Goal: Find specific page/section: Find specific page/section

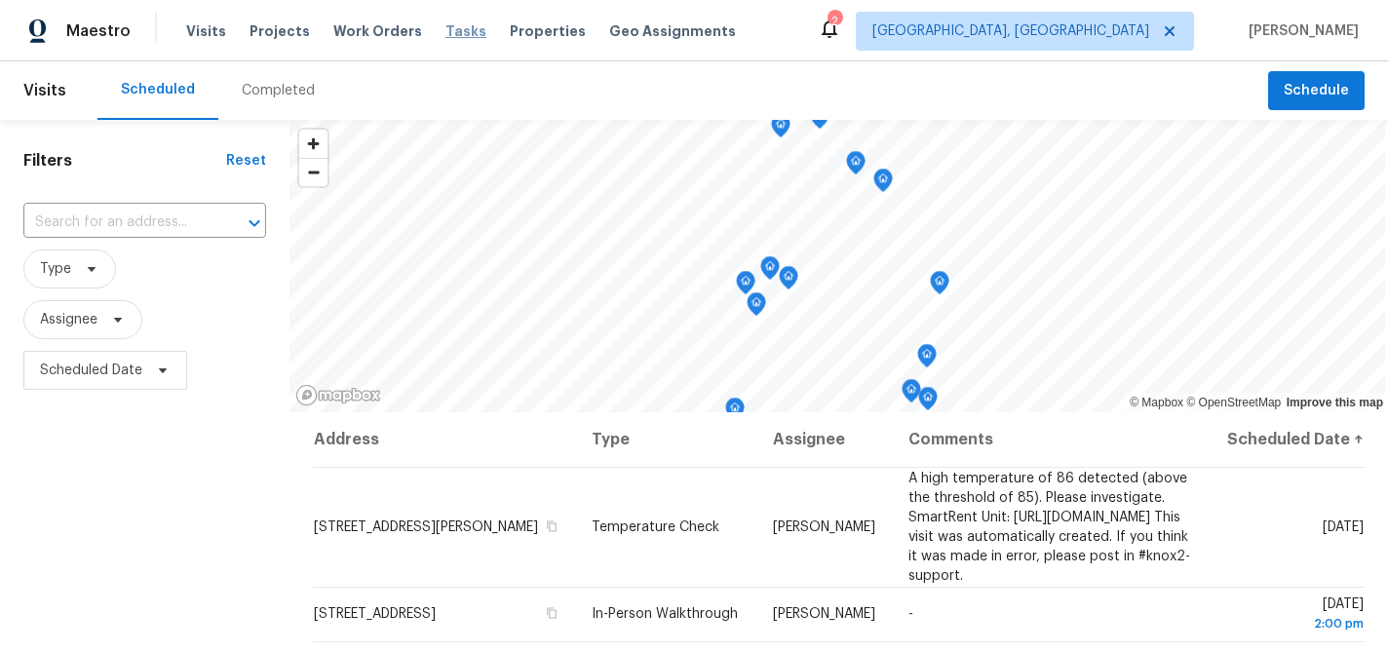
click at [445, 31] on span "Tasks" at bounding box center [465, 31] width 41 height 14
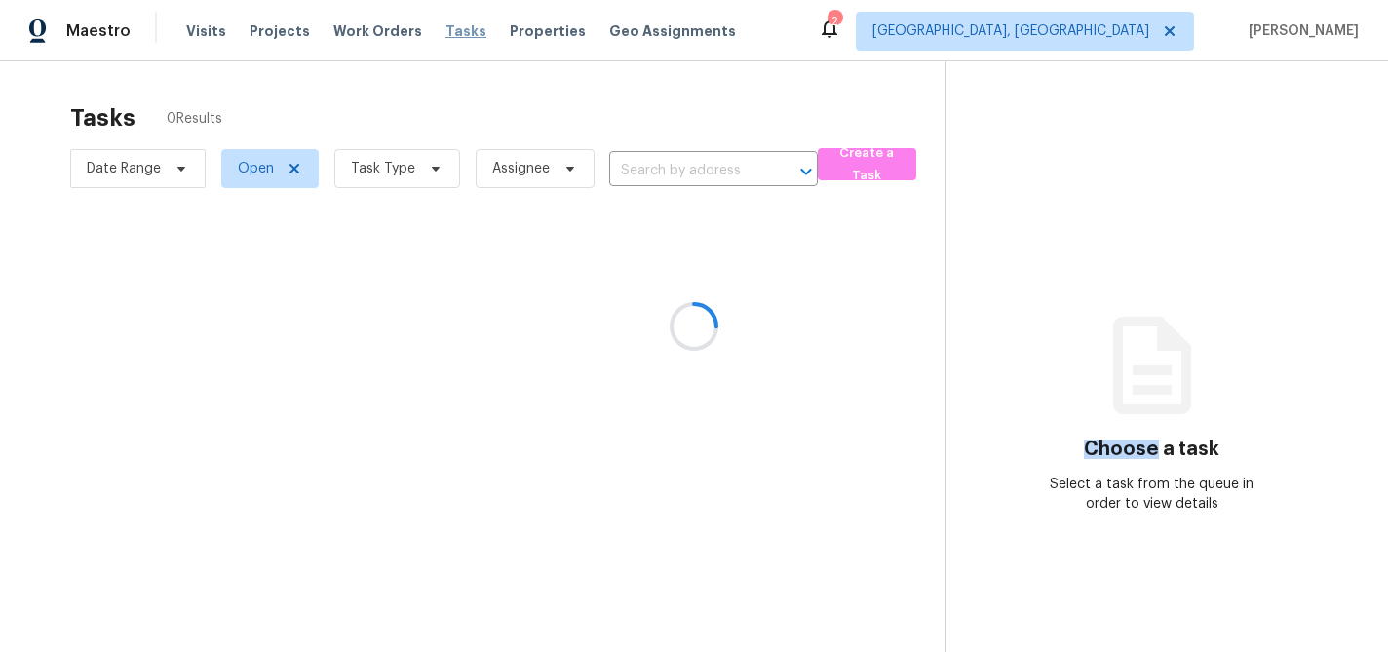
click at [433, 31] on div at bounding box center [694, 326] width 1388 height 652
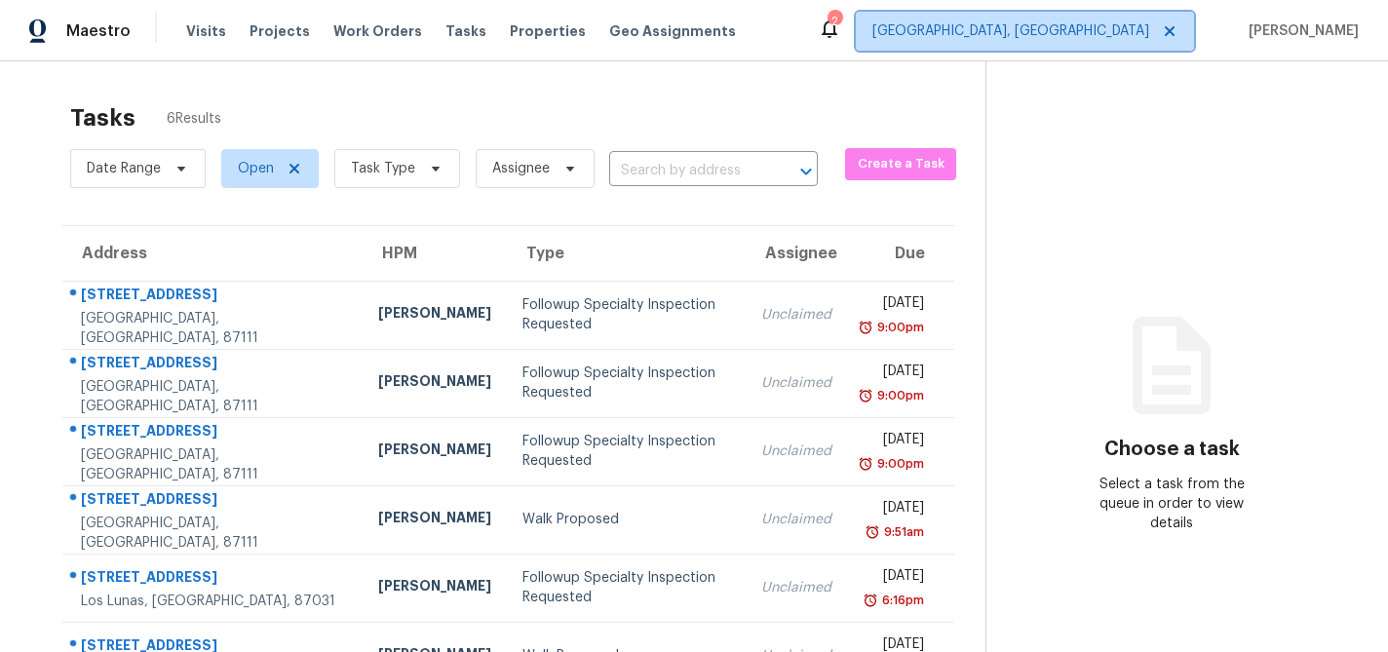
click at [1077, 29] on span "[GEOGRAPHIC_DATA], [GEOGRAPHIC_DATA]" at bounding box center [1010, 30] width 277 height 19
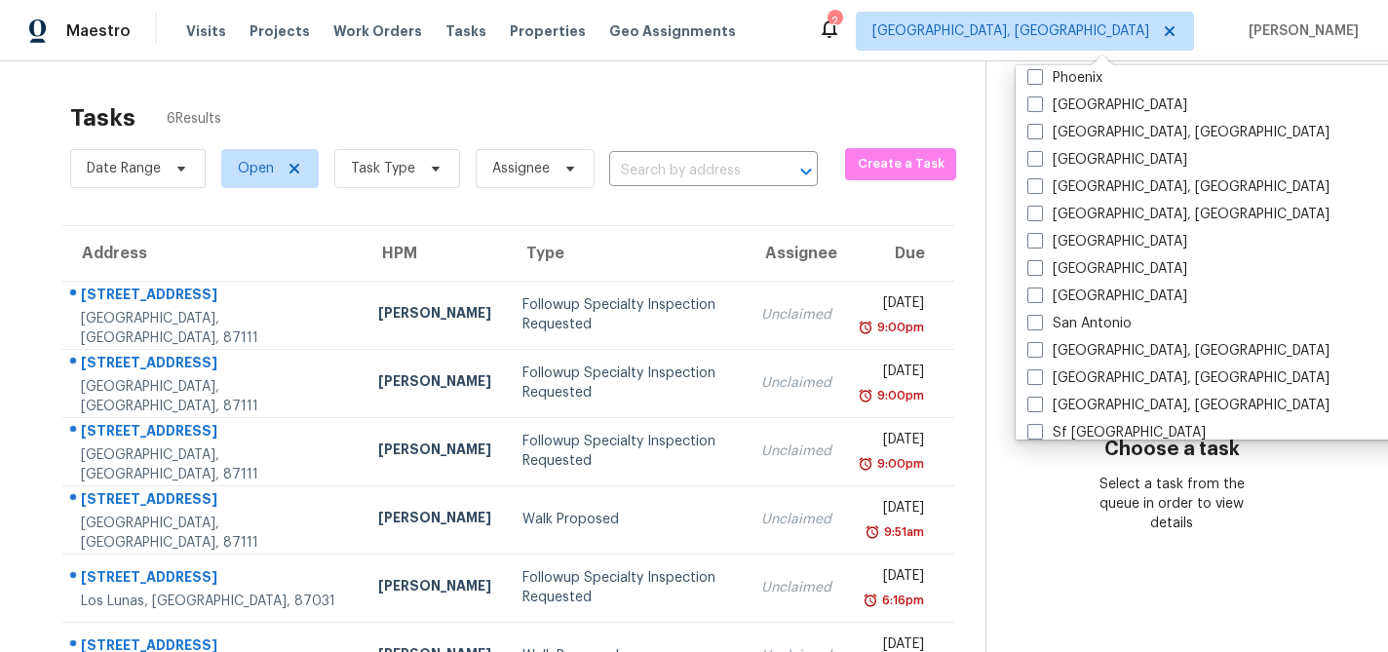
scroll to position [1159, 0]
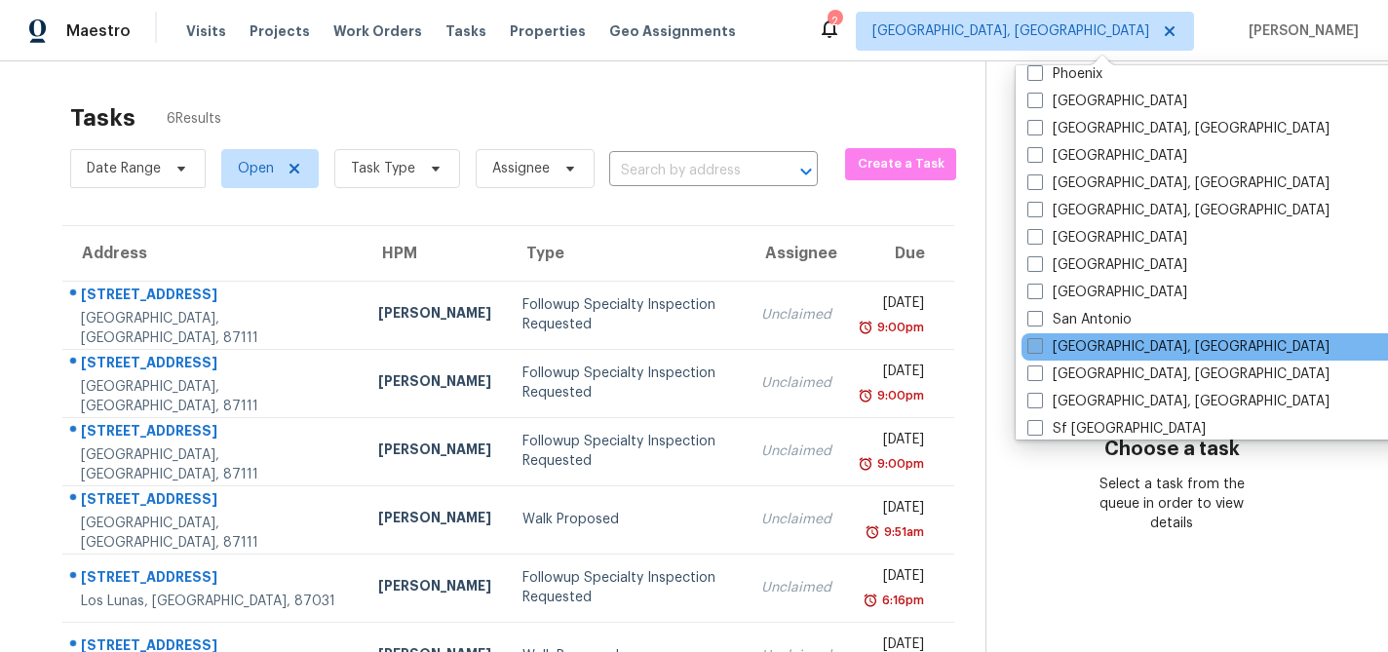
click at [1036, 344] on span at bounding box center [1035, 346] width 16 height 16
click at [1036, 344] on input "[GEOGRAPHIC_DATA], [GEOGRAPHIC_DATA]" at bounding box center [1033, 343] width 13 height 13
checkbox input "true"
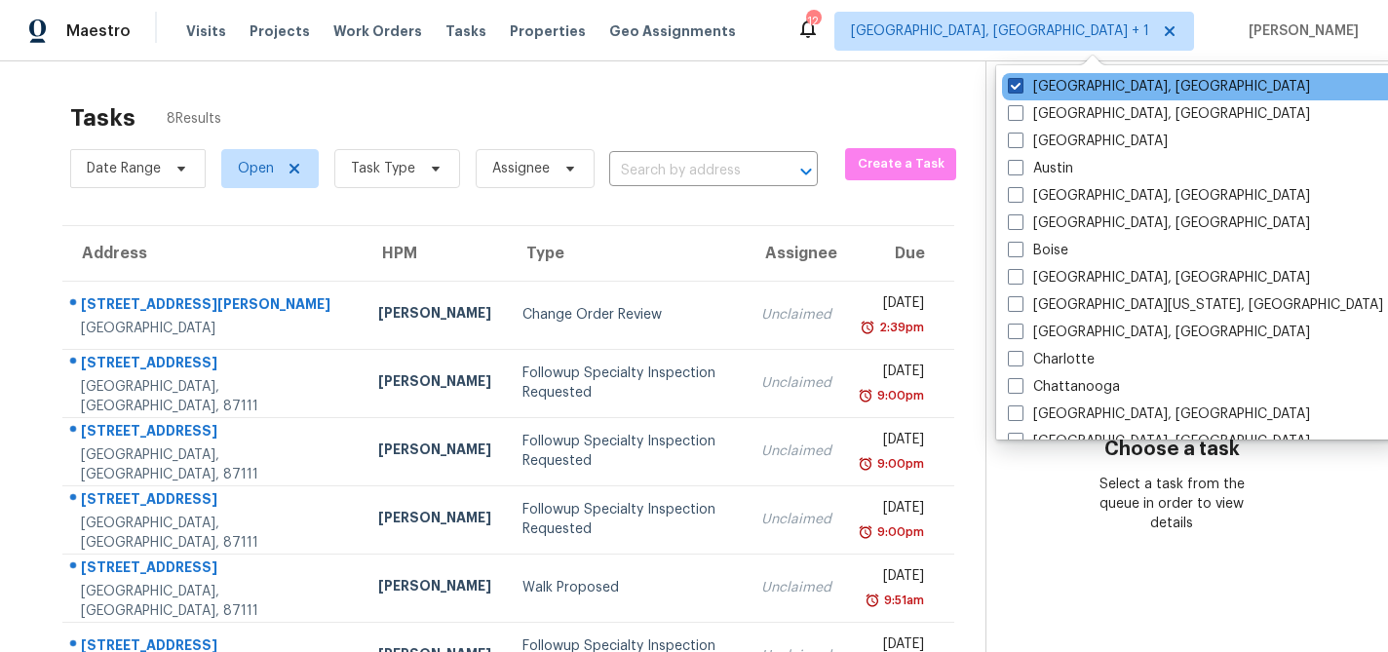
click at [1018, 84] on span at bounding box center [1016, 86] width 16 height 16
click at [1018, 84] on input "[GEOGRAPHIC_DATA], [GEOGRAPHIC_DATA]" at bounding box center [1014, 83] width 13 height 13
checkbox input "false"
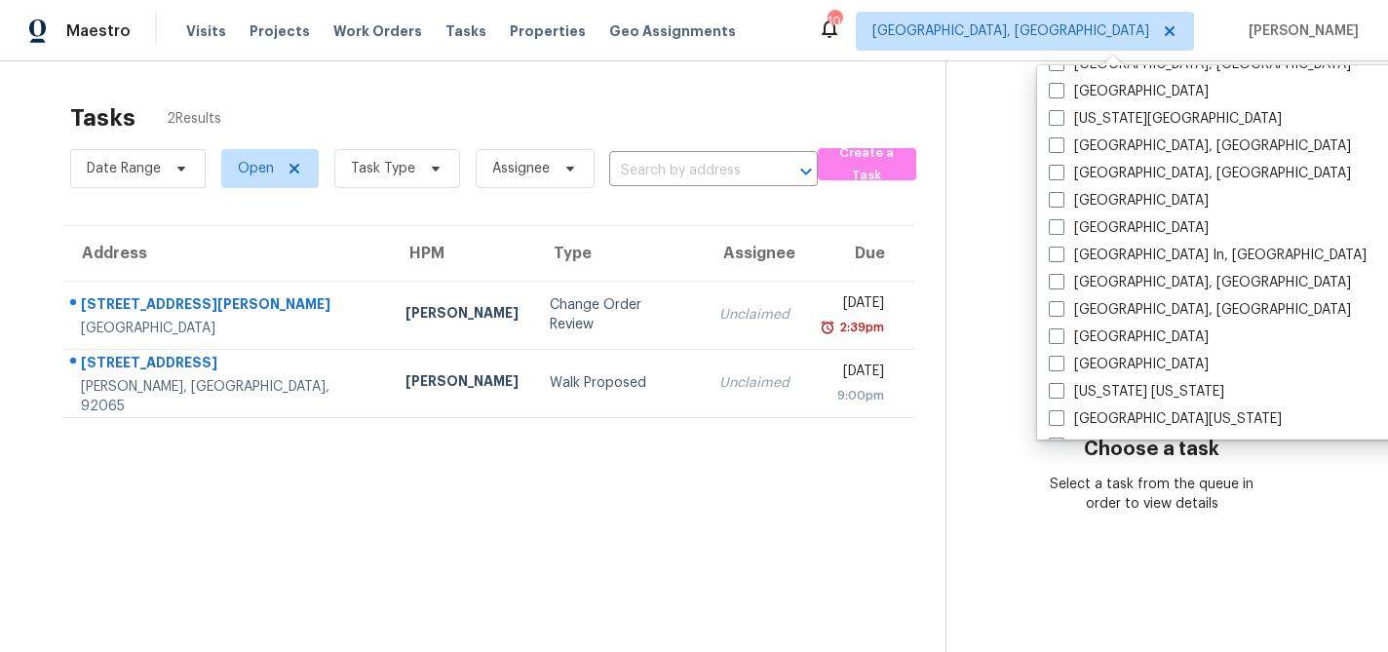
scroll to position [687, 0]
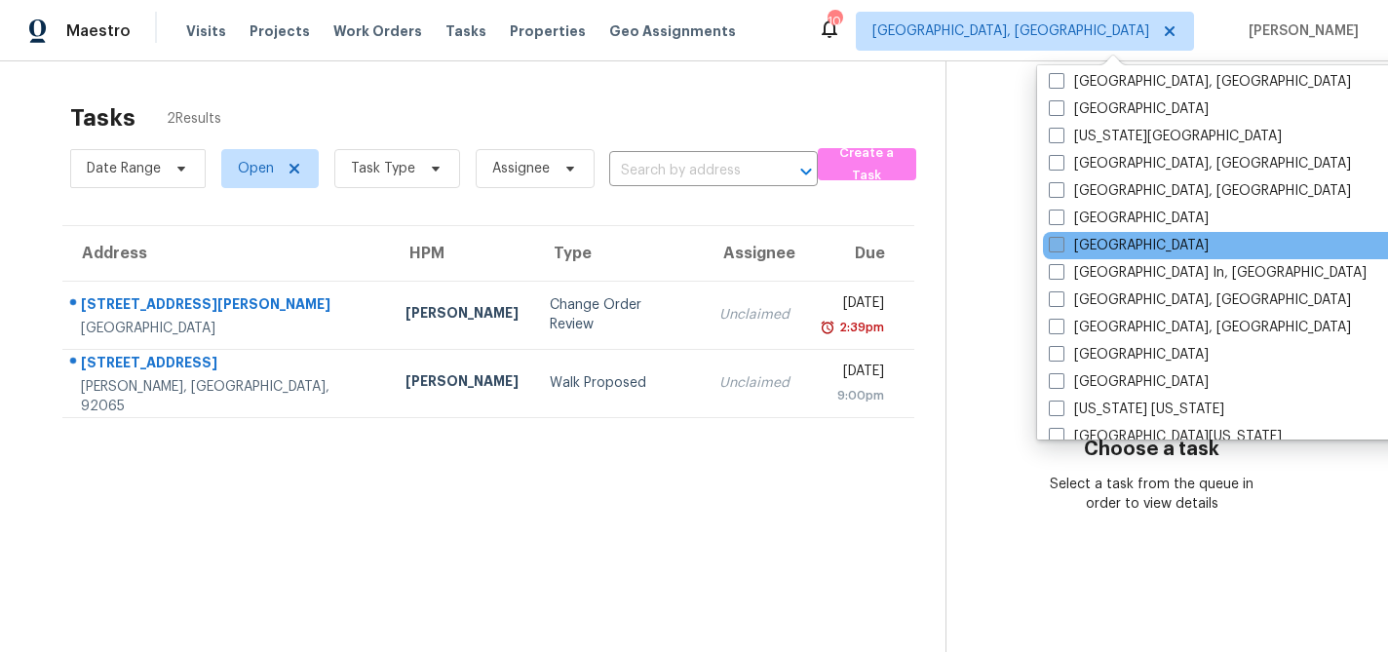
click at [1061, 247] on span at bounding box center [1056, 245] width 16 height 16
click at [1061, 247] on input "[GEOGRAPHIC_DATA]" at bounding box center [1054, 242] width 13 height 13
checkbox input "true"
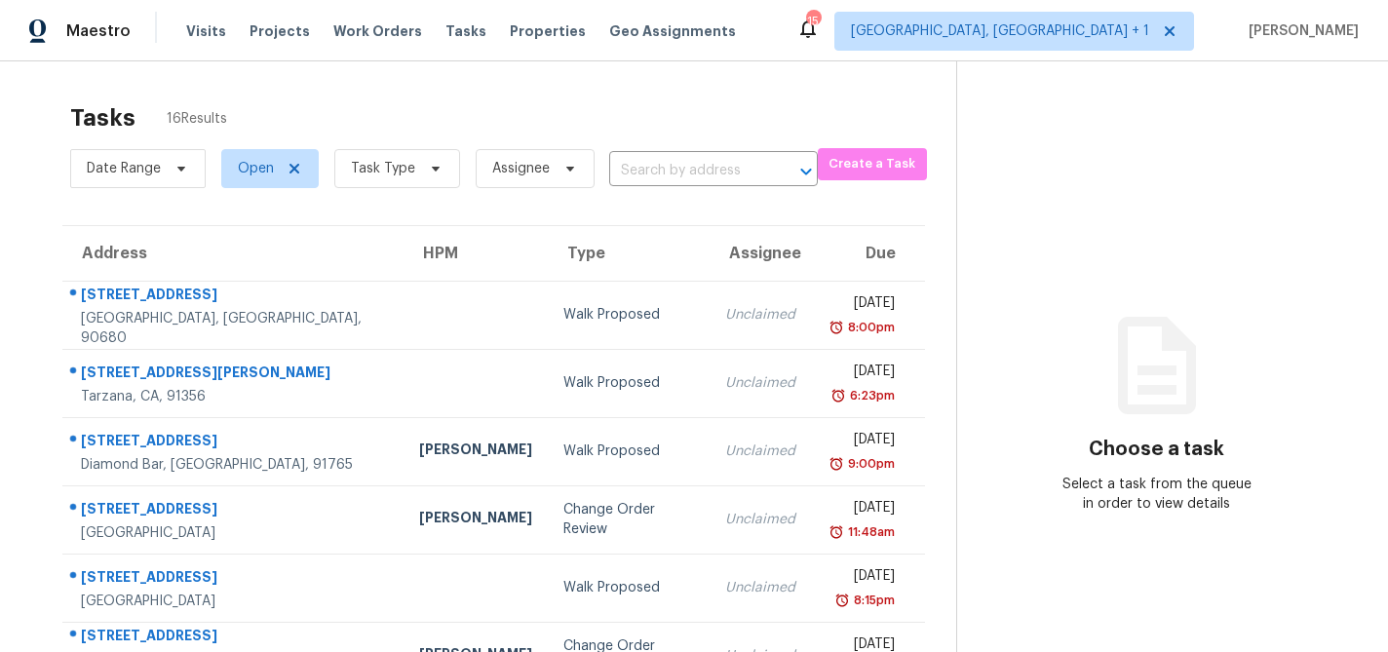
click at [604, 97] on div "Tasks 16 Results" at bounding box center [513, 118] width 886 height 51
click at [402, 156] on span "Task Type" at bounding box center [397, 168] width 126 height 39
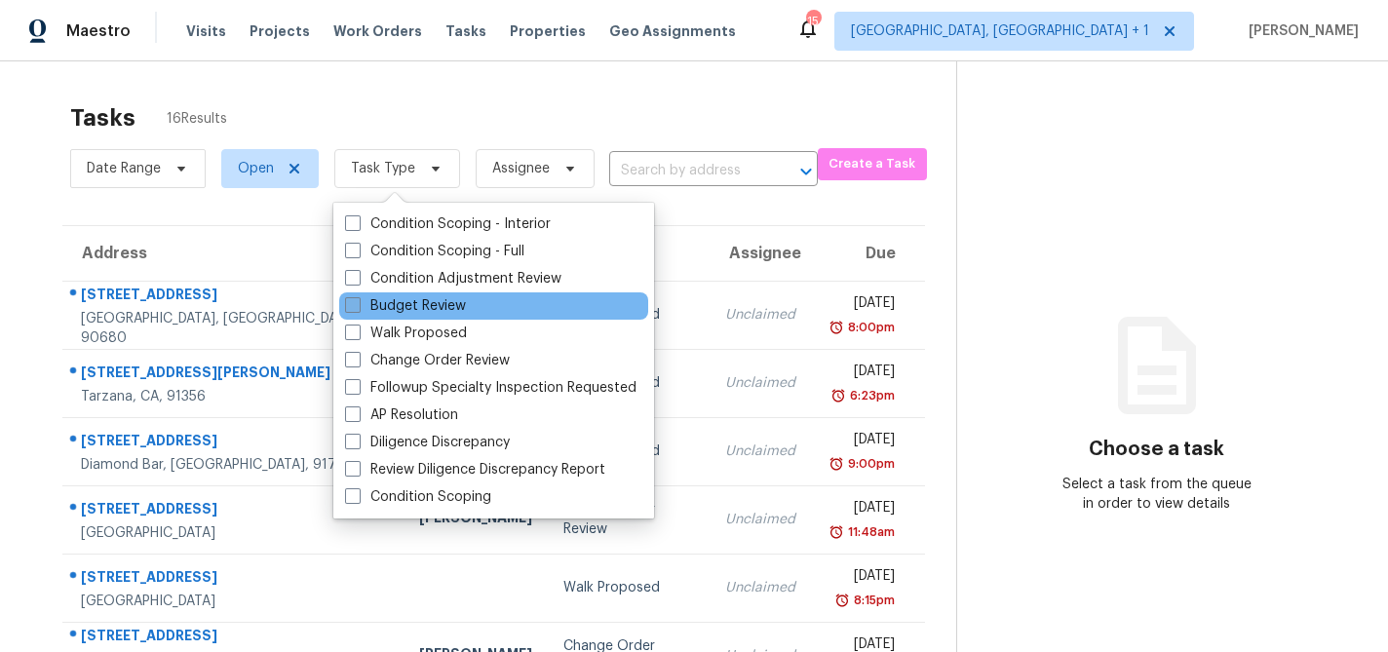
click at [350, 308] on span at bounding box center [353, 305] width 16 height 16
click at [350, 308] on input "Budget Review" at bounding box center [351, 302] width 13 height 13
checkbox input "true"
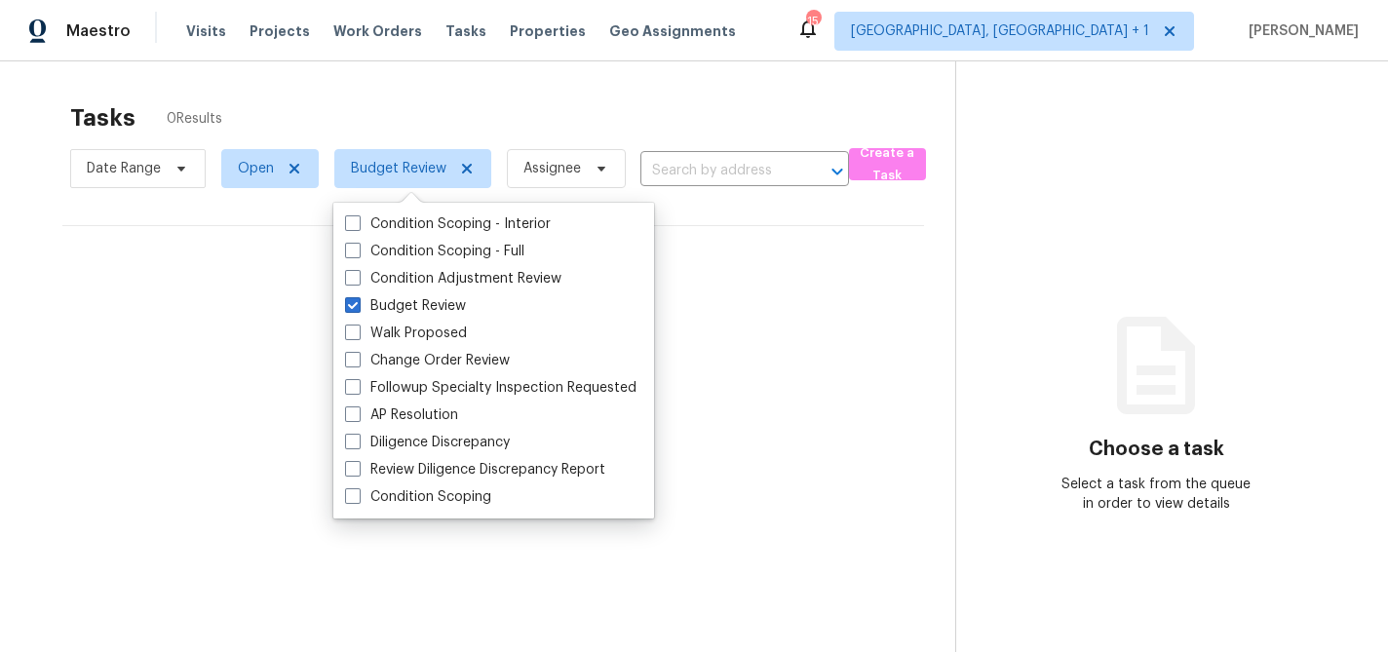
click at [455, 107] on div "Tasks 0 Results" at bounding box center [512, 118] width 885 height 51
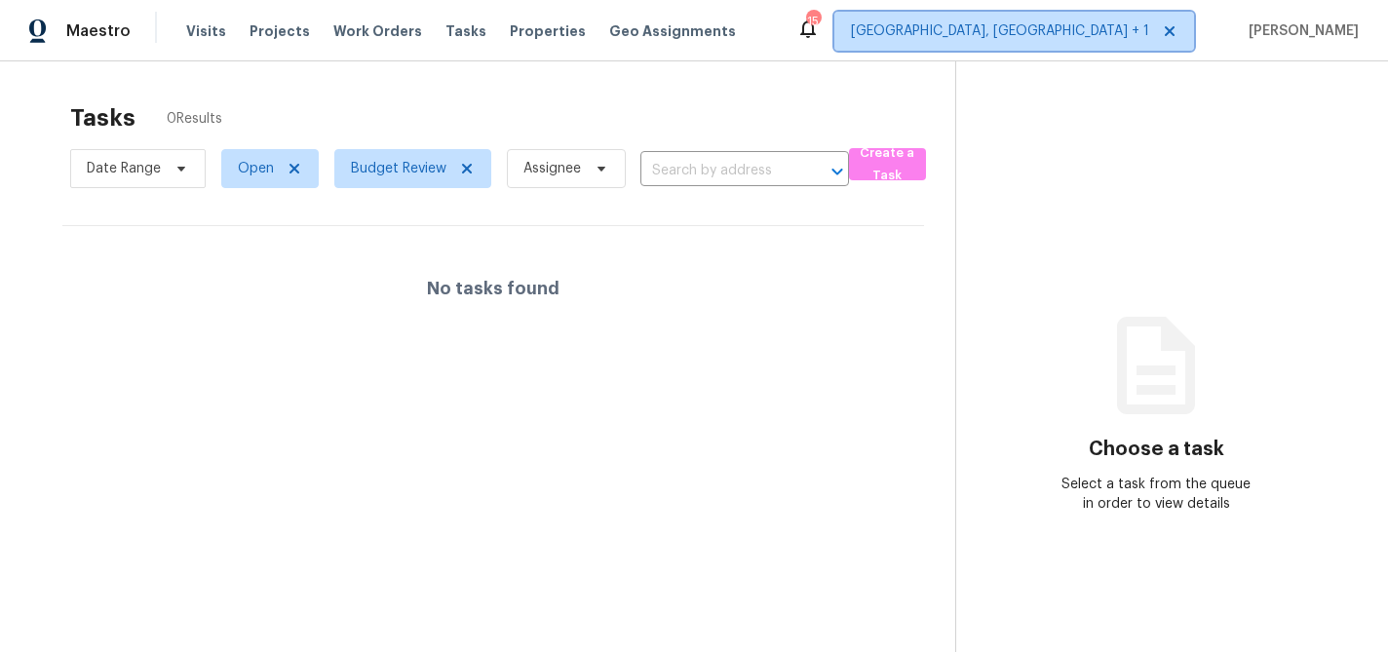
click at [1076, 32] on span "San Diego, CA + 1" at bounding box center [1000, 30] width 298 height 19
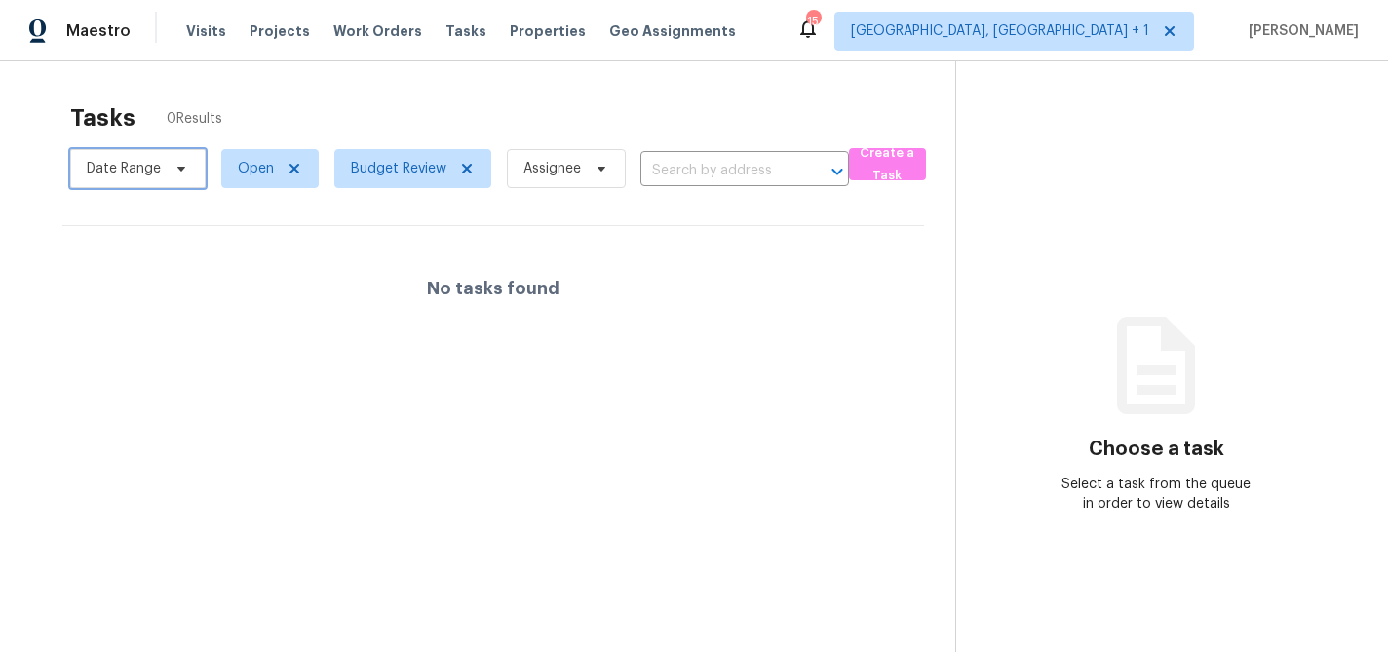
click at [146, 161] on span "Date Range" at bounding box center [124, 168] width 74 height 19
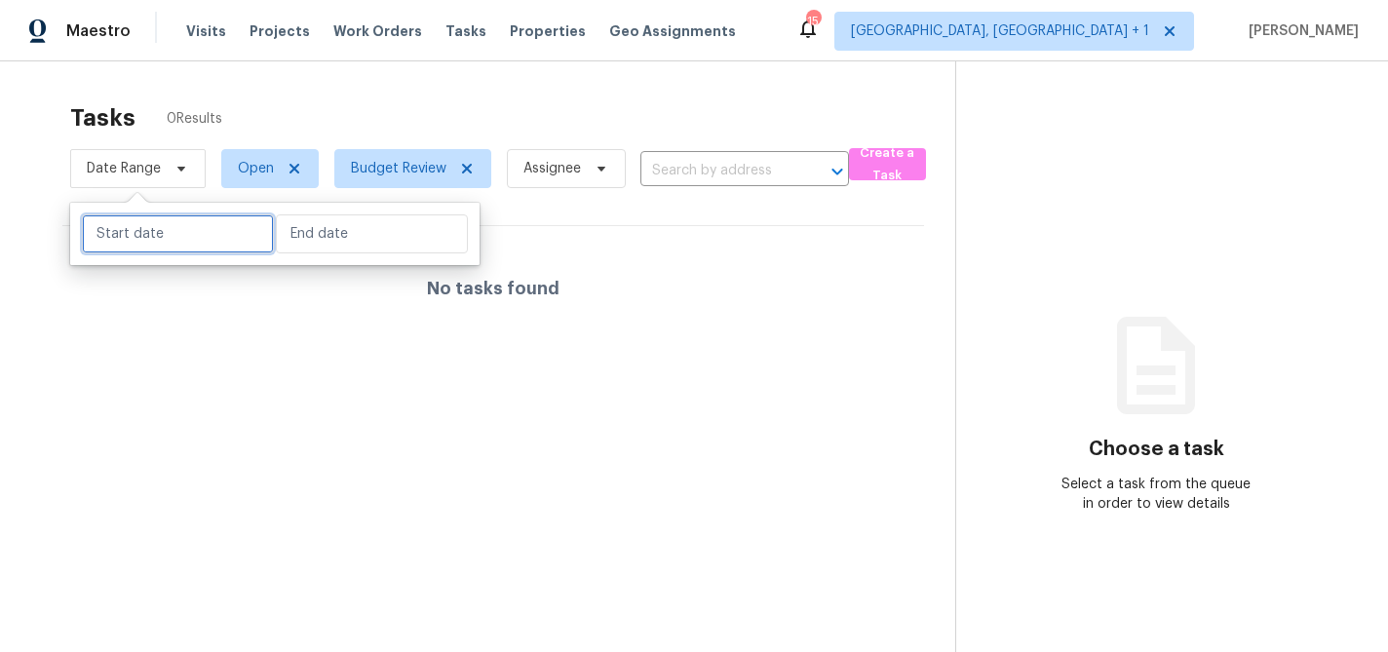
select select "7"
select select "2025"
select select "8"
select select "2025"
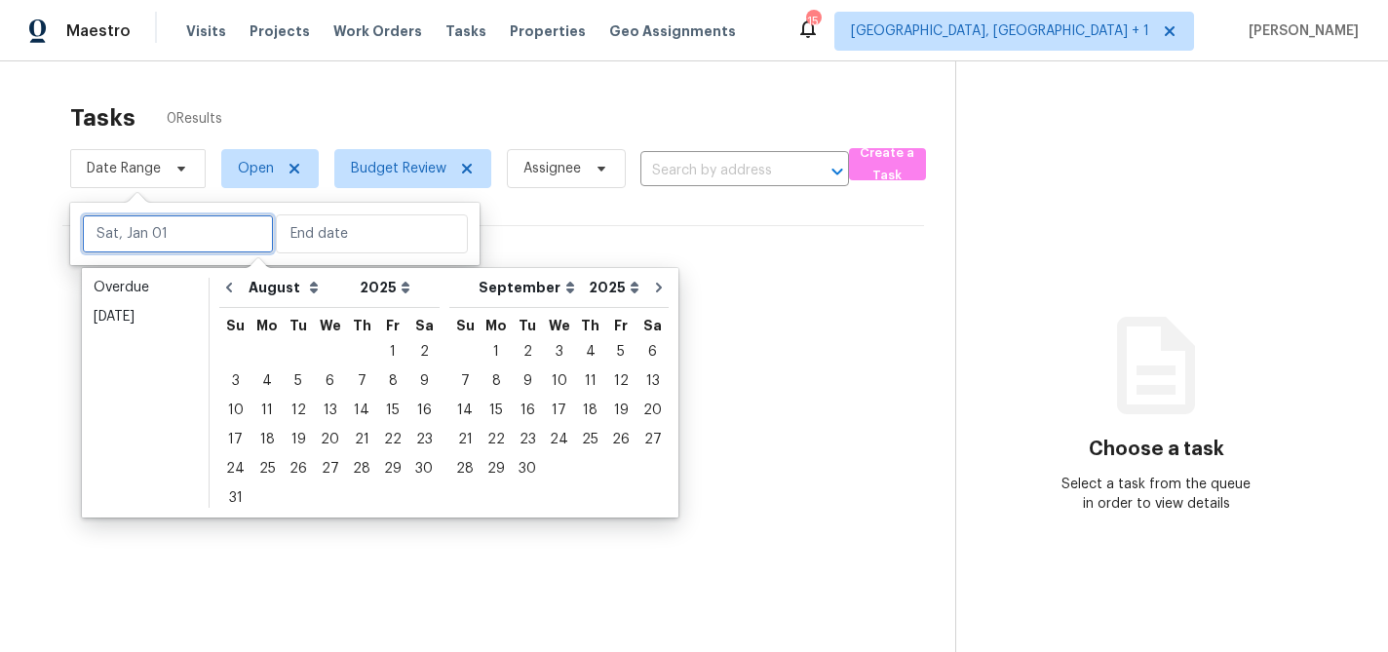
click at [132, 234] on input "text" at bounding box center [178, 233] width 192 height 39
type input "Wed, Aug 06"
type input "Thu, Aug 28"
click at [354, 463] on div "28" at bounding box center [361, 468] width 31 height 27
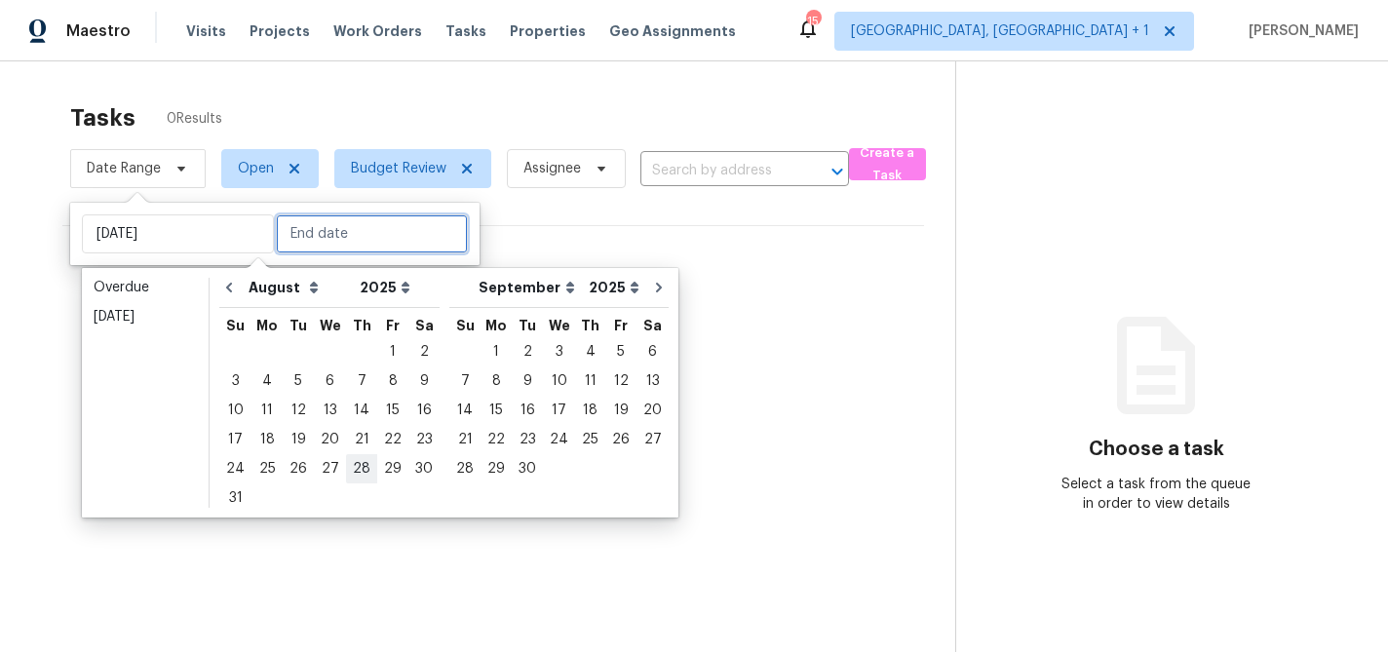
type input "Thu, Aug 28"
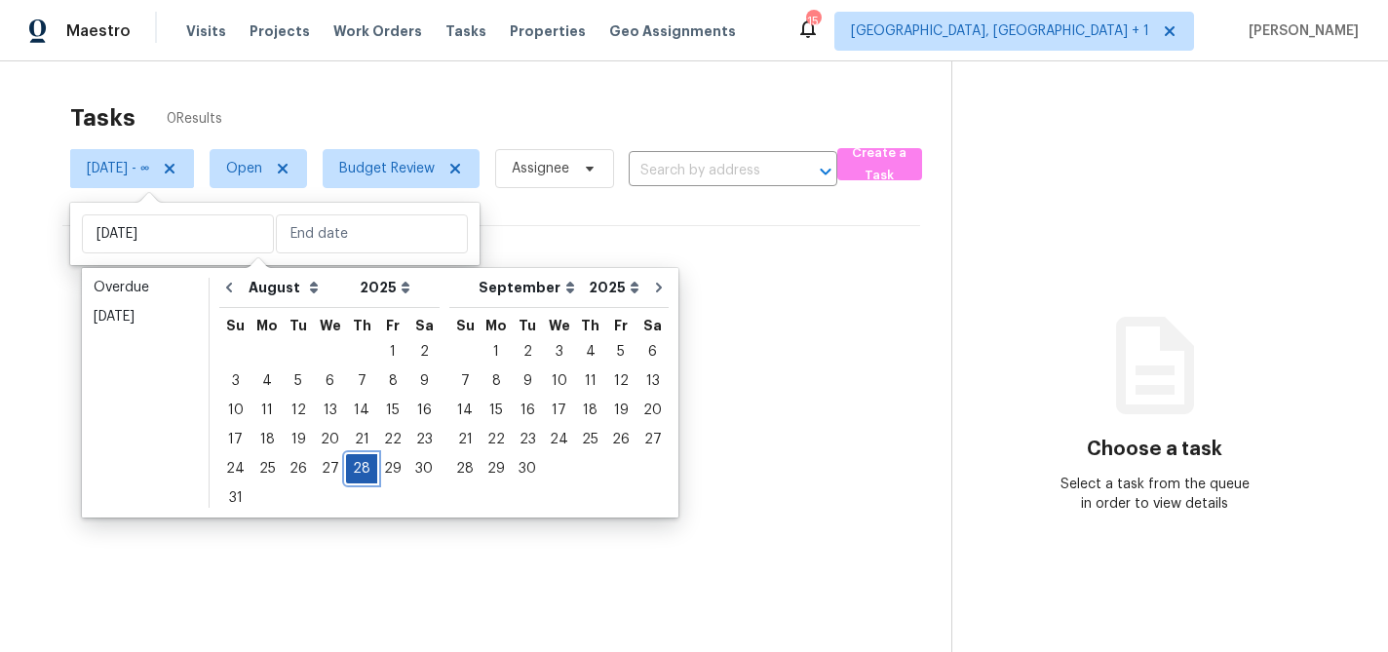
click at [354, 463] on div "28" at bounding box center [361, 468] width 31 height 27
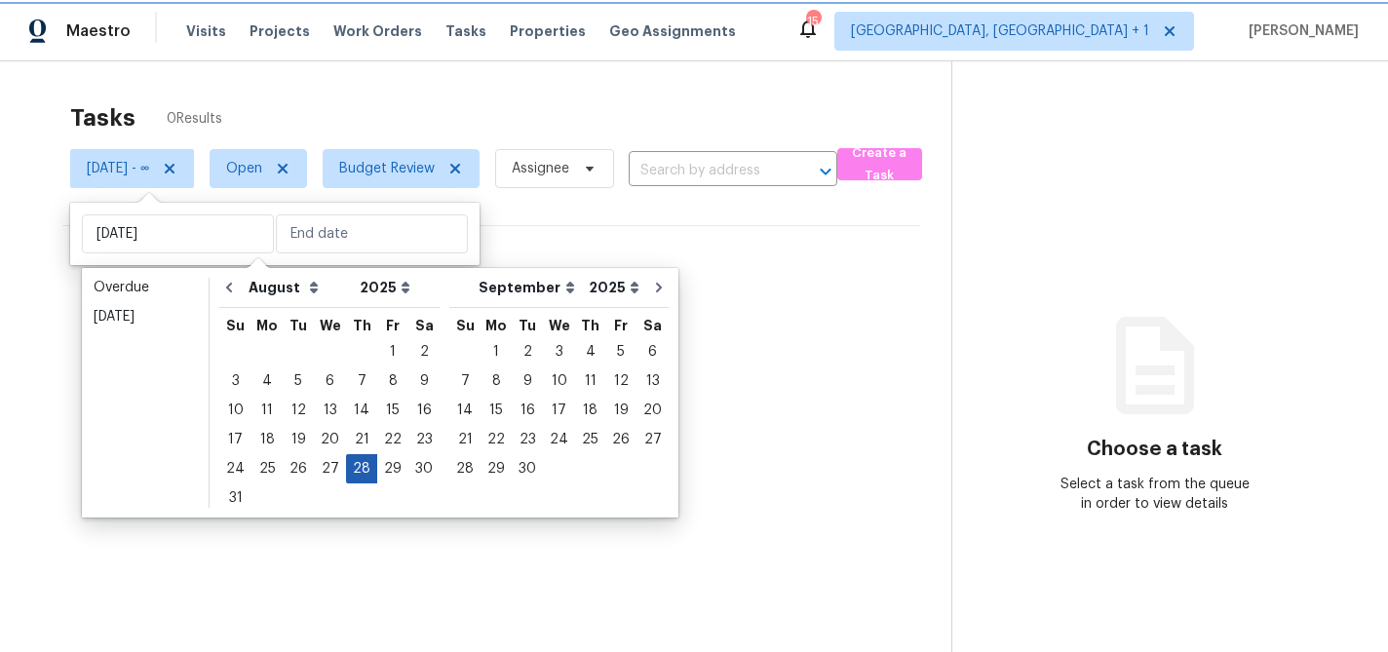
type input "Thu, Aug 28"
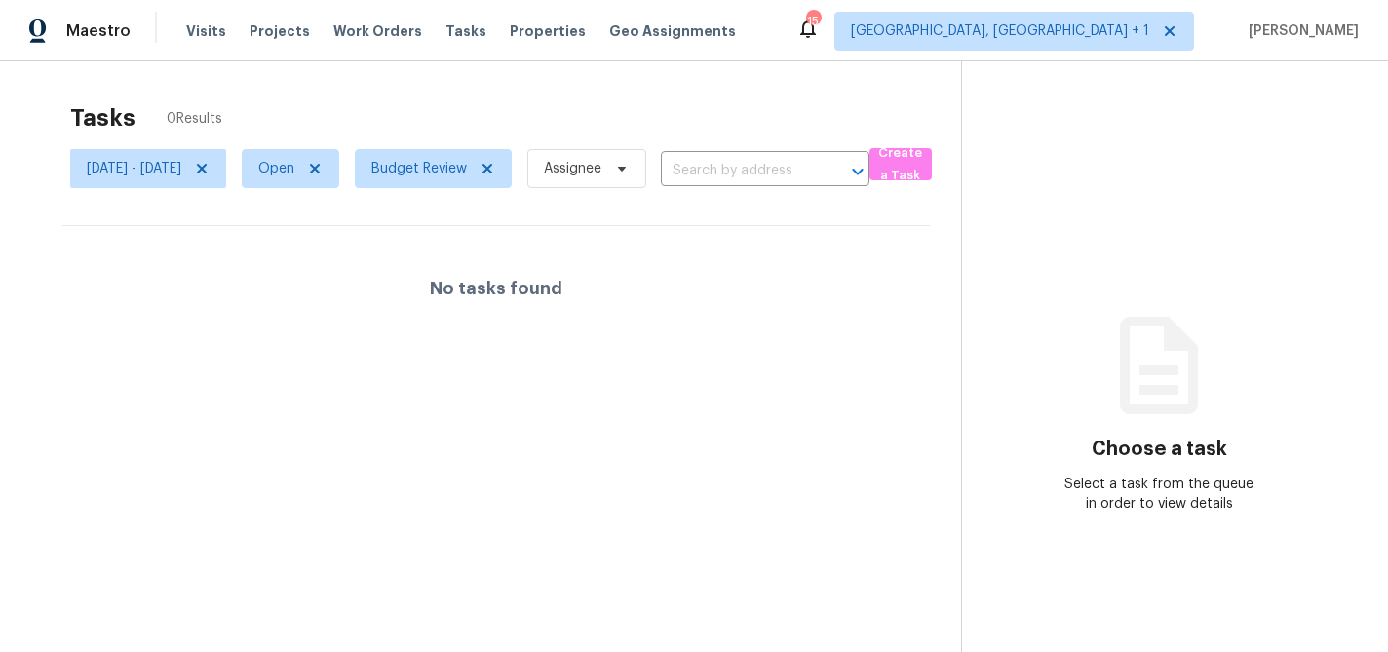
click at [389, 104] on div "Tasks 0 Results" at bounding box center [515, 118] width 891 height 51
click at [294, 162] on span "Open" at bounding box center [276, 168] width 36 height 19
click at [335, 250] on span at bounding box center [331, 251] width 16 height 16
click at [335, 250] on input "Closed" at bounding box center [329, 248] width 13 height 13
checkbox input "true"
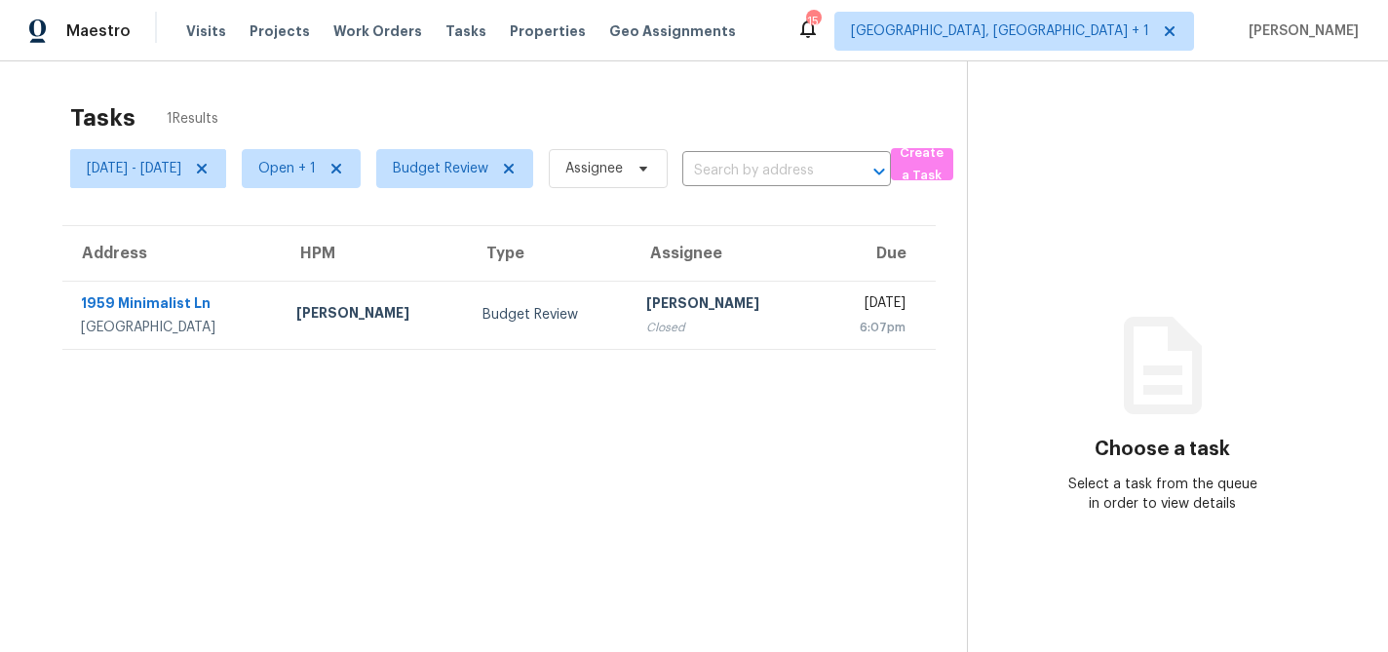
click at [370, 90] on div "Tasks 1 Results Thu, Aug 28 - Thu, Aug 28 Open + 1 Budget Review Assignee ​ Cre…" at bounding box center [694, 387] width 1388 height 652
click at [399, 495] on section "Tasks 1 Results Thu, Aug 28 - Thu, Aug 28 Open + 1 Budget Review Assignee ​ Cre…" at bounding box center [498, 403] width 935 height 621
drag, startPoint x: 219, startPoint y: 116, endPoint x: 189, endPoint y: 125, distance: 31.5
click at [189, 125] on div "Tasks 1 Results" at bounding box center [518, 118] width 896 height 51
click at [270, 117] on div "Tasks 1 Results" at bounding box center [518, 118] width 896 height 51
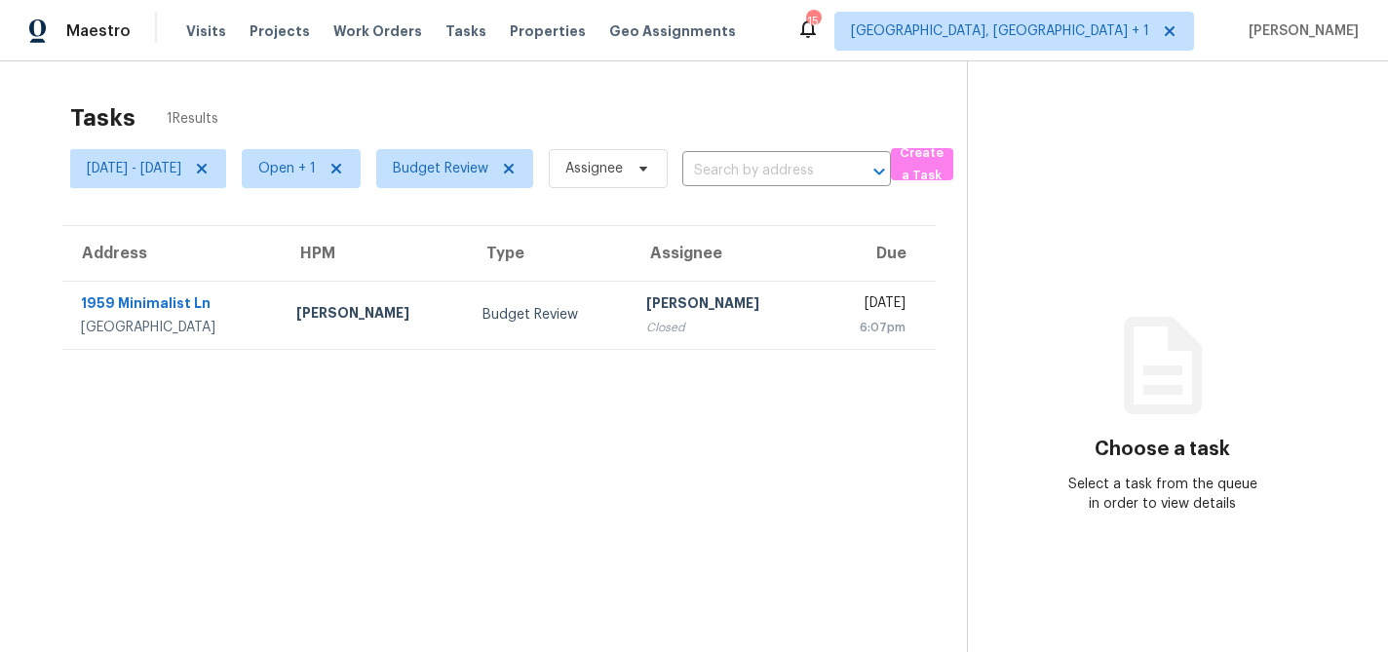
click at [250, 125] on div "Tasks 1 Results" at bounding box center [518, 118] width 896 height 51
drag, startPoint x: 226, startPoint y: 117, endPoint x: 94, endPoint y: 122, distance: 132.6
click at [94, 122] on div "Tasks 1 Results" at bounding box center [518, 118] width 896 height 51
drag, startPoint x: 65, startPoint y: 118, endPoint x: 241, endPoint y: 114, distance: 175.4
click at [241, 114] on section "Tasks 1 Results Thu, Aug 28 - Thu, Aug 28 Open + 1 Budget Review Assignee ​ Cre…" at bounding box center [498, 403] width 935 height 621
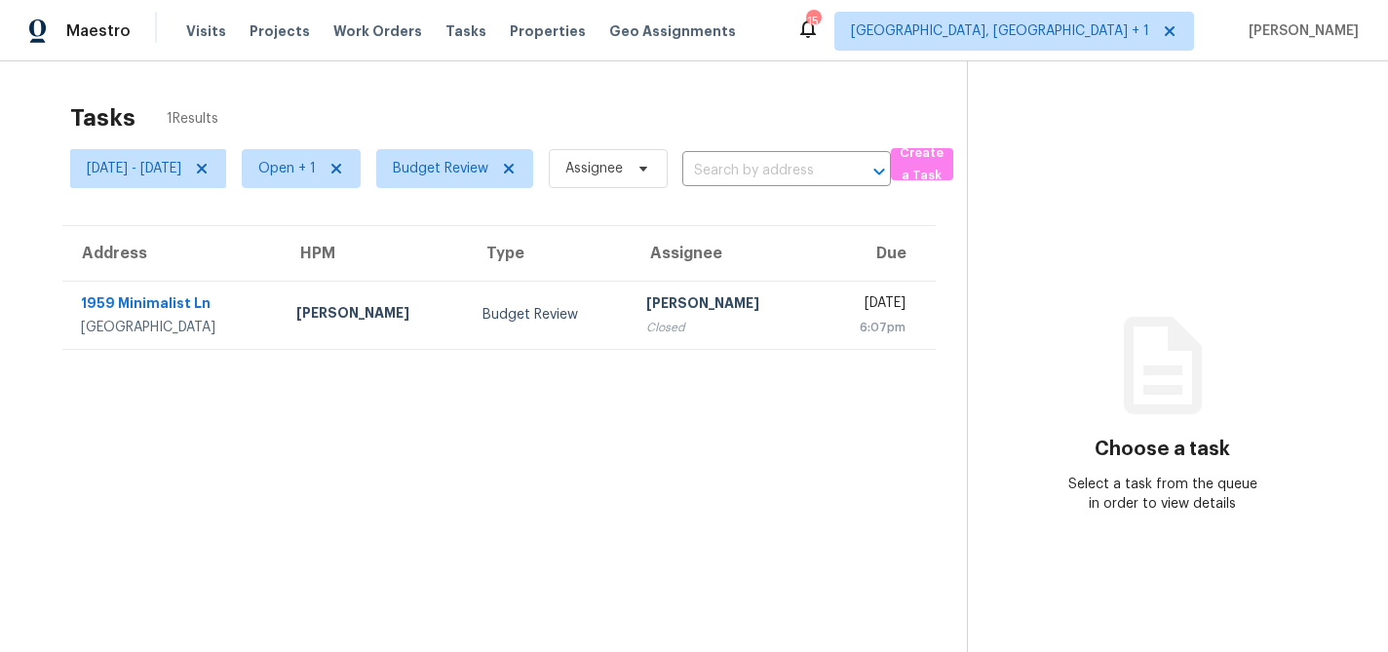
click at [241, 114] on div "Tasks 1 Results" at bounding box center [518, 118] width 896 height 51
drag, startPoint x: 241, startPoint y: 114, endPoint x: 257, endPoint y: 129, distance: 22.1
click at [259, 129] on div "Tasks 1 Results" at bounding box center [518, 118] width 896 height 51
click at [257, 129] on div "Tasks 1 Results" at bounding box center [518, 118] width 896 height 51
click at [101, 106] on div "Tasks 1 Results" at bounding box center [518, 118] width 896 height 51
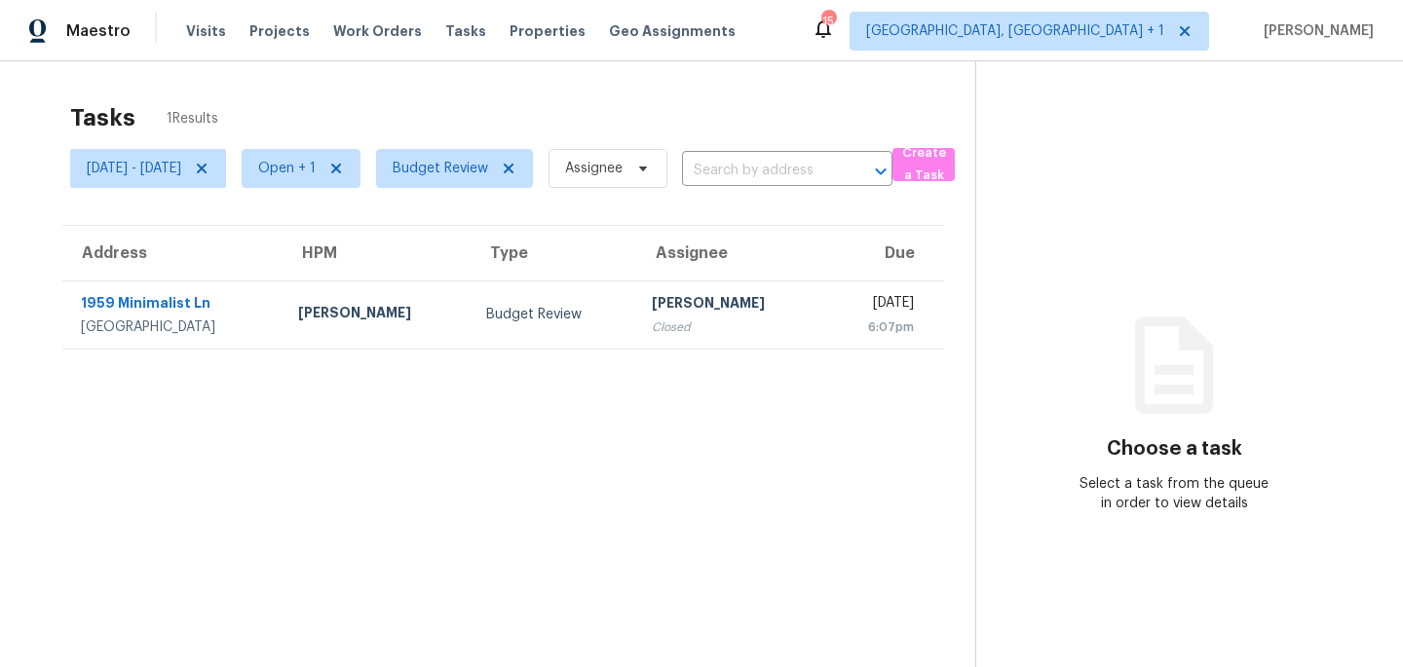
click at [617, 390] on section "Tasks 1 Results Thu, Aug 28 - Thu, Aug 28 Open + 1 Budget Review Assignee ​ Cre…" at bounding box center [503, 411] width 944 height 636
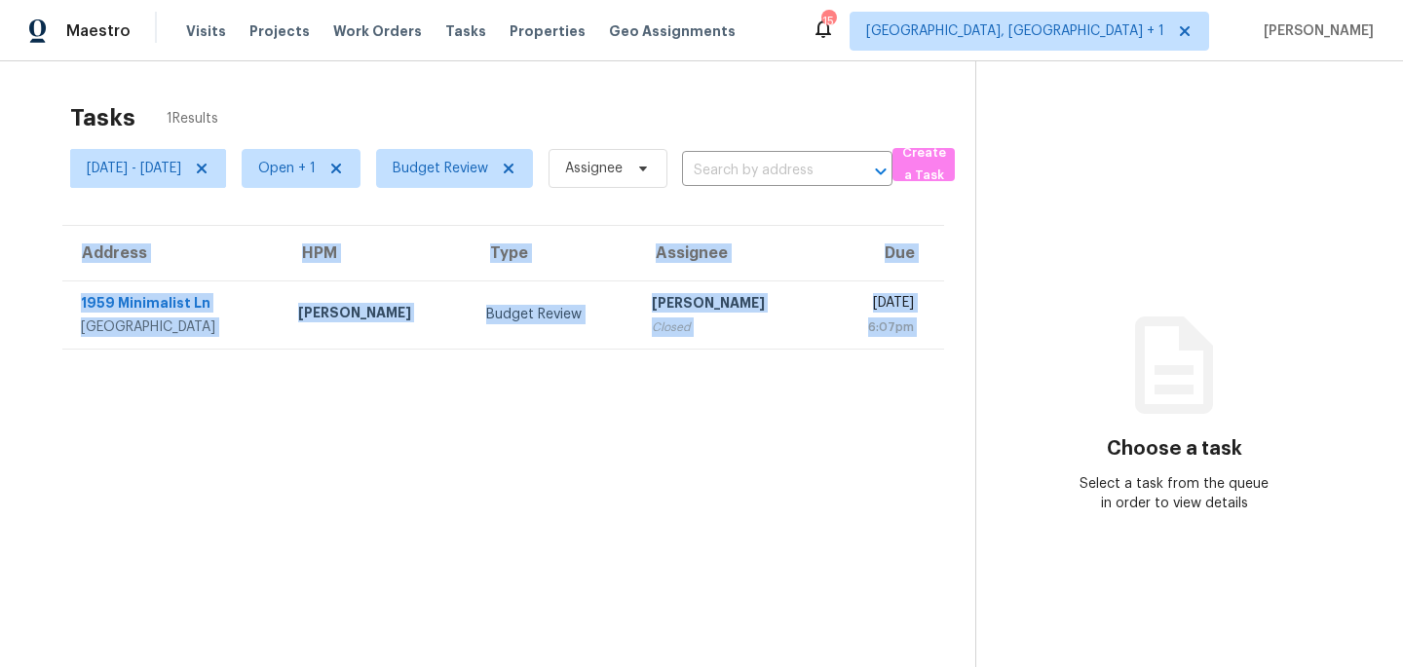
click at [617, 390] on section "Tasks 1 Results Thu, Aug 28 - Thu, Aug 28 Open + 1 Budget Review Assignee ​ Cre…" at bounding box center [503, 411] width 944 height 636
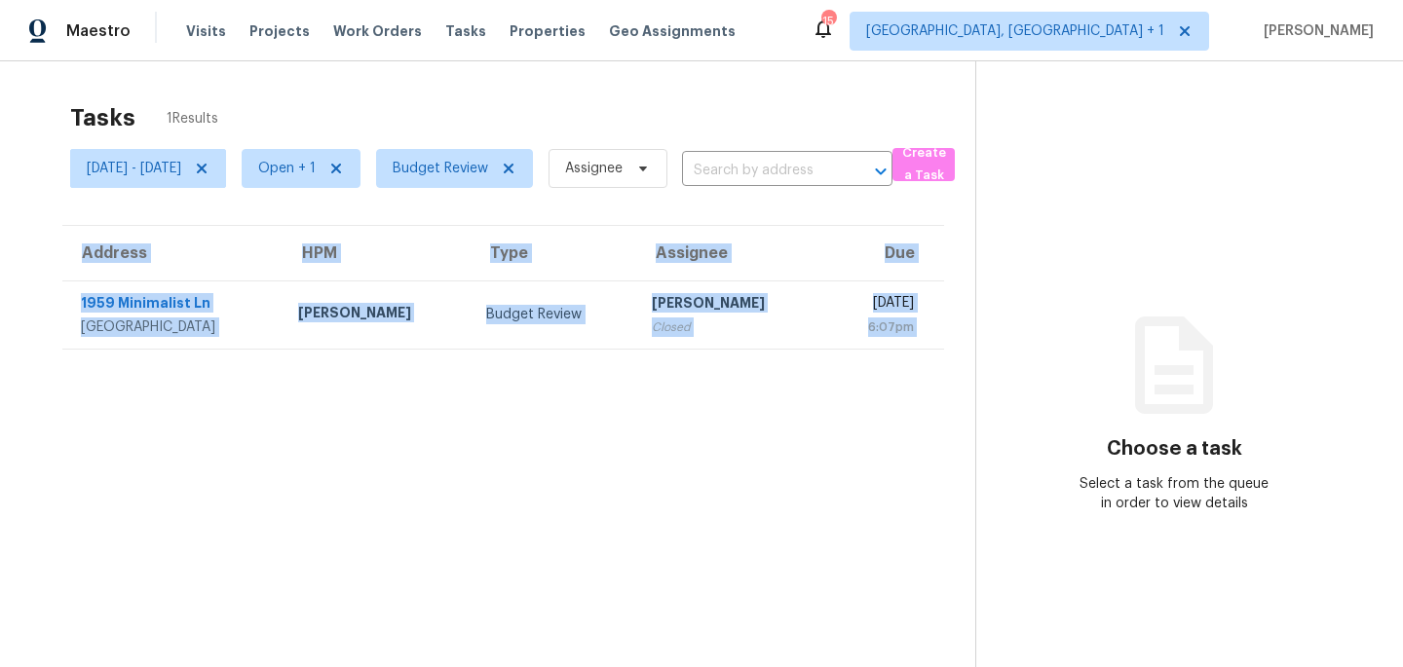
click at [617, 390] on section "Tasks 1 Results Thu, Aug 28 - Thu, Aug 28 Open + 1 Budget Review Assignee ​ Cre…" at bounding box center [503, 411] width 944 height 636
click at [663, 376] on section "Tasks 1 Results Thu, Aug 28 - Thu, Aug 28 Open + 1 Budget Review Assignee ​ Cre…" at bounding box center [503, 411] width 944 height 636
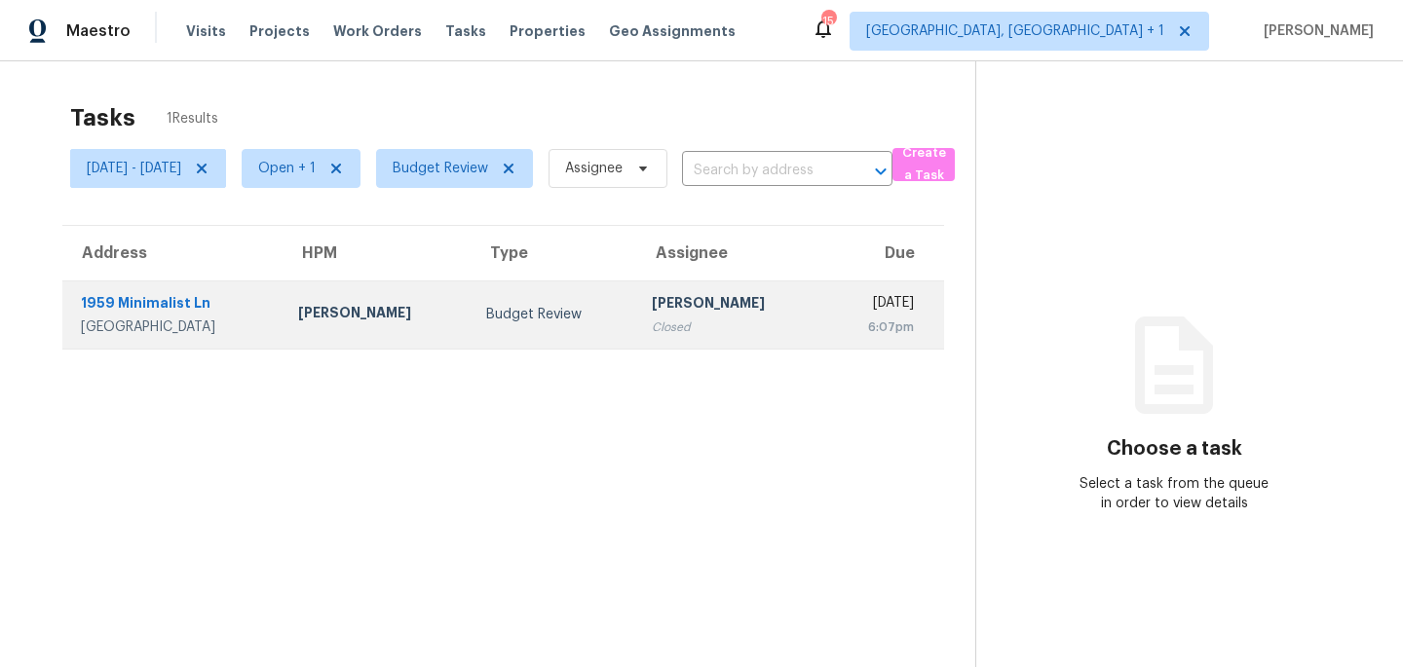
drag, startPoint x: 614, startPoint y: 107, endPoint x: 722, endPoint y: 297, distance: 218.6
click at [722, 297] on section "Tasks 1 Results Thu, Aug 28 - Thu, Aug 28 Open + 1 Budget Review Assignee ​ Cre…" at bounding box center [503, 411] width 944 height 636
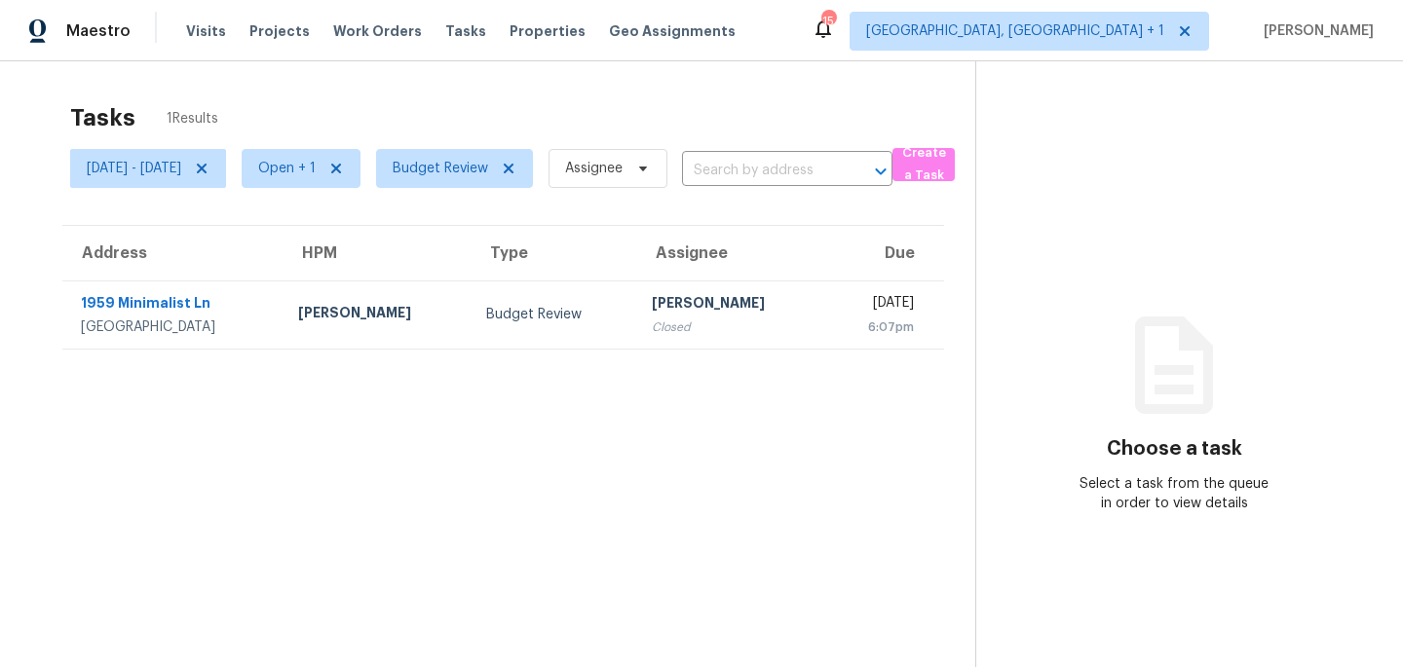
click at [589, 433] on section "Tasks 1 Results Thu, Aug 28 - Thu, Aug 28 Open + 1 Budget Review Assignee ​ Cre…" at bounding box center [503, 411] width 944 height 636
click at [735, 484] on section "Tasks 1 Results Thu, Aug 28 - Thu, Aug 28 Open + 1 Budget Review Assignee ​ Cre…" at bounding box center [503, 411] width 944 height 636
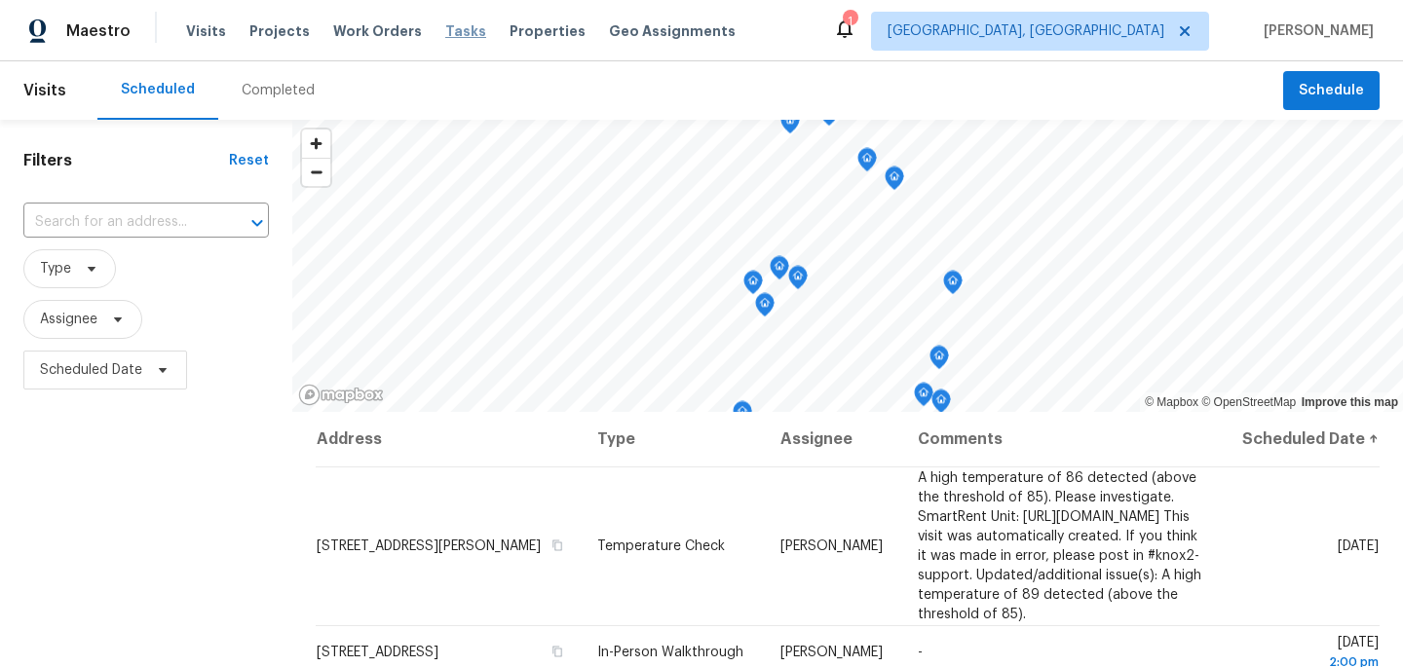
click at [445, 29] on span "Tasks" at bounding box center [465, 31] width 41 height 14
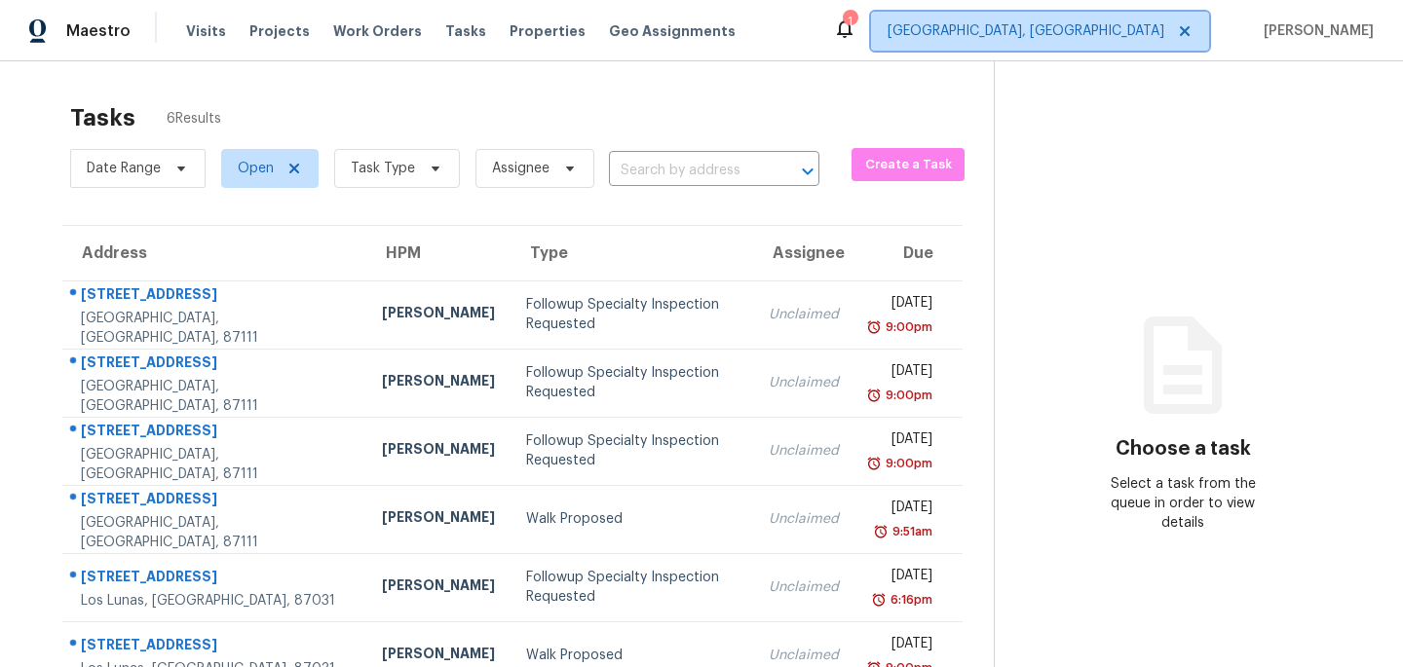
click at [1105, 40] on span "[GEOGRAPHIC_DATA], [GEOGRAPHIC_DATA]" at bounding box center [1026, 30] width 277 height 19
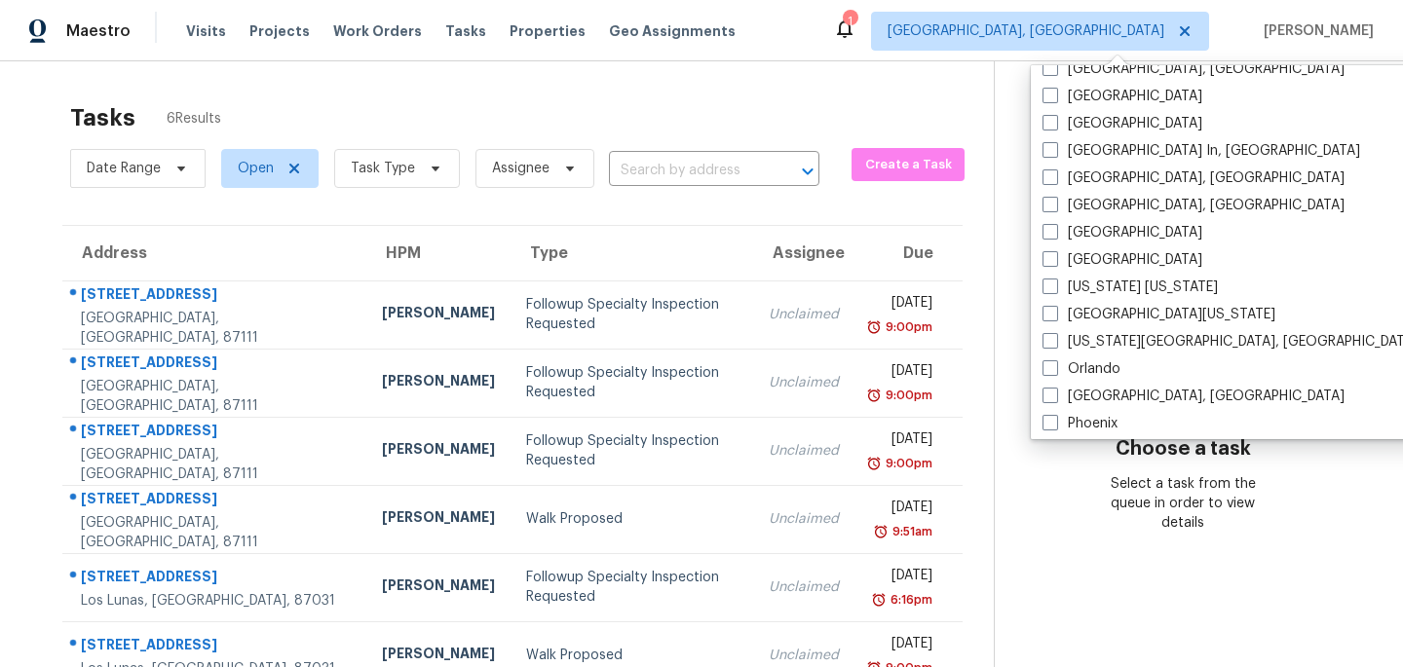
scroll to position [677, 0]
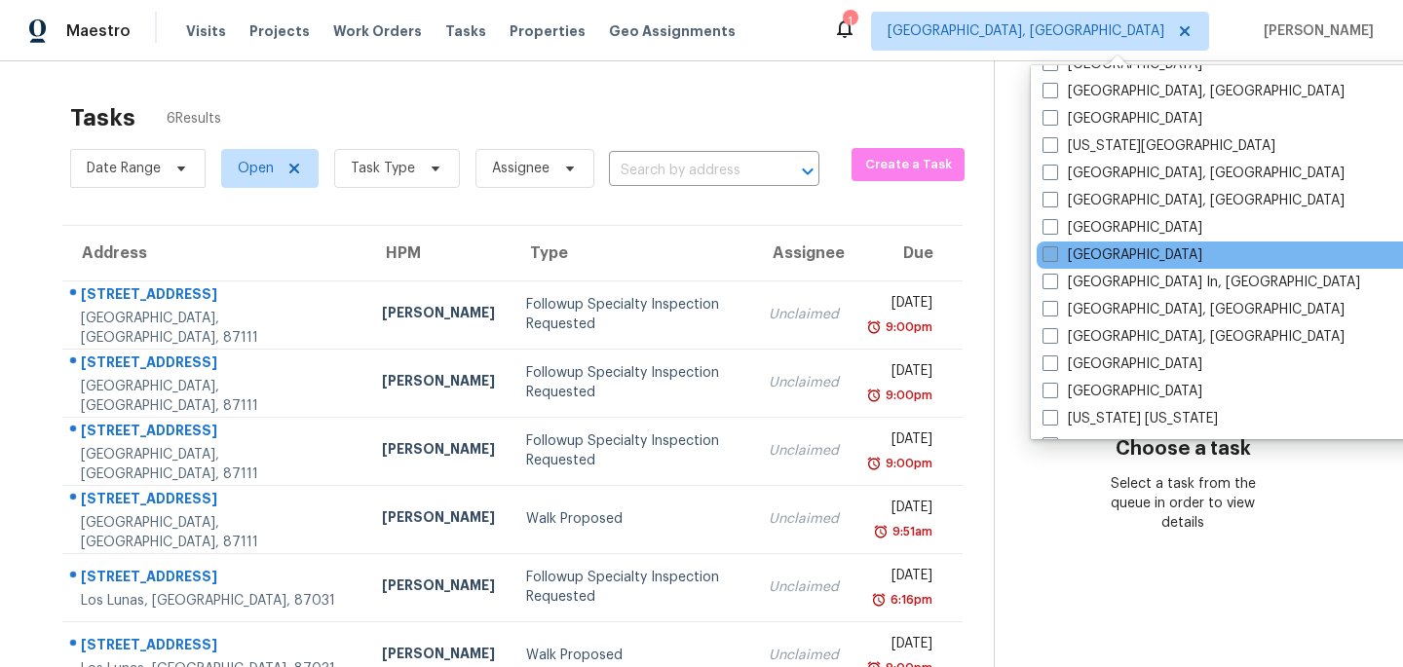
click at [1047, 258] on span at bounding box center [1051, 255] width 16 height 16
click at [1047, 258] on input "[GEOGRAPHIC_DATA]" at bounding box center [1049, 252] width 13 height 13
checkbox input "true"
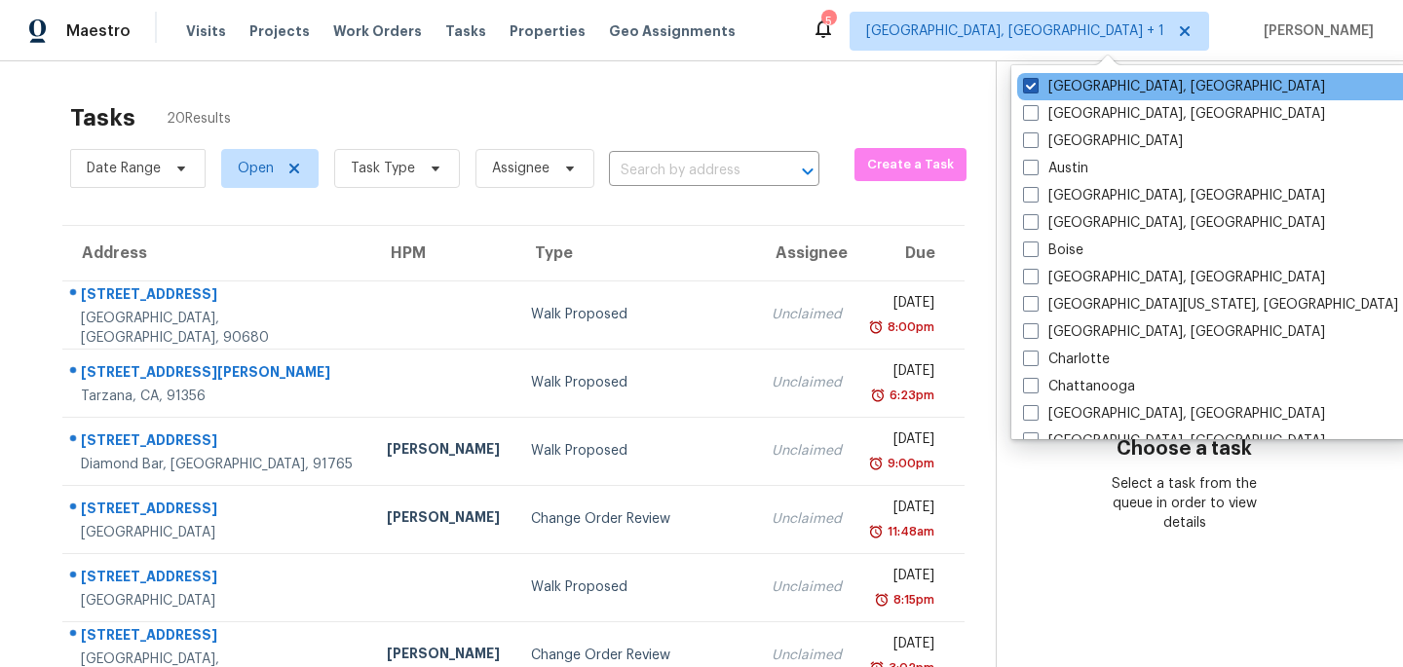
click at [1028, 87] on span at bounding box center [1031, 86] width 16 height 16
click at [1028, 87] on input "[GEOGRAPHIC_DATA], [GEOGRAPHIC_DATA]" at bounding box center [1029, 83] width 13 height 13
checkbox input "false"
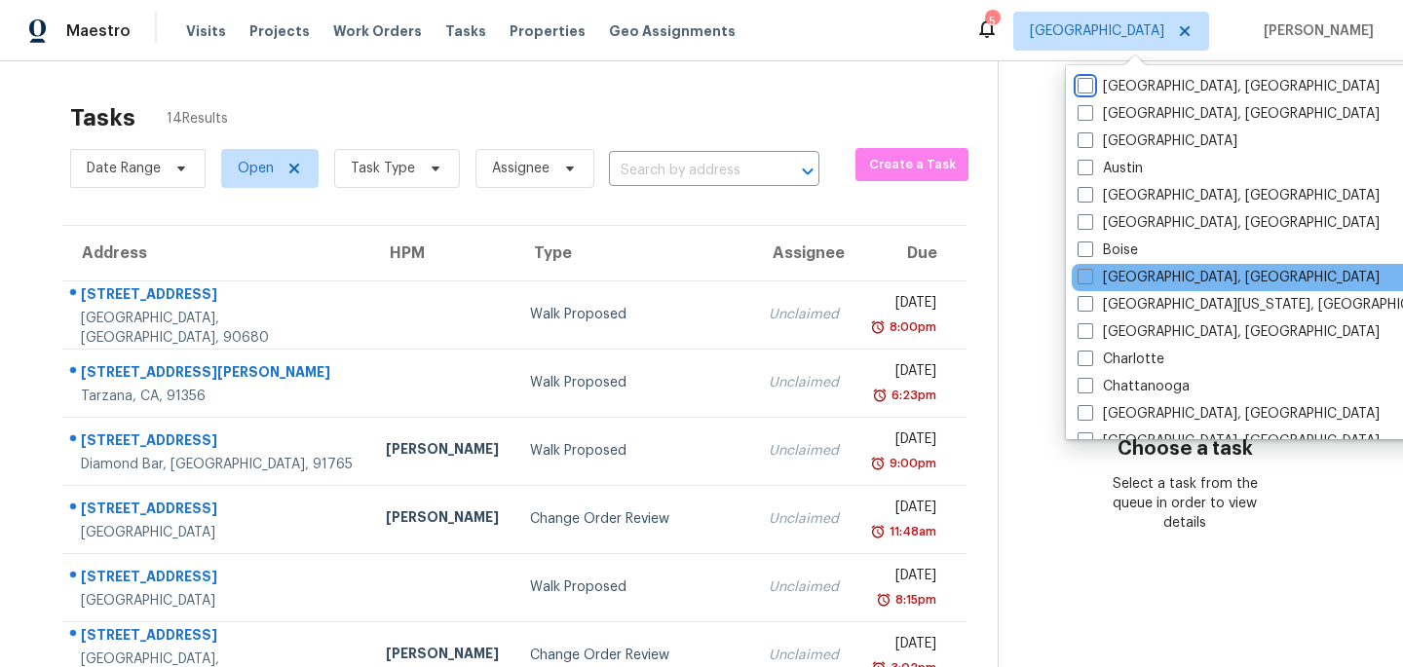
scroll to position [1306, 0]
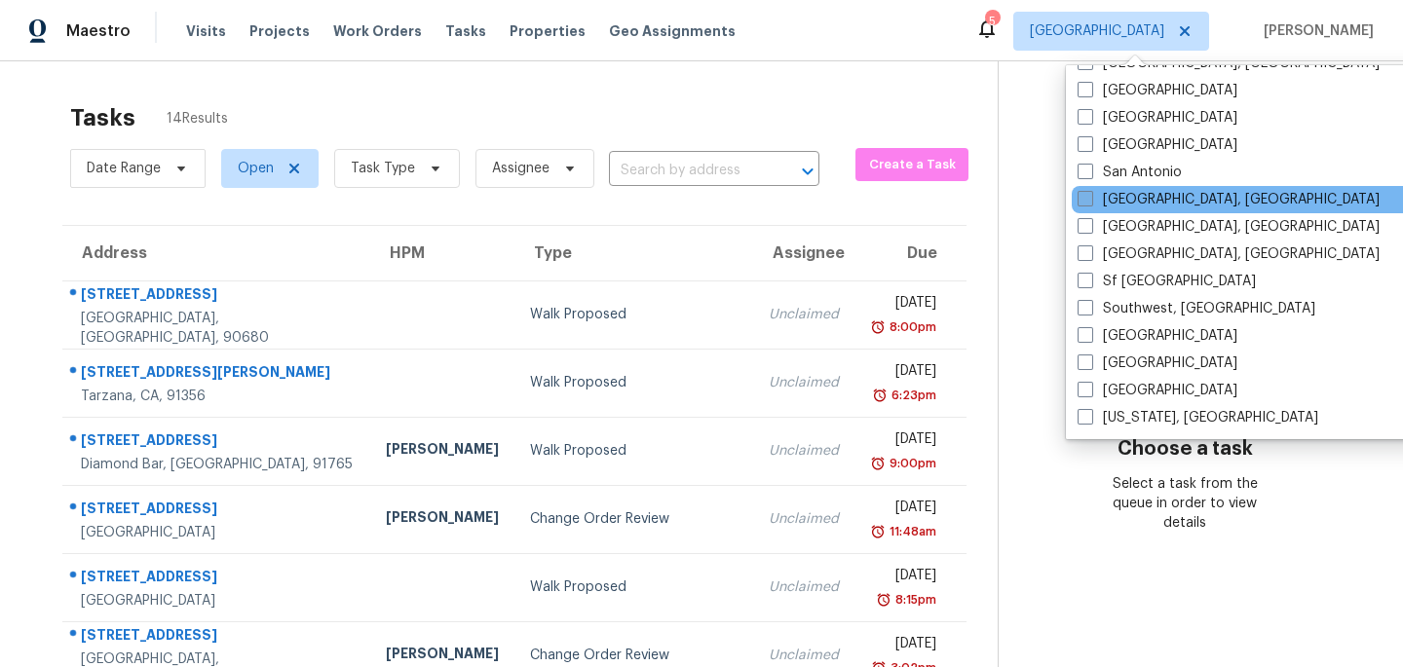
click at [1085, 198] on span at bounding box center [1086, 199] width 16 height 16
click at [1085, 198] on input "[GEOGRAPHIC_DATA], [GEOGRAPHIC_DATA]" at bounding box center [1084, 196] width 13 height 13
checkbox input "true"
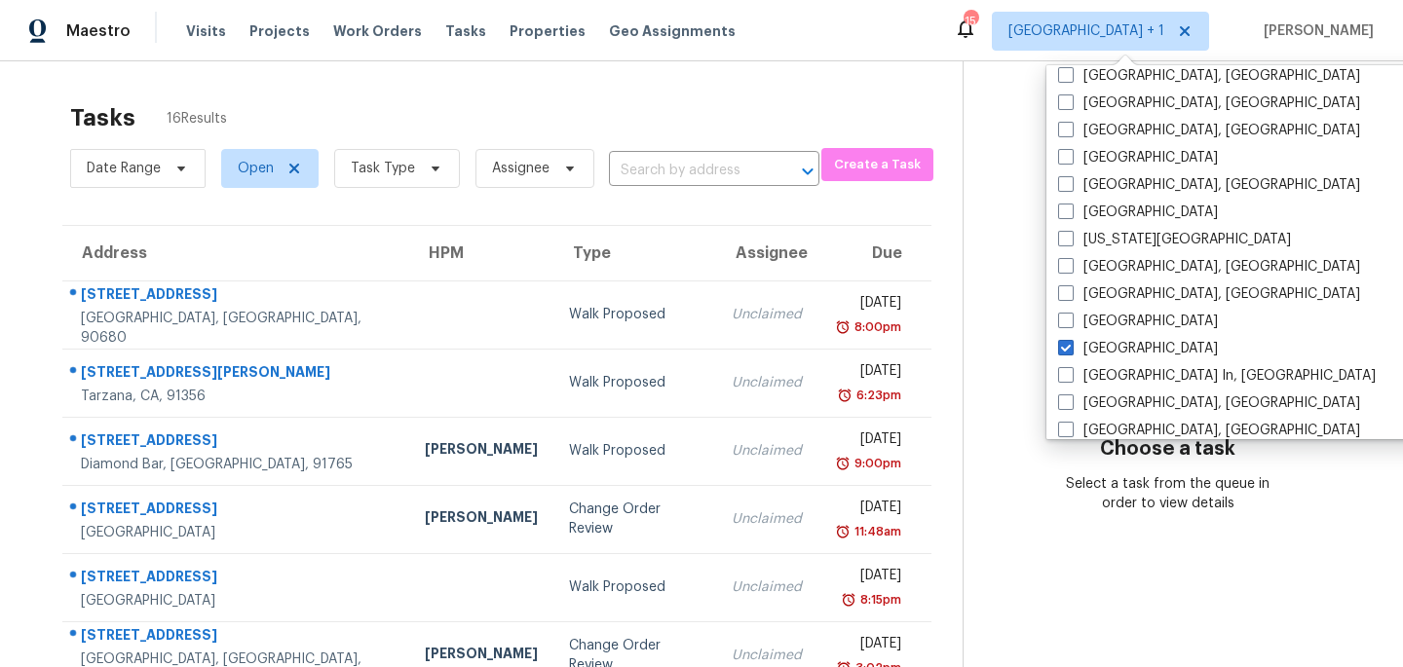
scroll to position [577, 0]
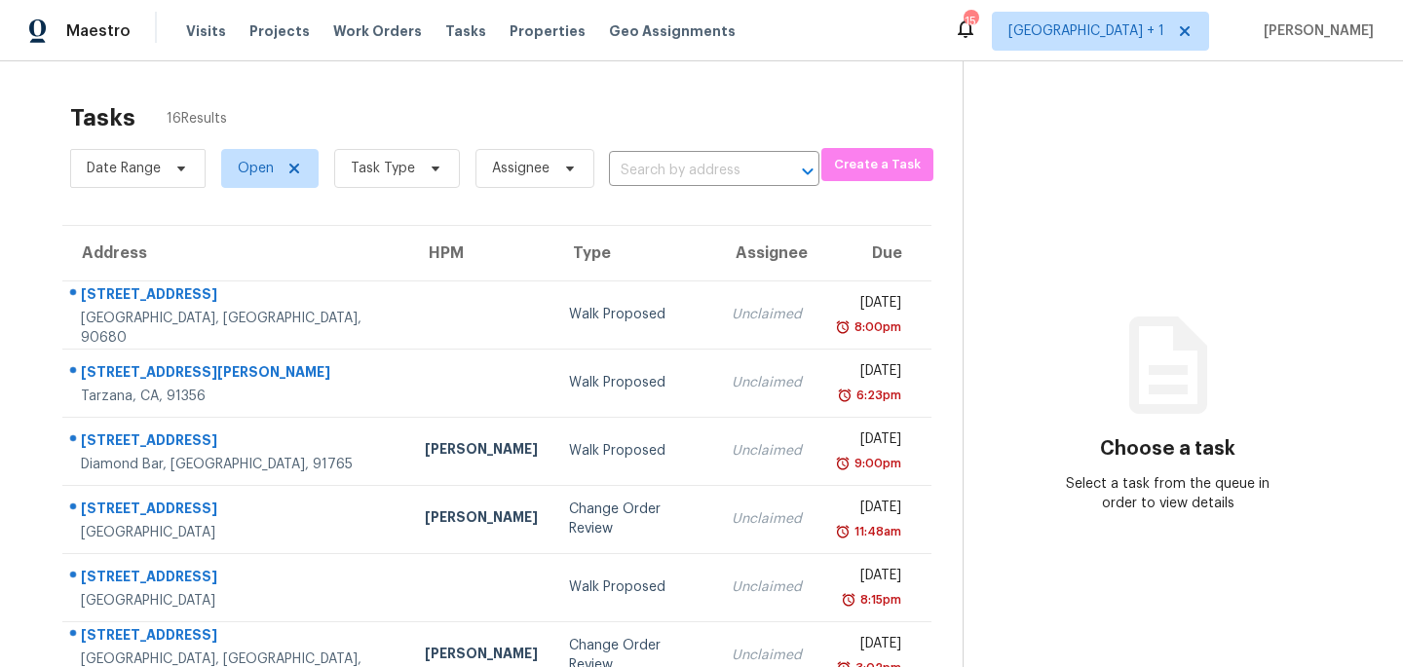
click at [713, 114] on div "Tasks 16 Results" at bounding box center [516, 118] width 893 height 51
click at [603, 123] on div "Tasks 16 Results" at bounding box center [516, 118] width 893 height 51
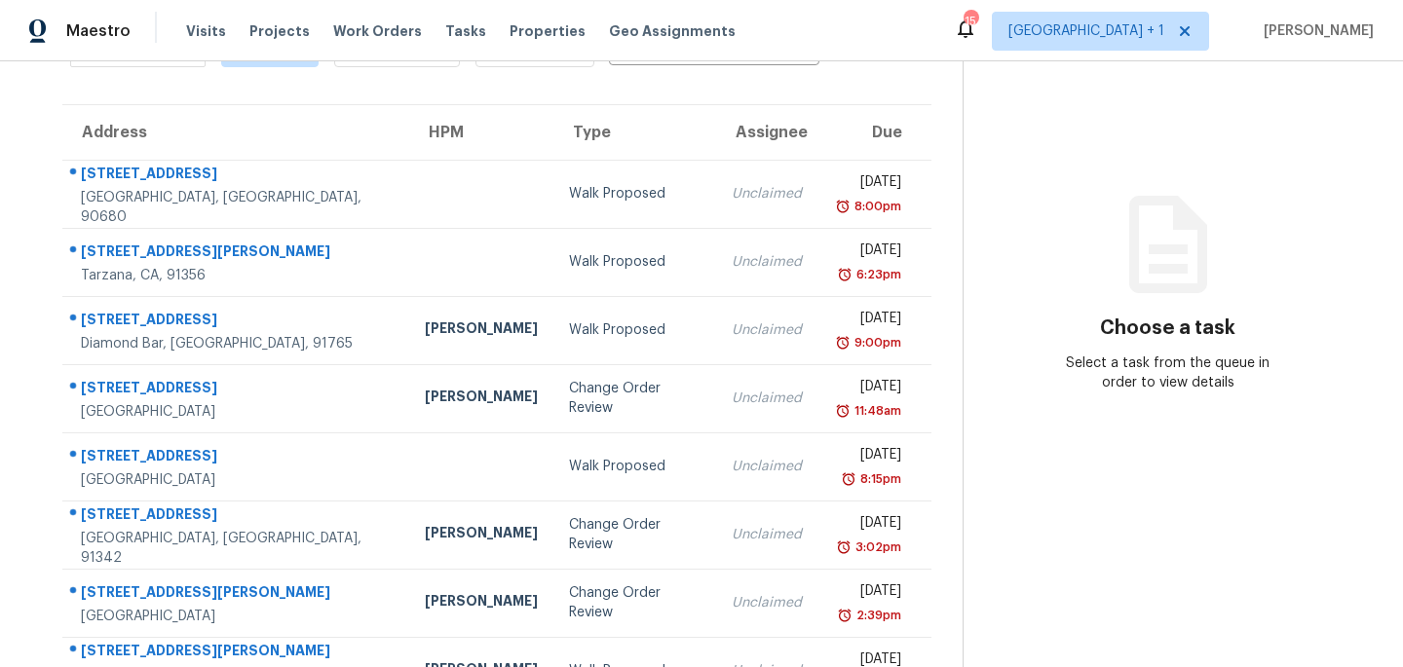
scroll to position [347, 0]
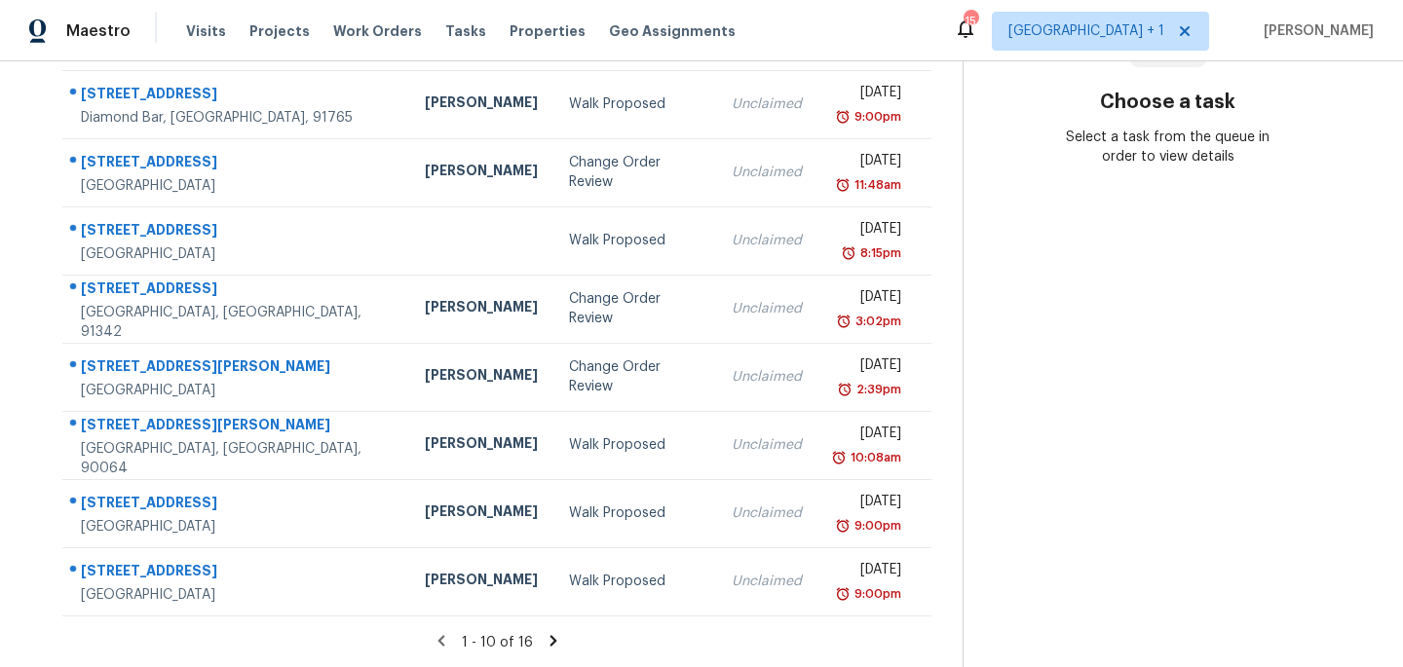
click at [550, 639] on icon at bounding box center [553, 640] width 7 height 11
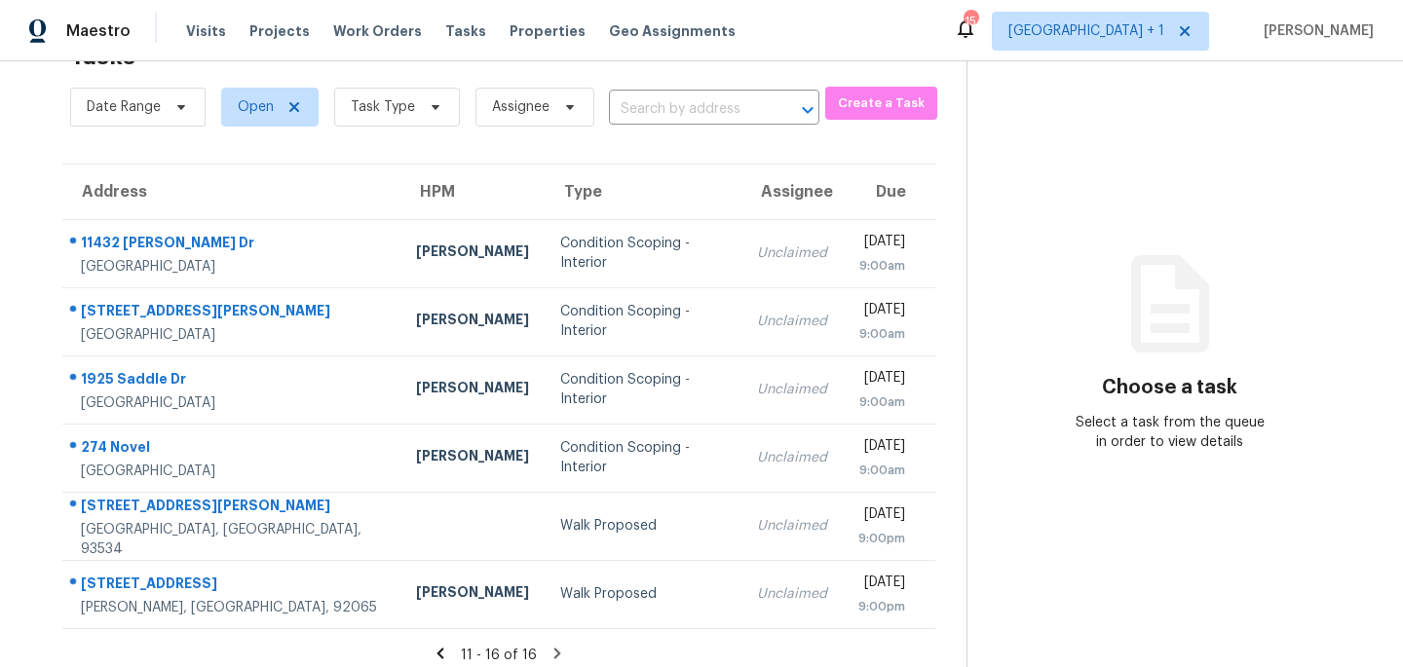
scroll to position [74, 0]
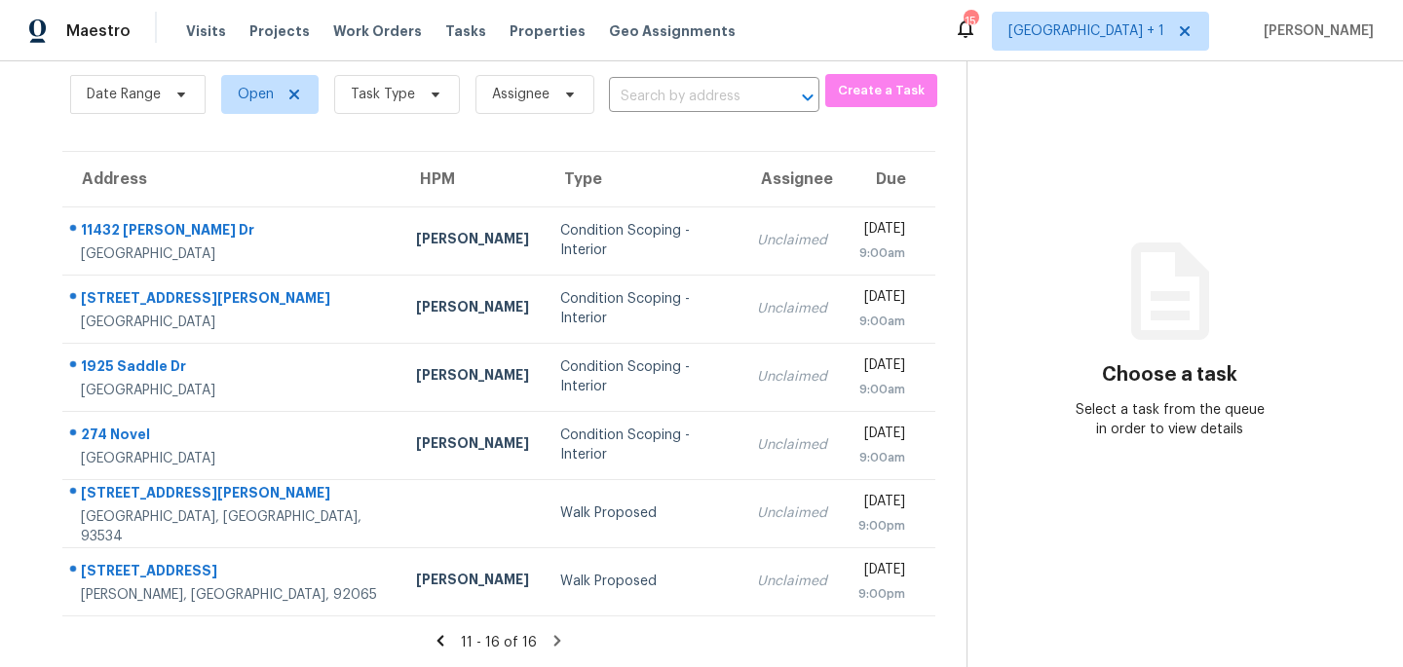
click at [967, 276] on section "Choose a task Select a task from the queue in order to view details" at bounding box center [1169, 327] width 405 height 681
click at [438, 646] on icon at bounding box center [441, 641] width 18 height 18
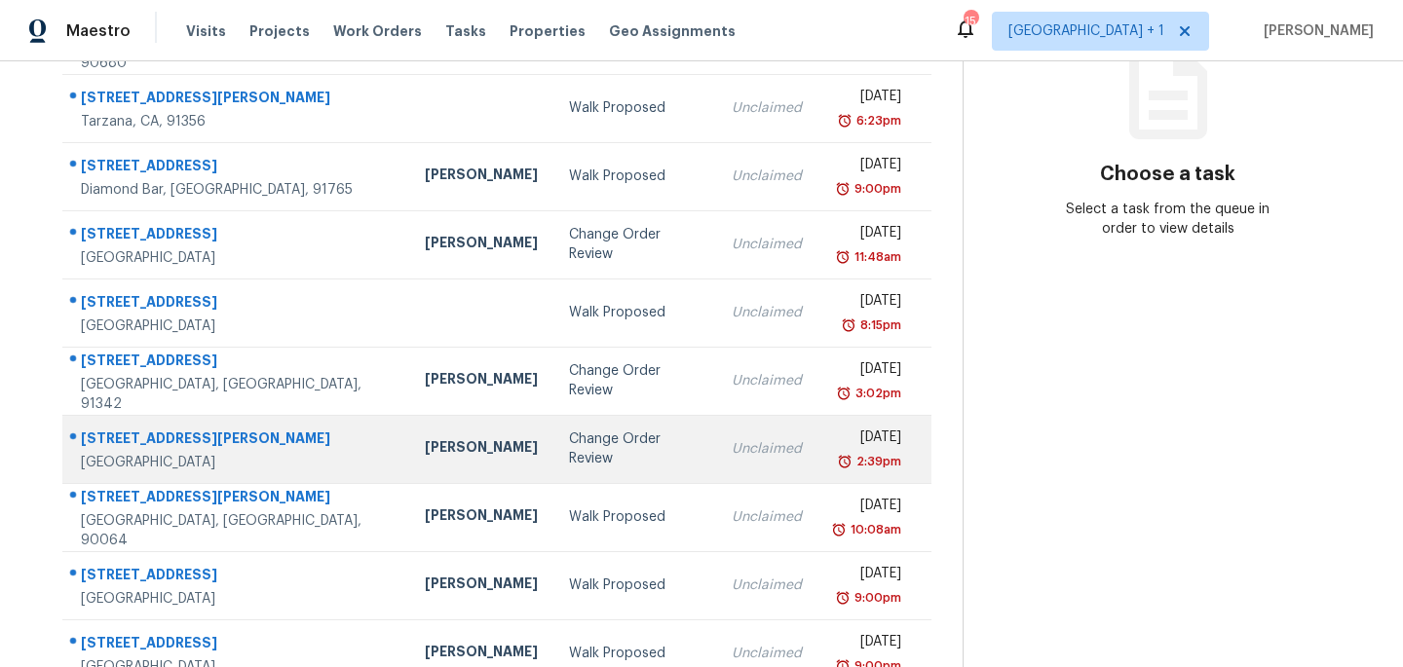
scroll to position [347, 0]
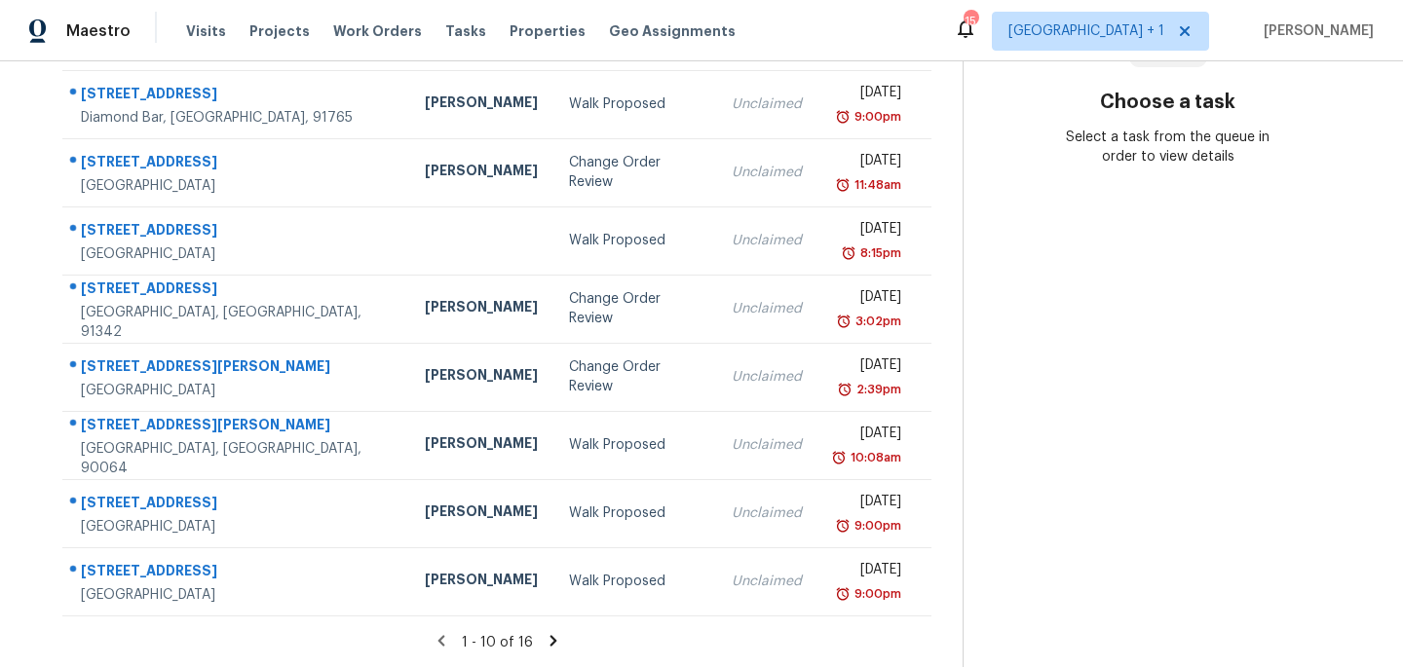
click at [552, 643] on icon at bounding box center [554, 641] width 18 height 18
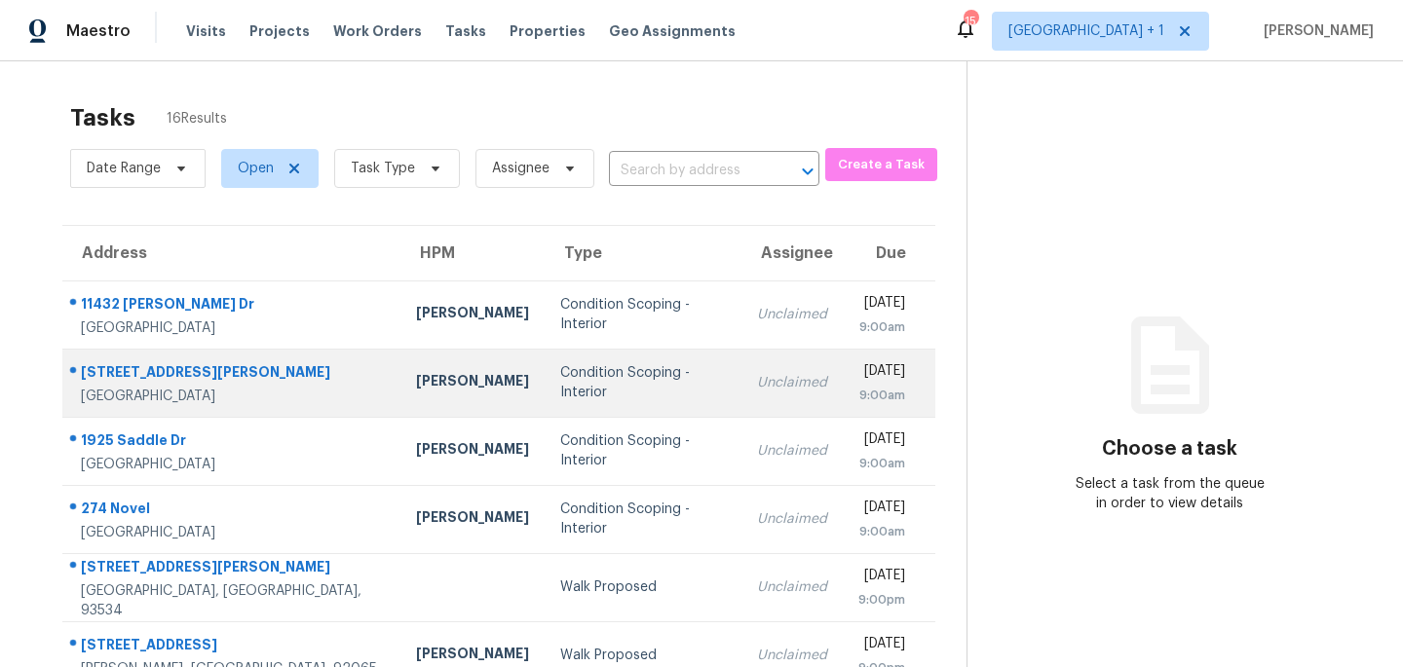
scroll to position [74, 0]
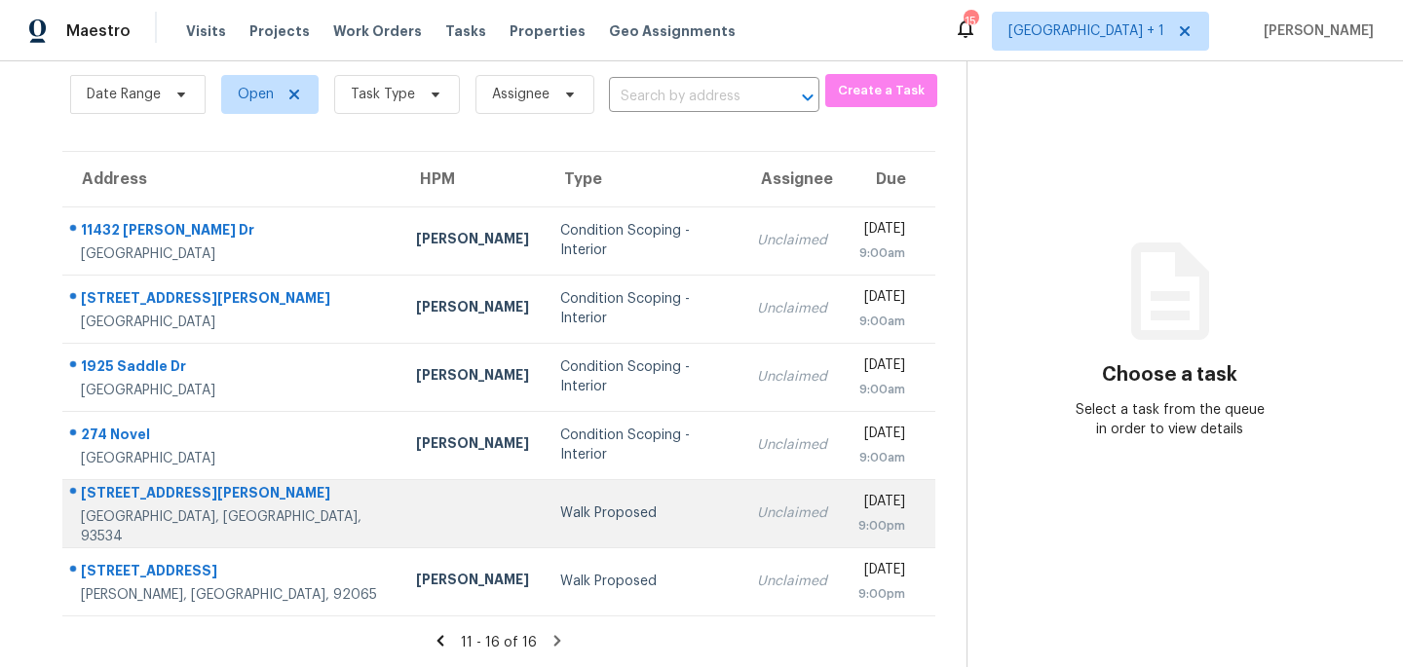
click at [638, 507] on div "Walk Proposed" at bounding box center [643, 513] width 167 height 19
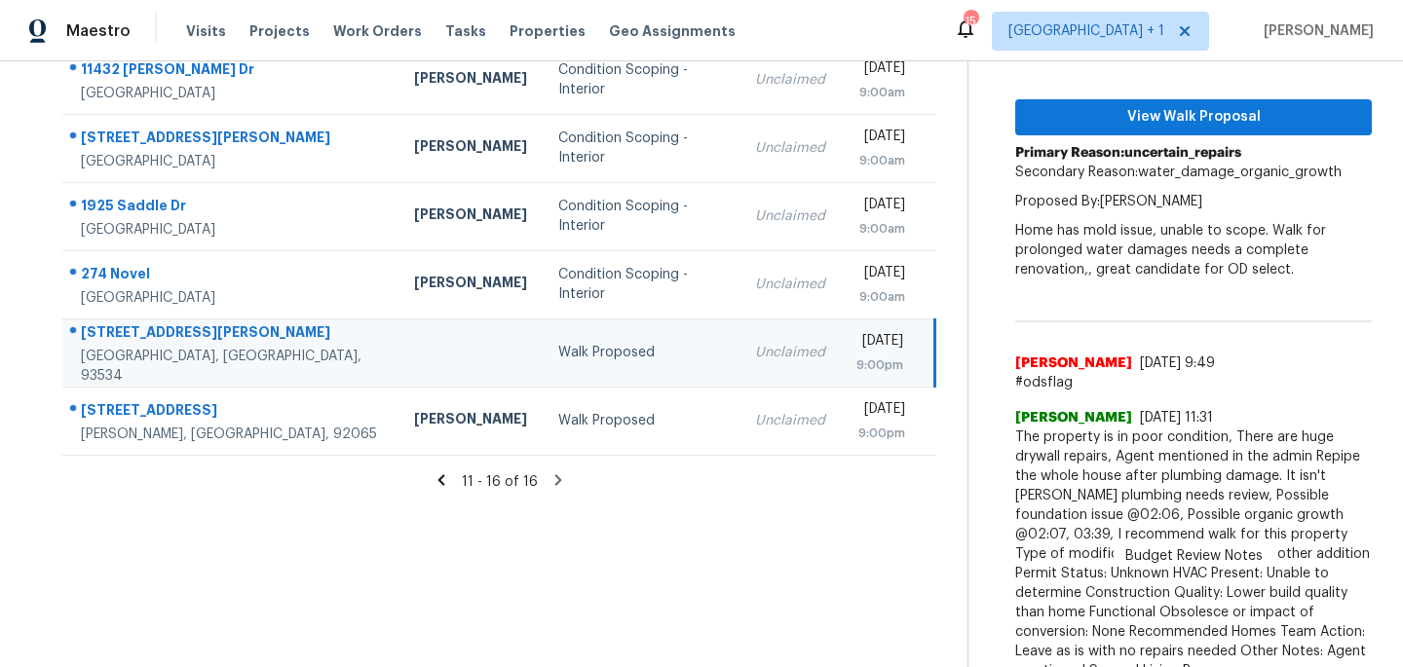
scroll to position [258, 0]
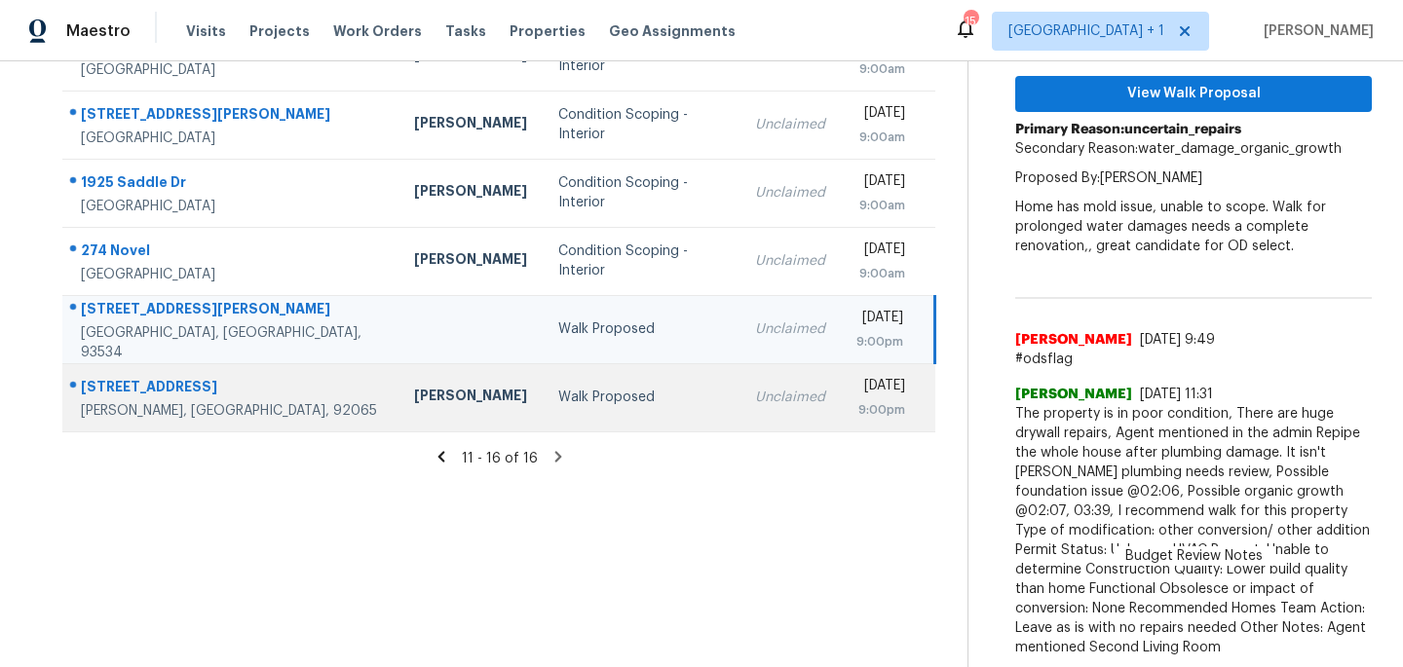
click at [610, 402] on div "Walk Proposed" at bounding box center [641, 397] width 166 height 19
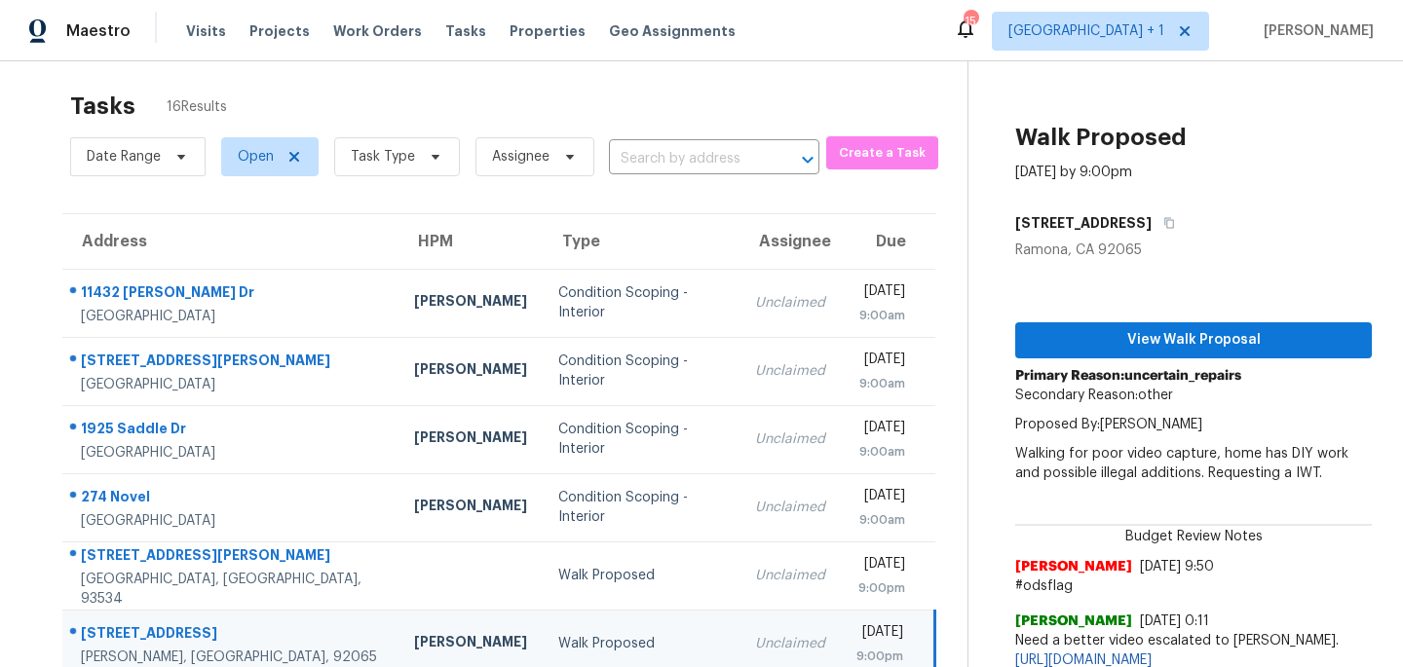
scroll to position [0, 0]
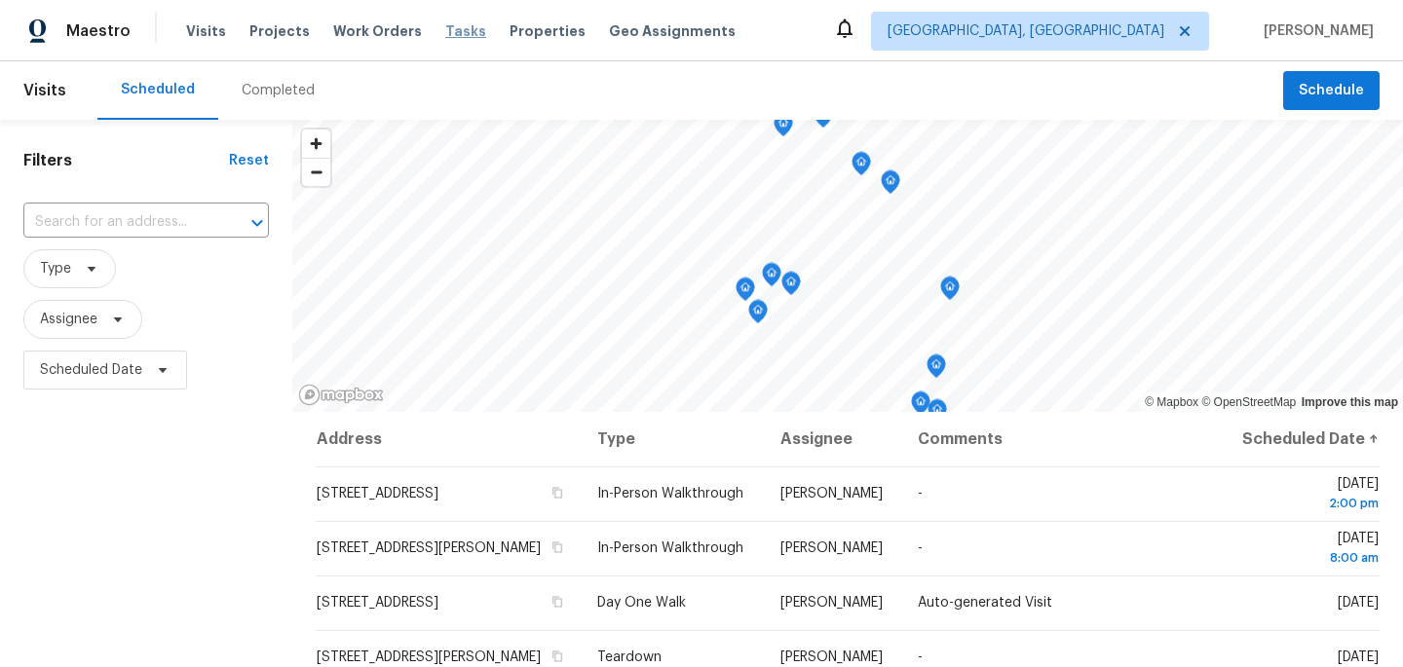
click at [445, 35] on span "Tasks" at bounding box center [465, 31] width 41 height 14
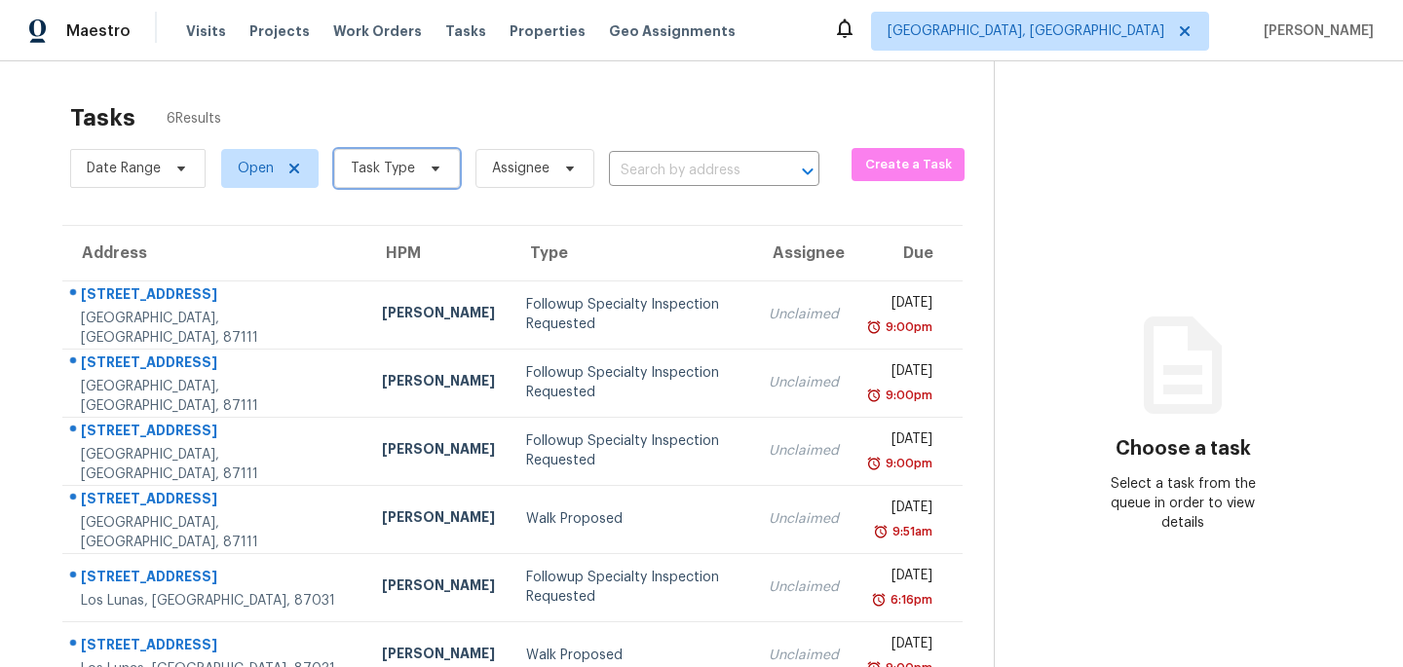
click at [430, 171] on icon at bounding box center [436, 169] width 16 height 16
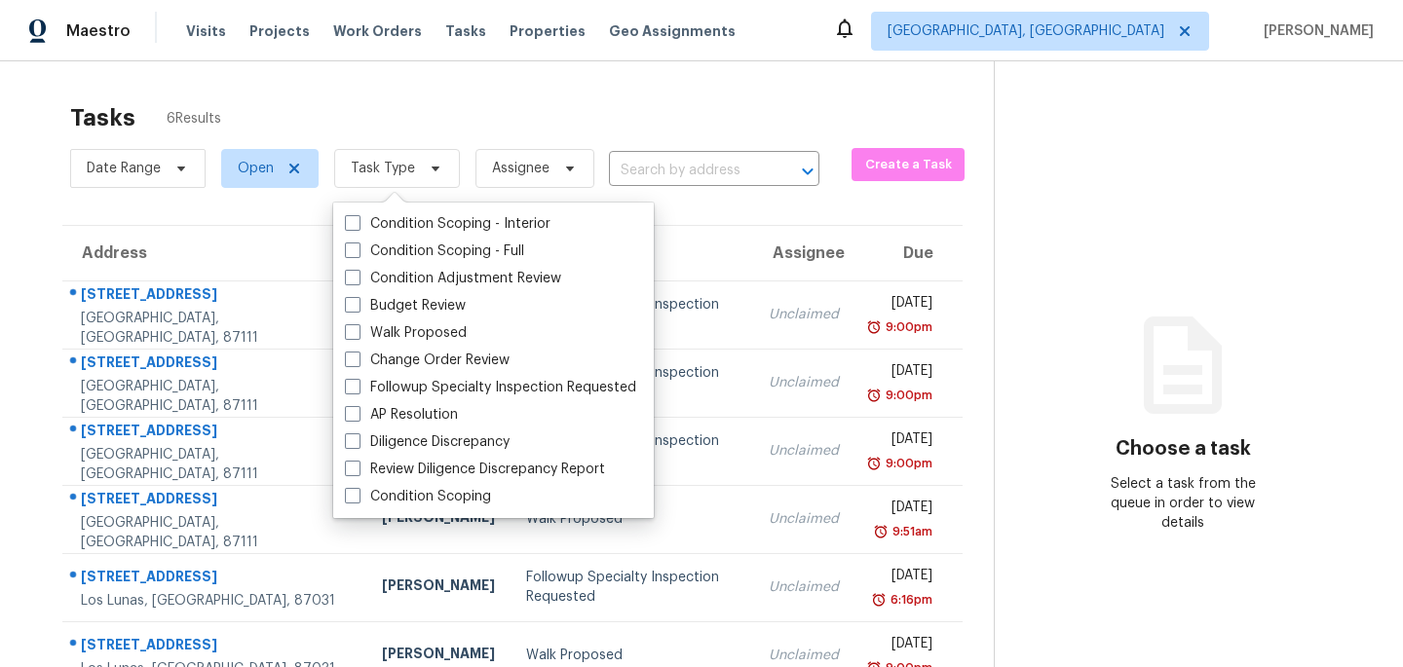
click at [453, 88] on div "Tasks 6 Results Date Range Open Task Type Assignee ​ Create a Task Address HPM …" at bounding box center [701, 394] width 1403 height 667
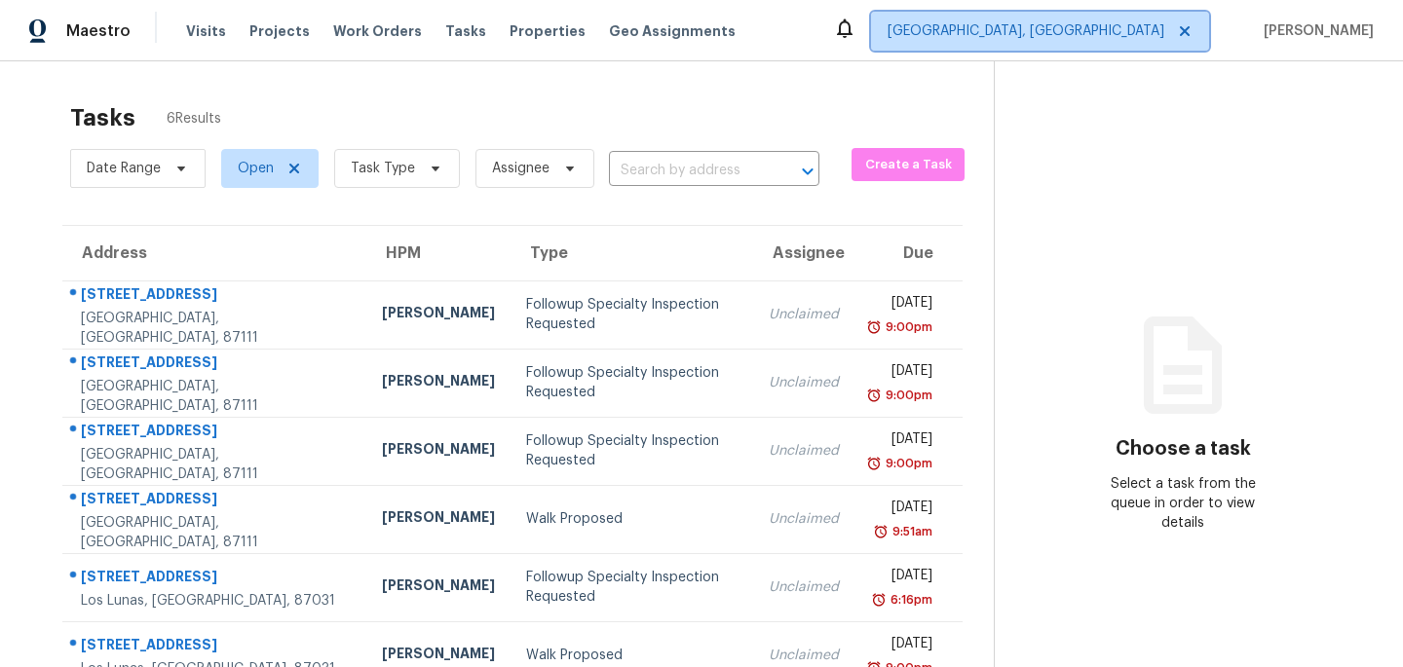
click at [1088, 28] on span "[GEOGRAPHIC_DATA], [GEOGRAPHIC_DATA]" at bounding box center [1026, 30] width 277 height 19
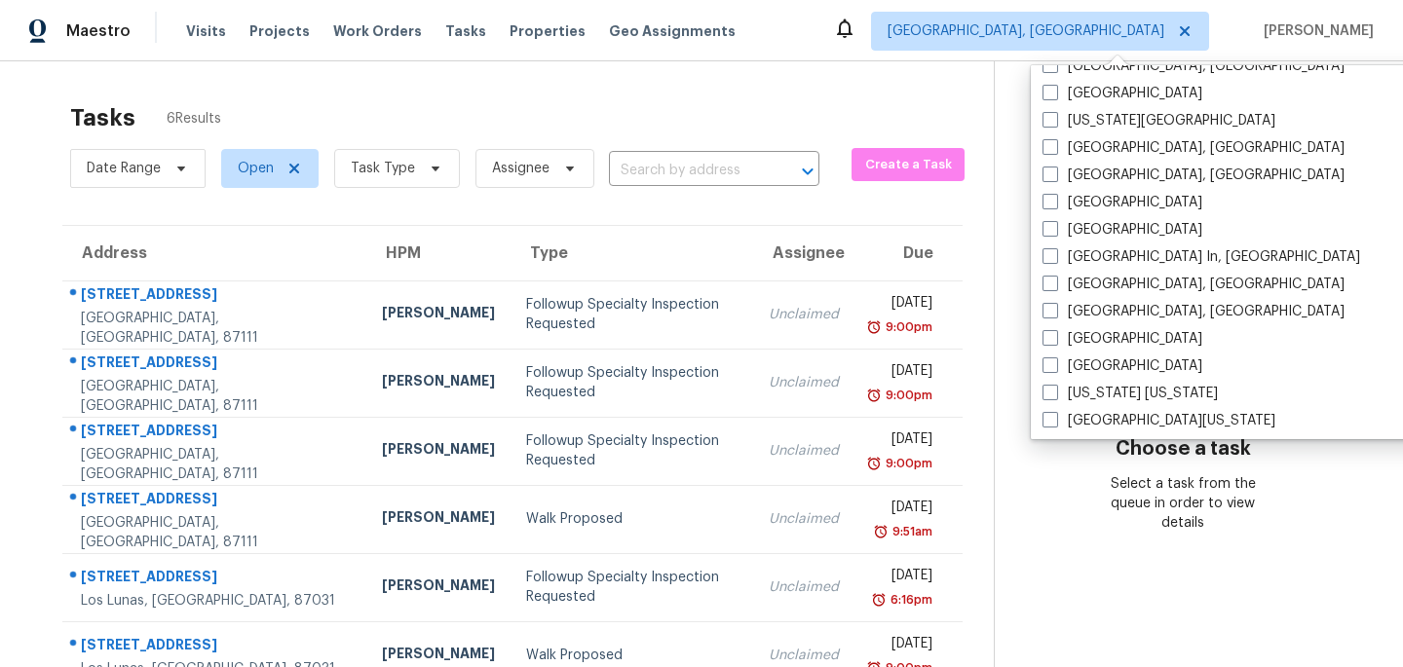
scroll to position [717, 0]
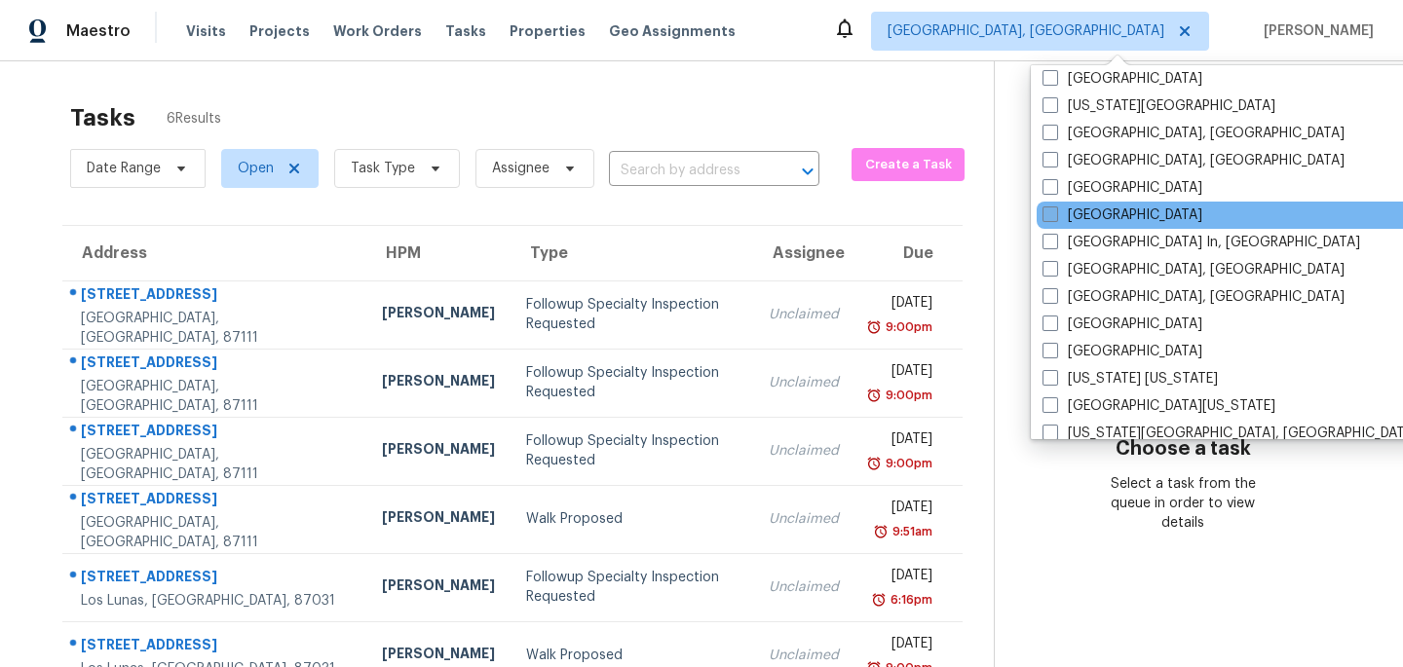
click at [1050, 215] on span at bounding box center [1051, 215] width 16 height 16
click at [1050, 215] on input "Los Angeles" at bounding box center [1049, 212] width 13 height 13
checkbox input "true"
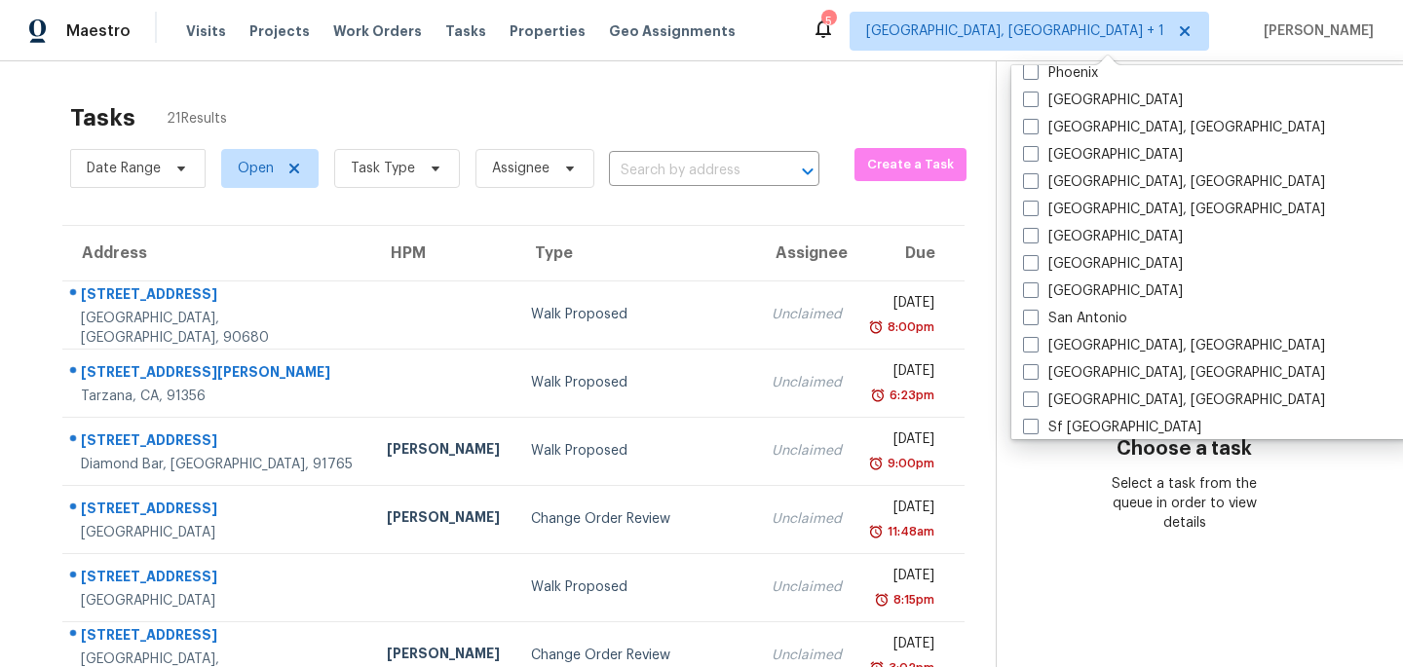
scroll to position [1219, 0]
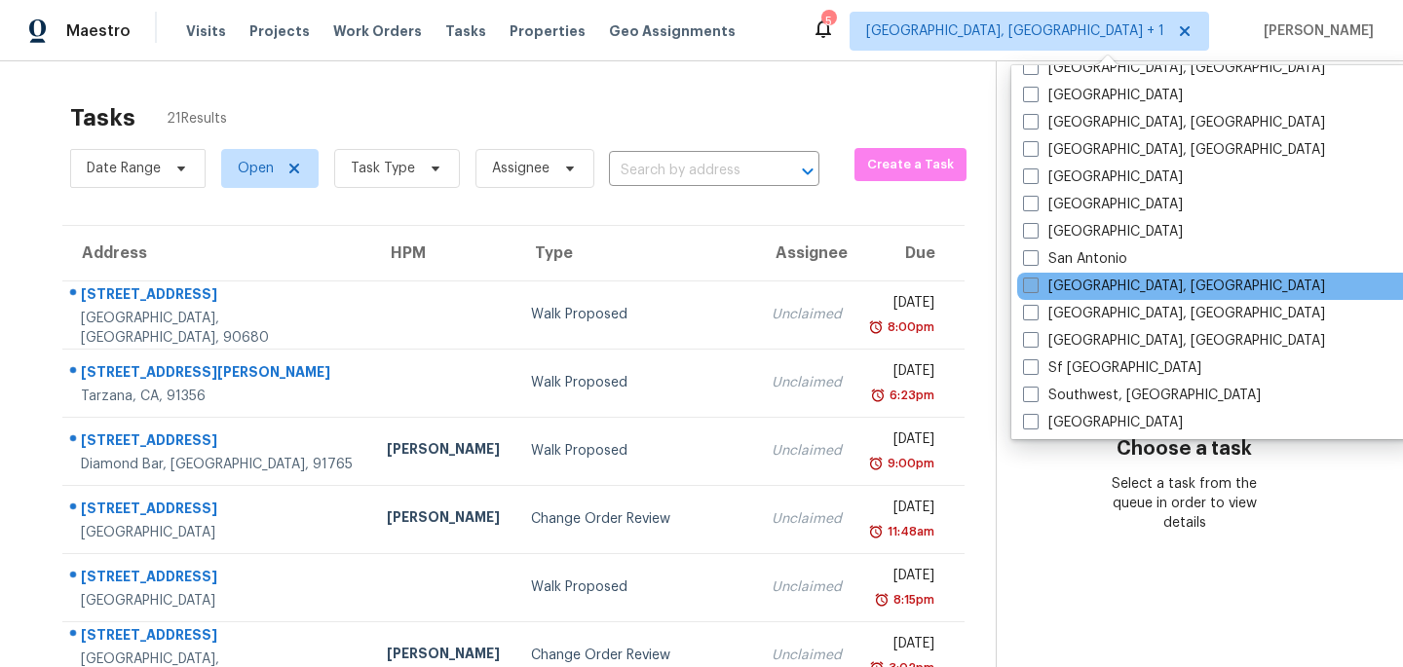
click at [1032, 289] on span at bounding box center [1031, 286] width 16 height 16
click at [1032, 289] on input "San Diego, CA" at bounding box center [1029, 283] width 13 height 13
checkbox input "true"
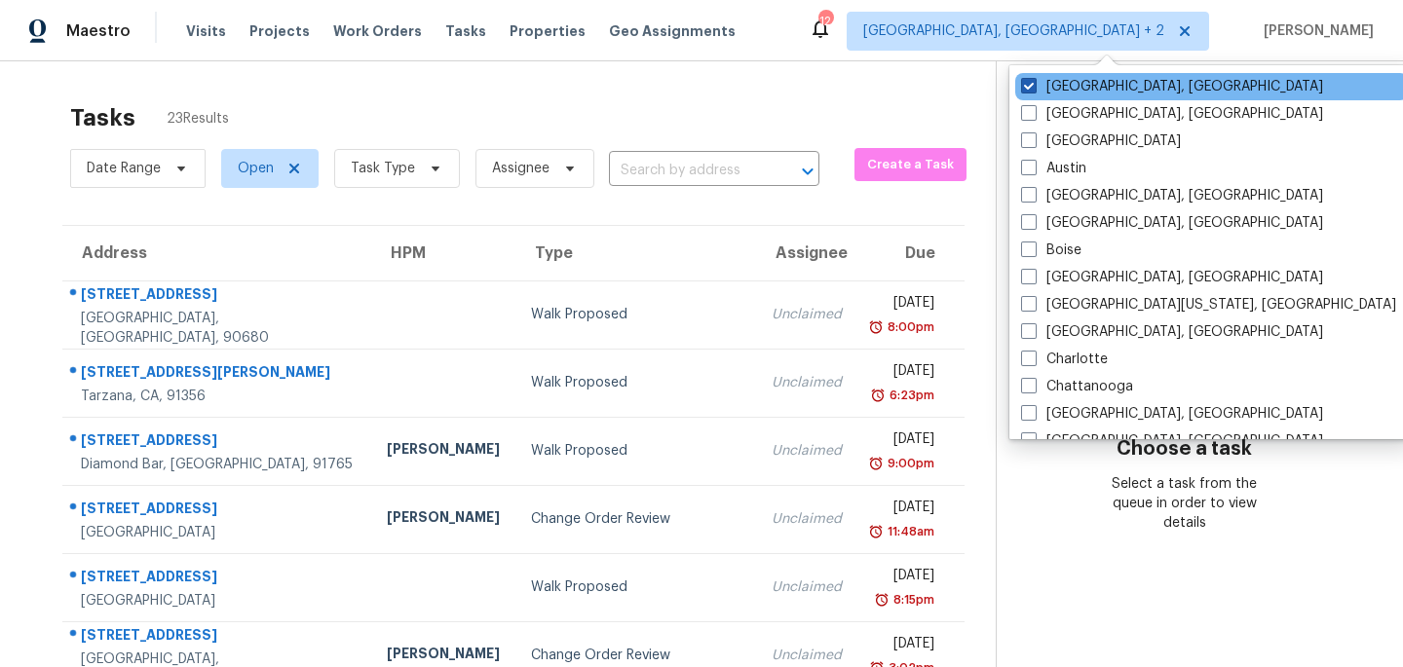
click at [1027, 89] on span at bounding box center [1029, 86] width 16 height 16
click at [1027, 89] on input "Albuquerque, NM" at bounding box center [1027, 83] width 13 height 13
checkbox input "false"
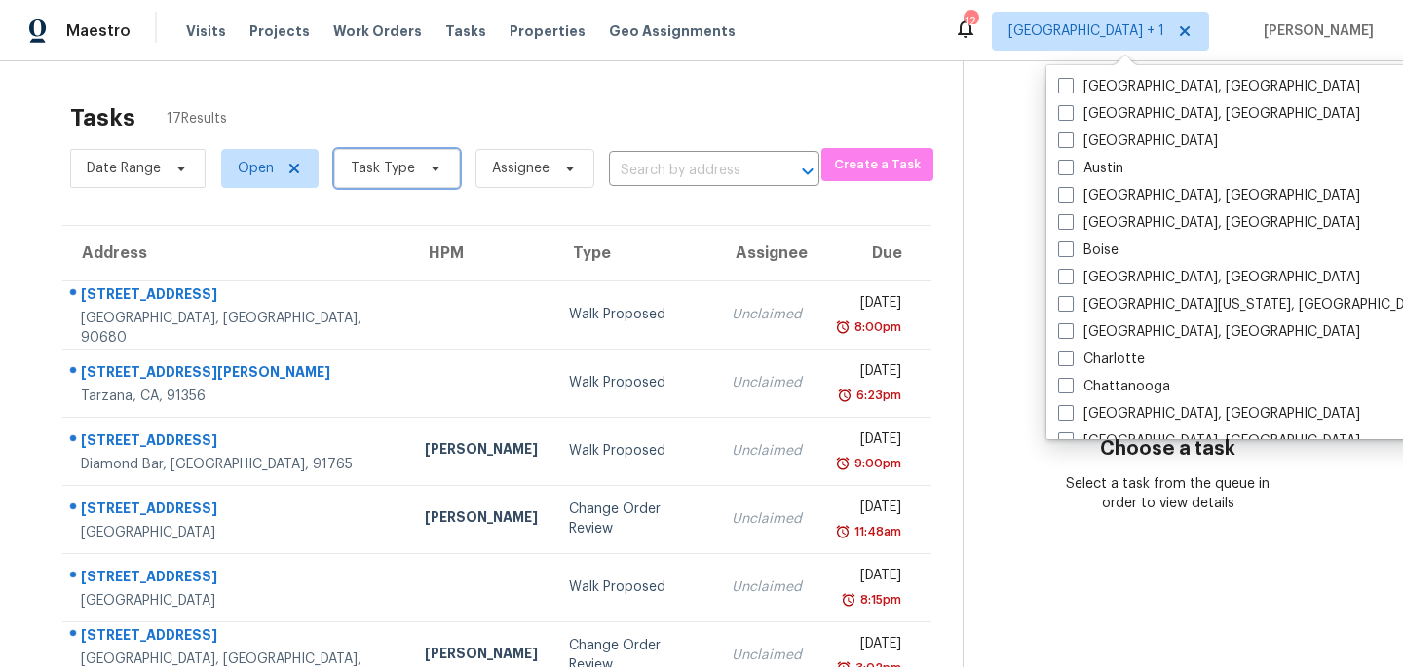
click at [428, 170] on icon at bounding box center [436, 169] width 16 height 16
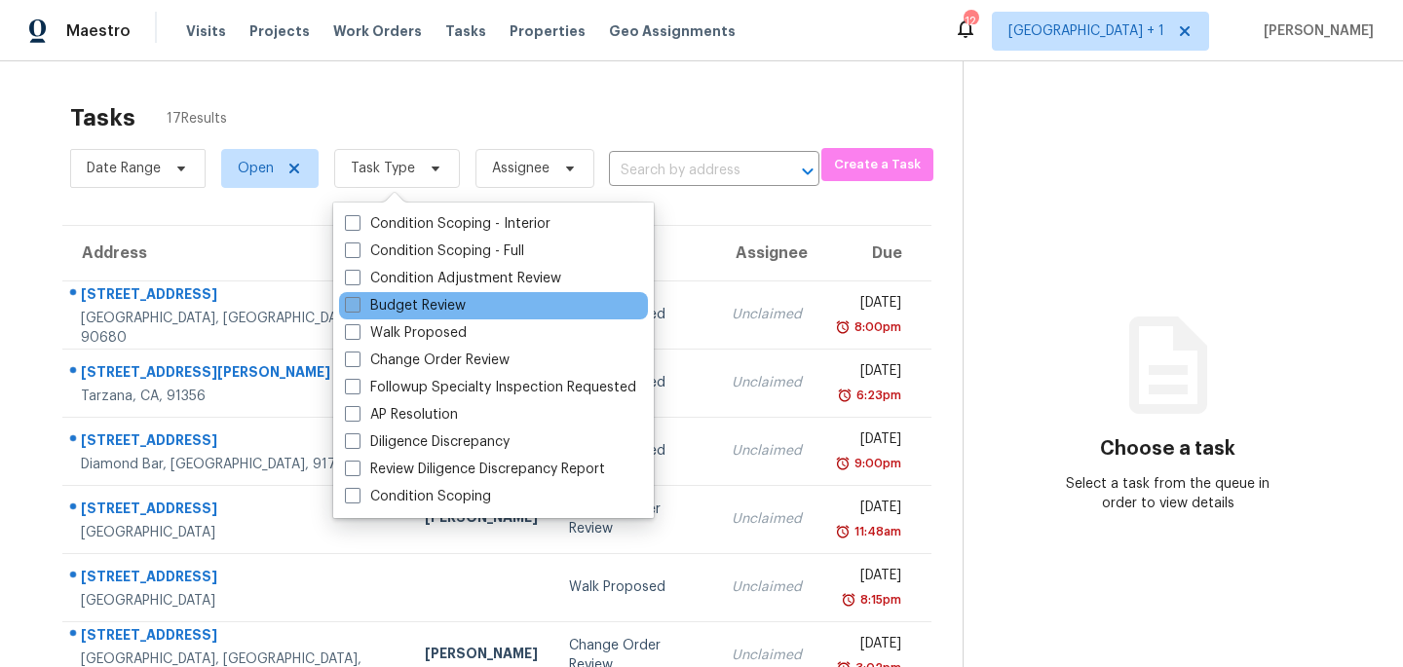
click at [350, 306] on span at bounding box center [353, 305] width 16 height 16
click at [350, 306] on input "Budget Review" at bounding box center [351, 302] width 13 height 13
checkbox input "true"
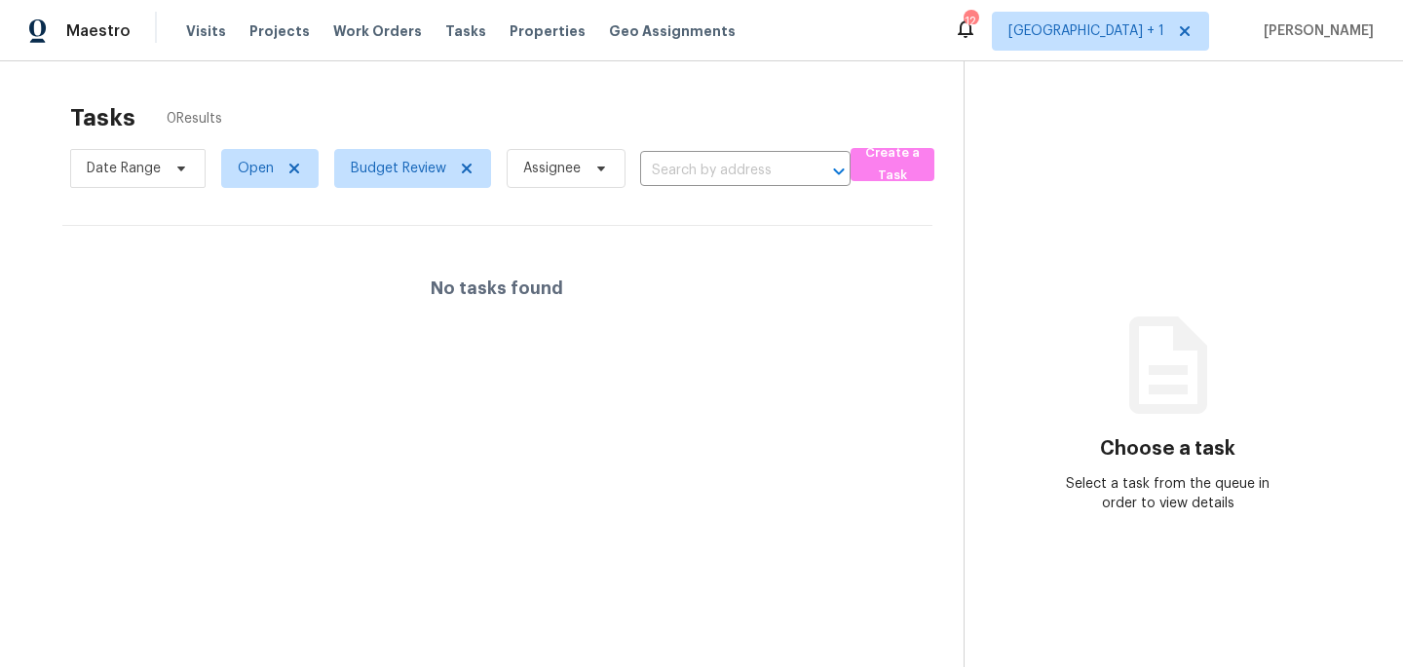
click at [513, 102] on div "Tasks 0 Results" at bounding box center [517, 118] width 894 height 51
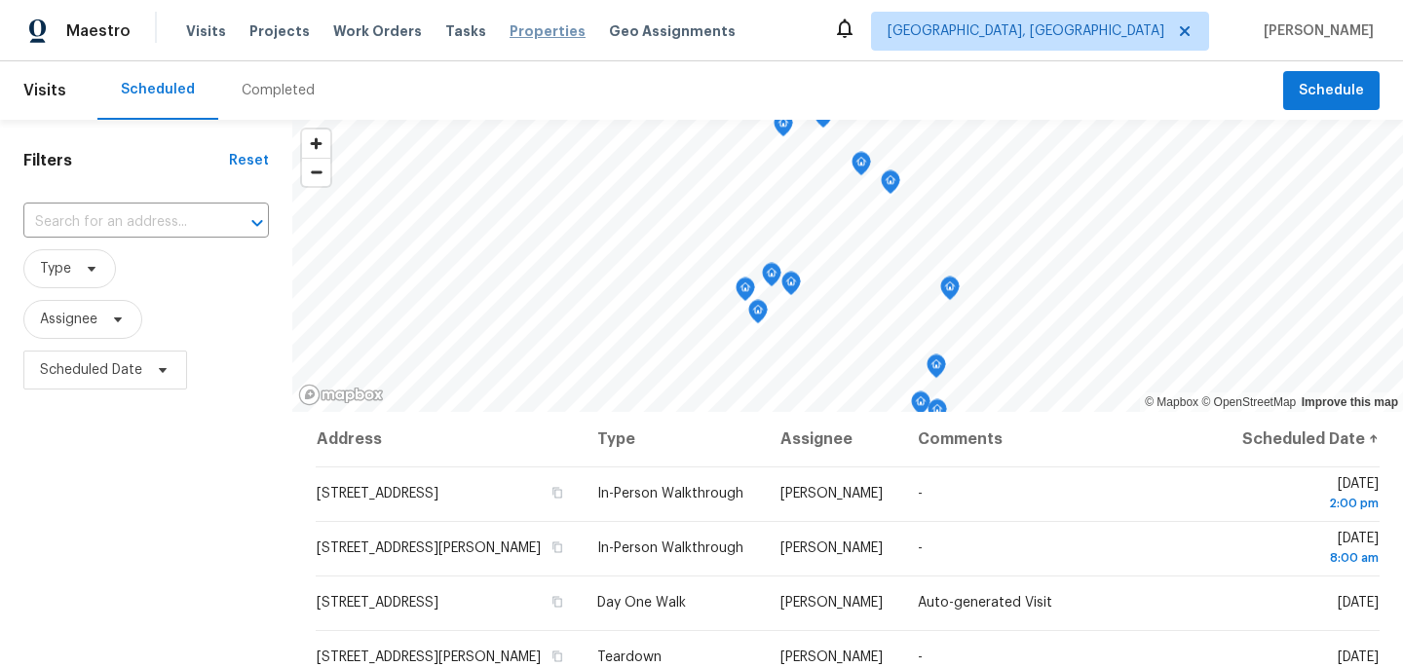
click at [512, 35] on span "Properties" at bounding box center [548, 30] width 76 height 19
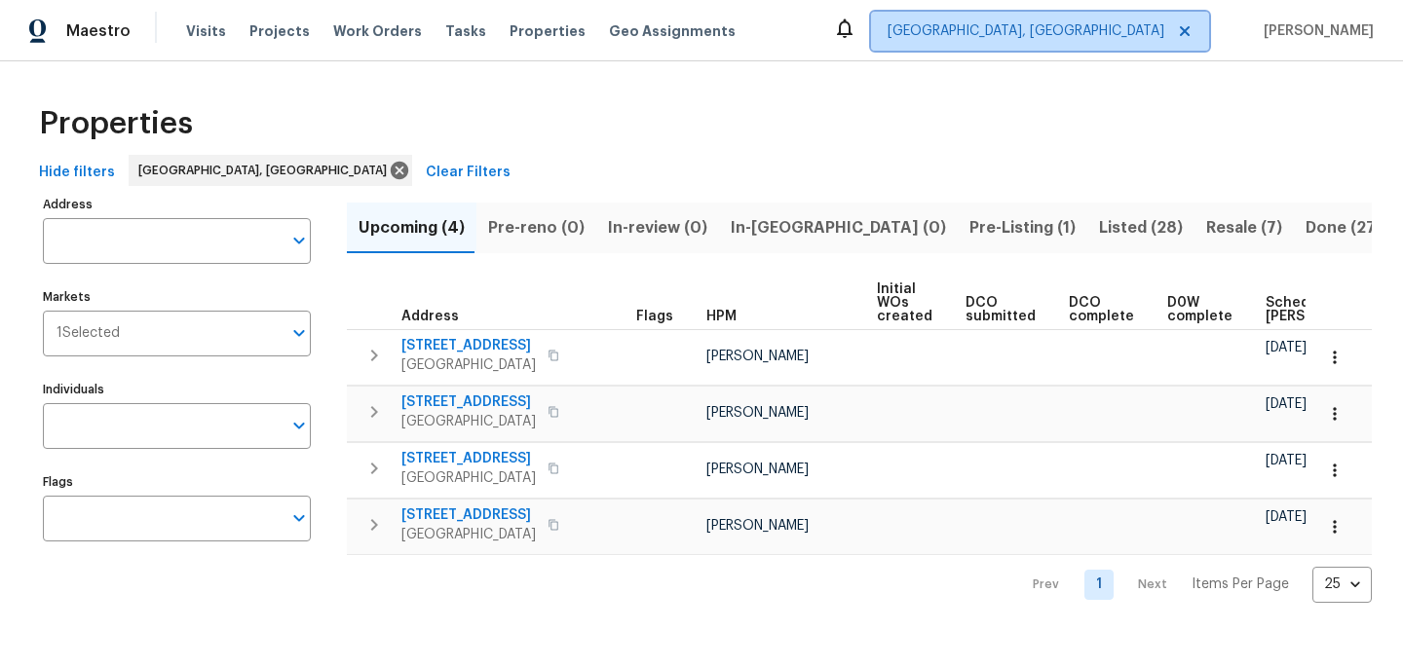
click at [1097, 32] on span "Albuquerque, NM" at bounding box center [1026, 30] width 277 height 19
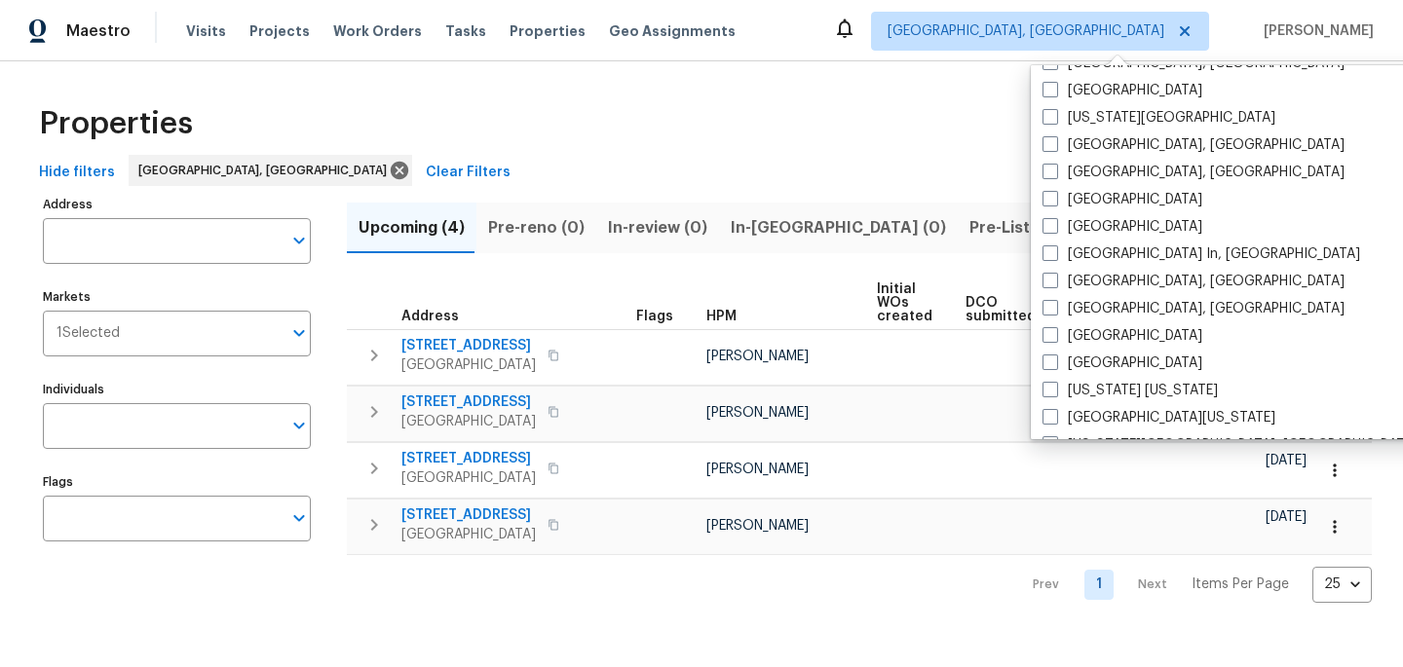
scroll to position [670, 0]
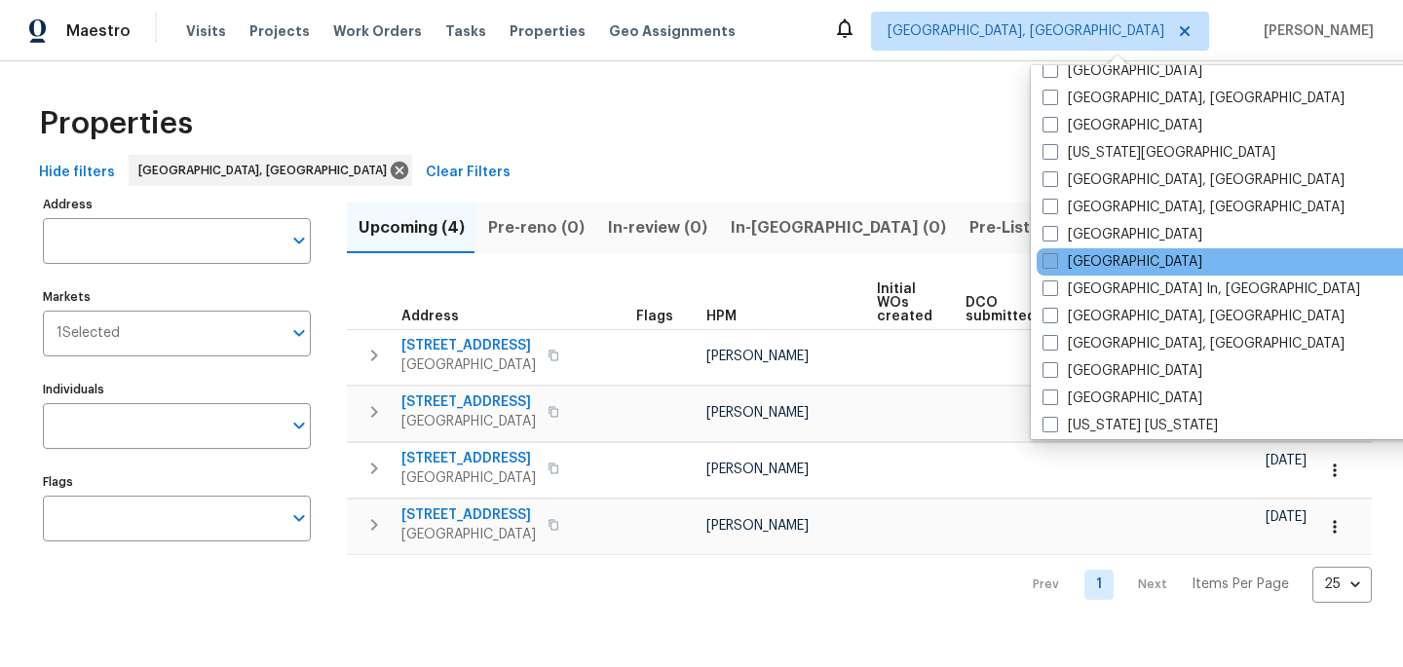
click at [1047, 262] on span at bounding box center [1051, 261] width 16 height 16
click at [1047, 262] on input "Los Angeles" at bounding box center [1049, 258] width 13 height 13
checkbox input "true"
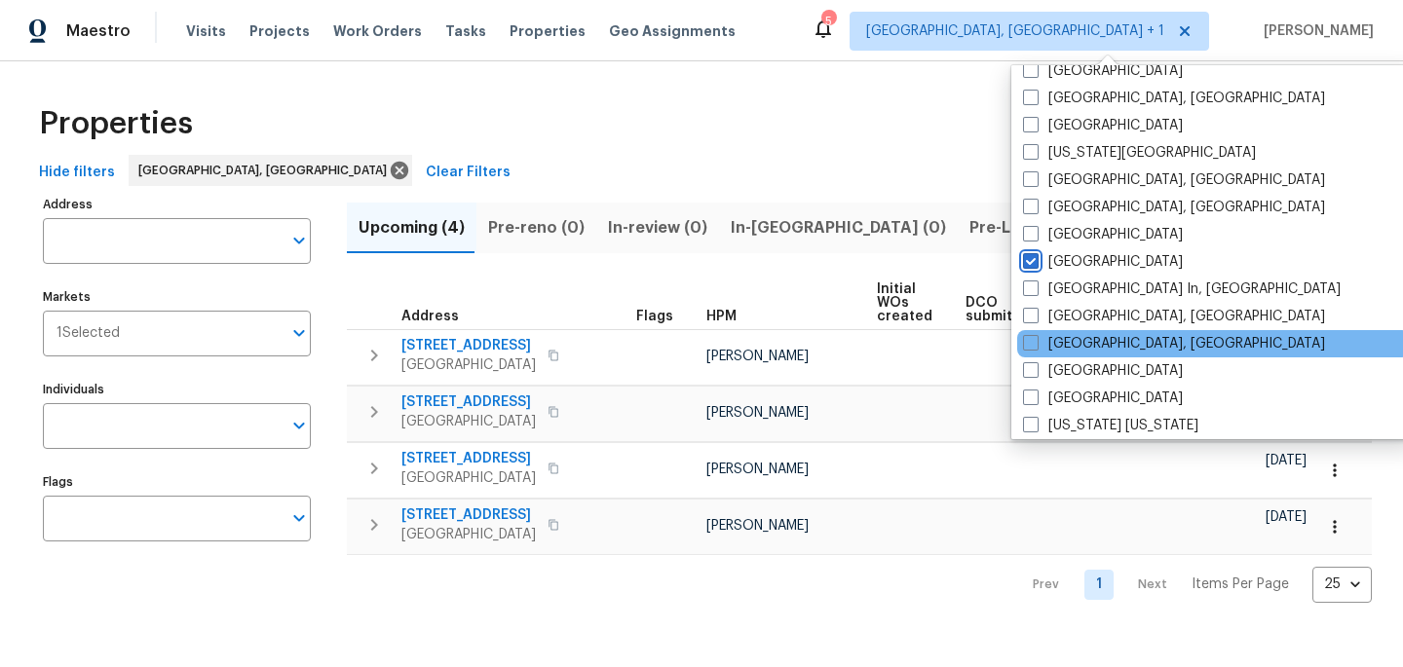
scroll to position [1306, 0]
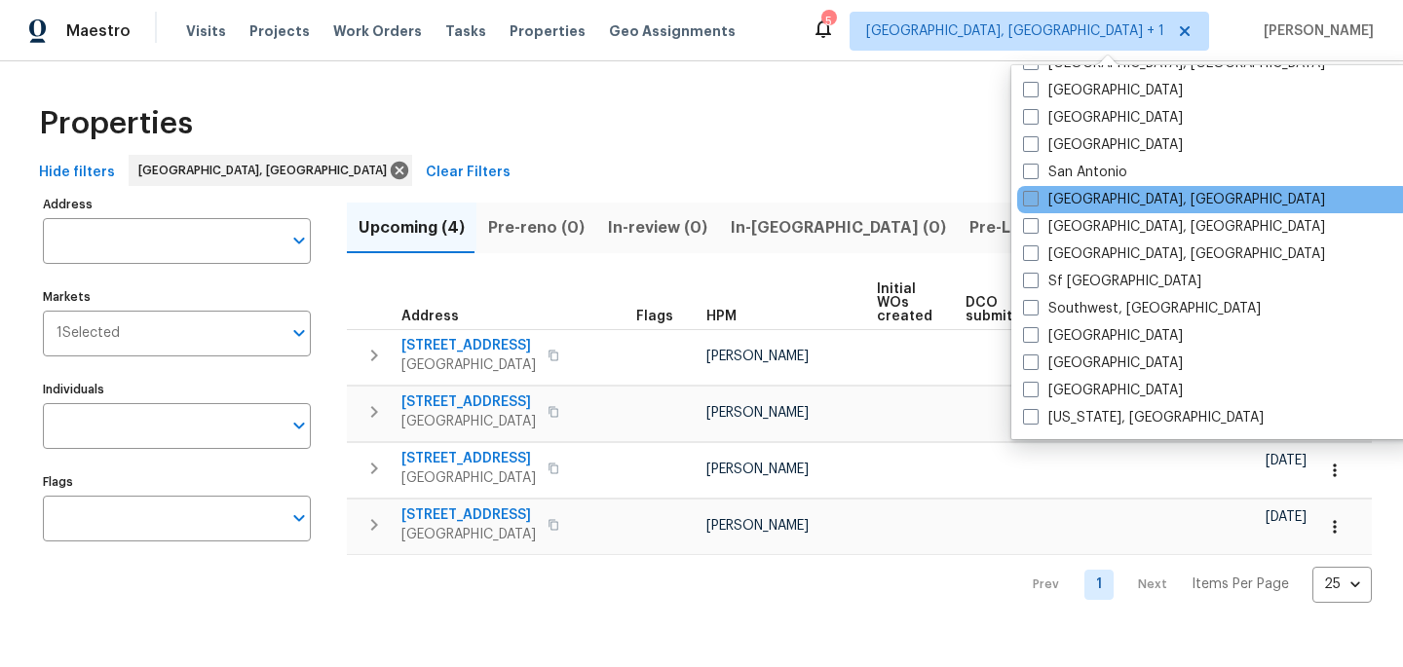
click at [1028, 202] on span at bounding box center [1031, 199] width 16 height 16
click at [1028, 202] on input "San Diego, CA" at bounding box center [1029, 196] width 13 height 13
checkbox input "true"
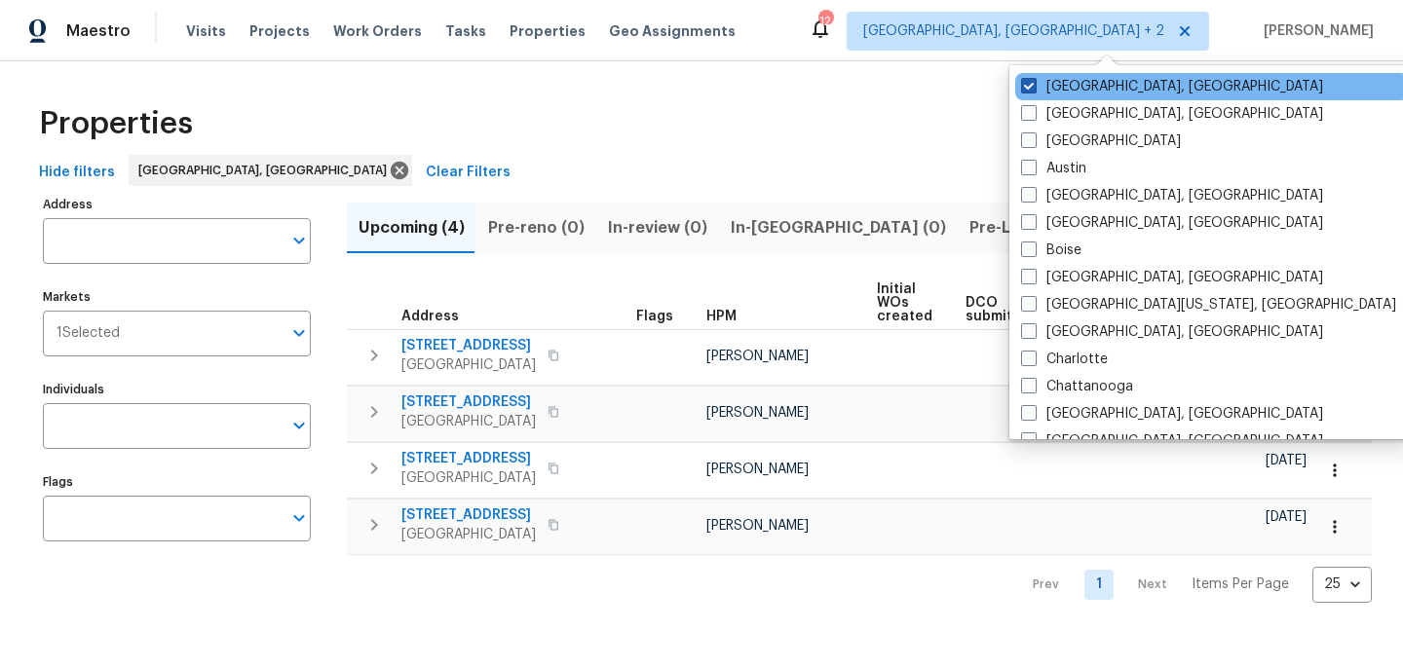
click at [1032, 85] on span at bounding box center [1029, 86] width 16 height 16
click at [1032, 85] on input "Albuquerque, NM" at bounding box center [1027, 83] width 13 height 13
checkbox input "false"
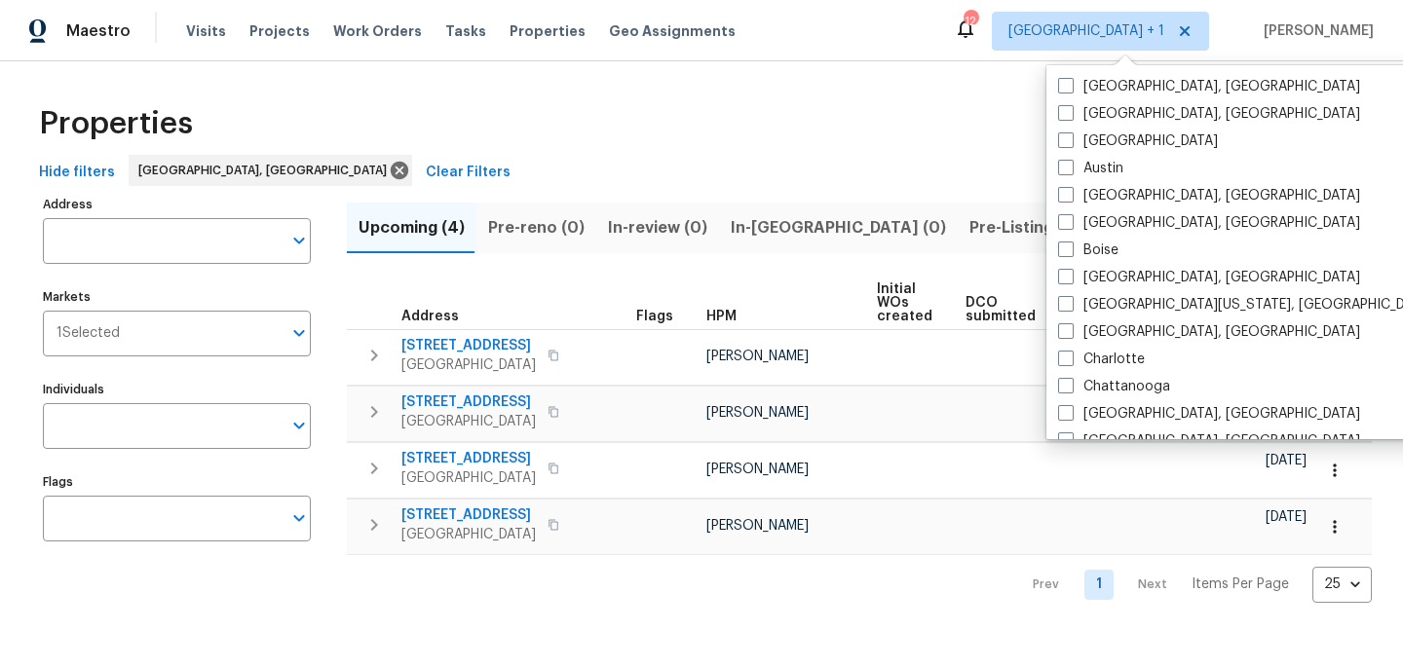
click at [775, 93] on div "Properties" at bounding box center [701, 124] width 1341 height 62
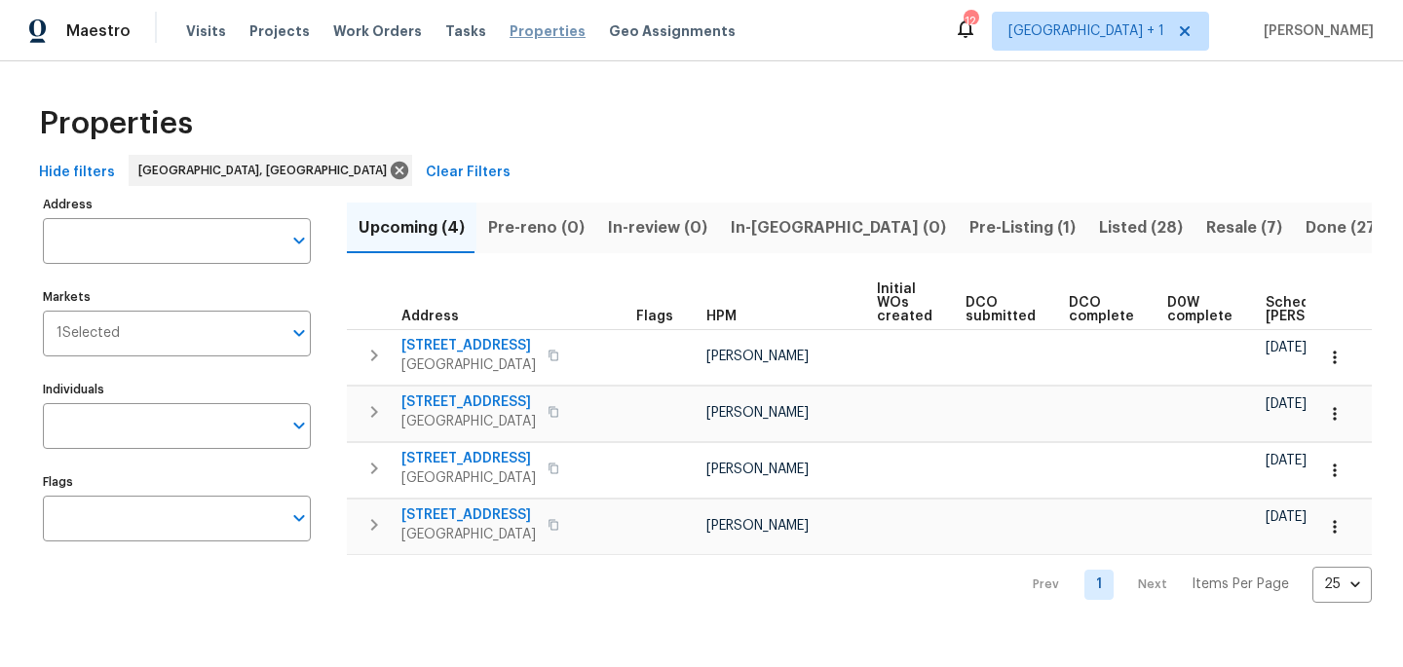
click at [534, 32] on span "Properties" at bounding box center [548, 30] width 76 height 19
click at [526, 28] on span "Properties" at bounding box center [548, 30] width 76 height 19
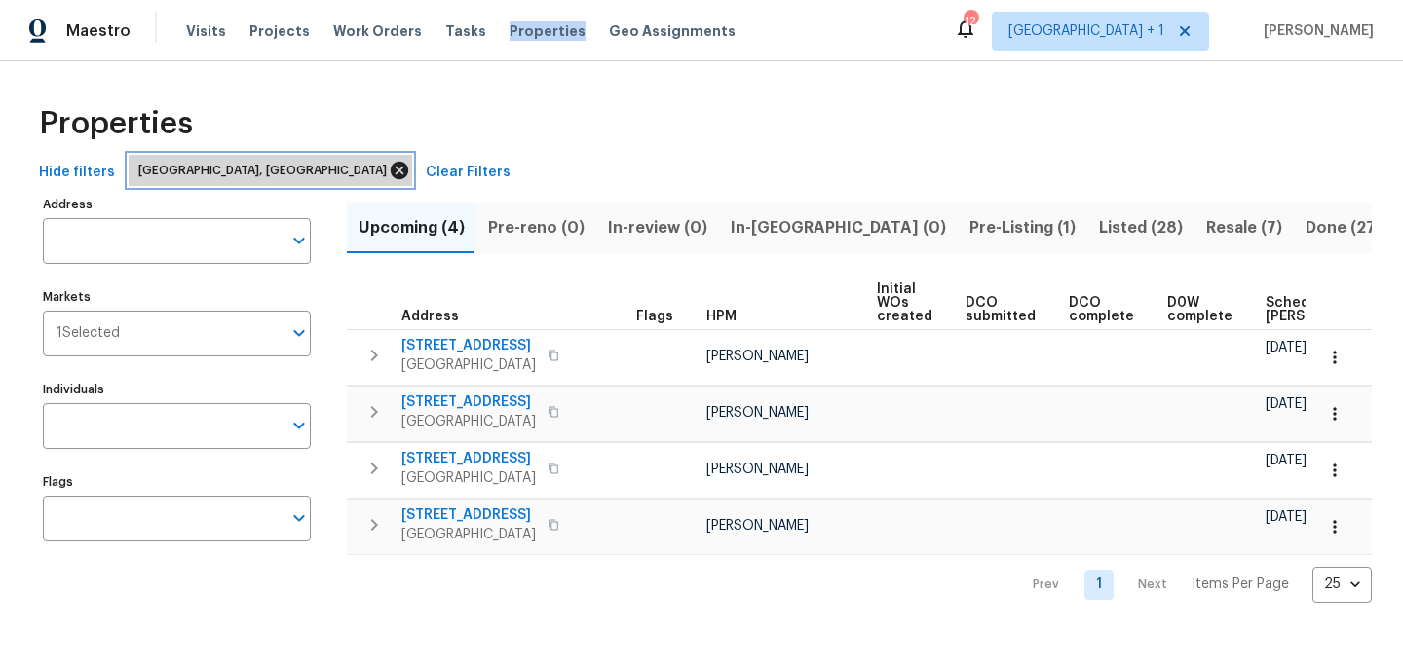
click at [391, 171] on icon at bounding box center [400, 171] width 18 height 18
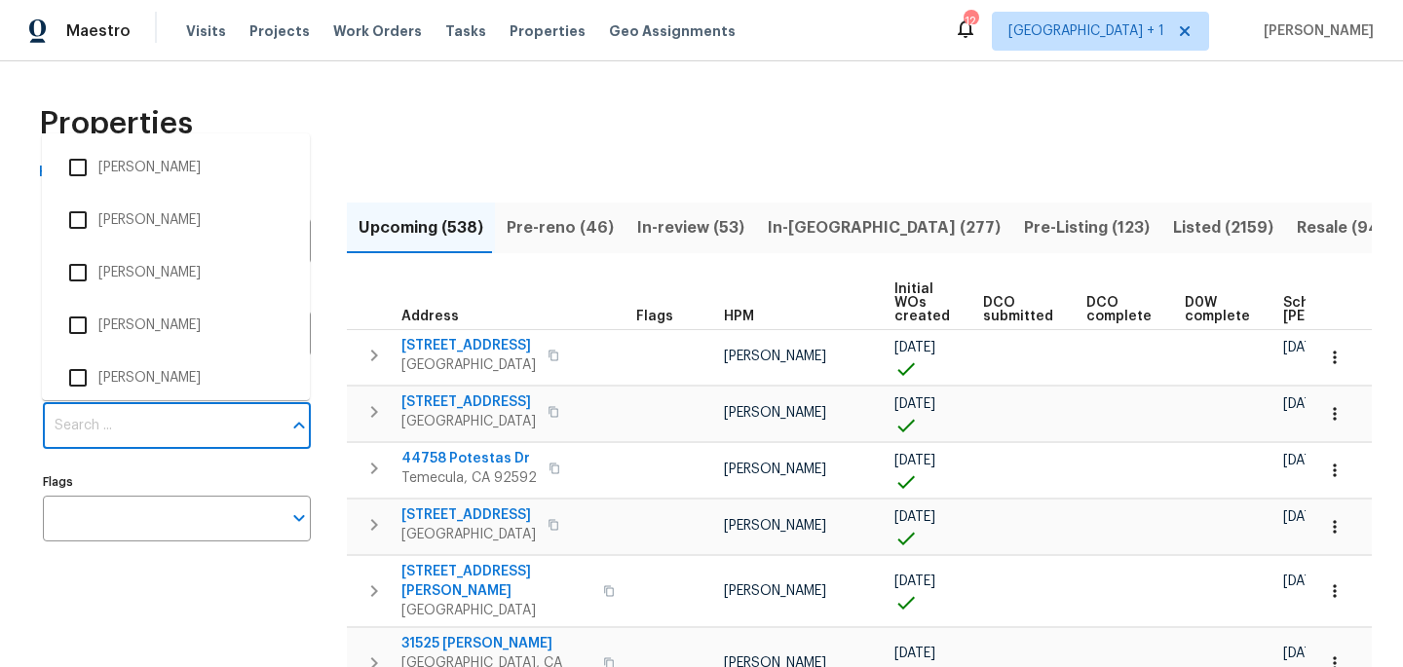
click at [122, 432] on input "Individuals" at bounding box center [162, 426] width 239 height 46
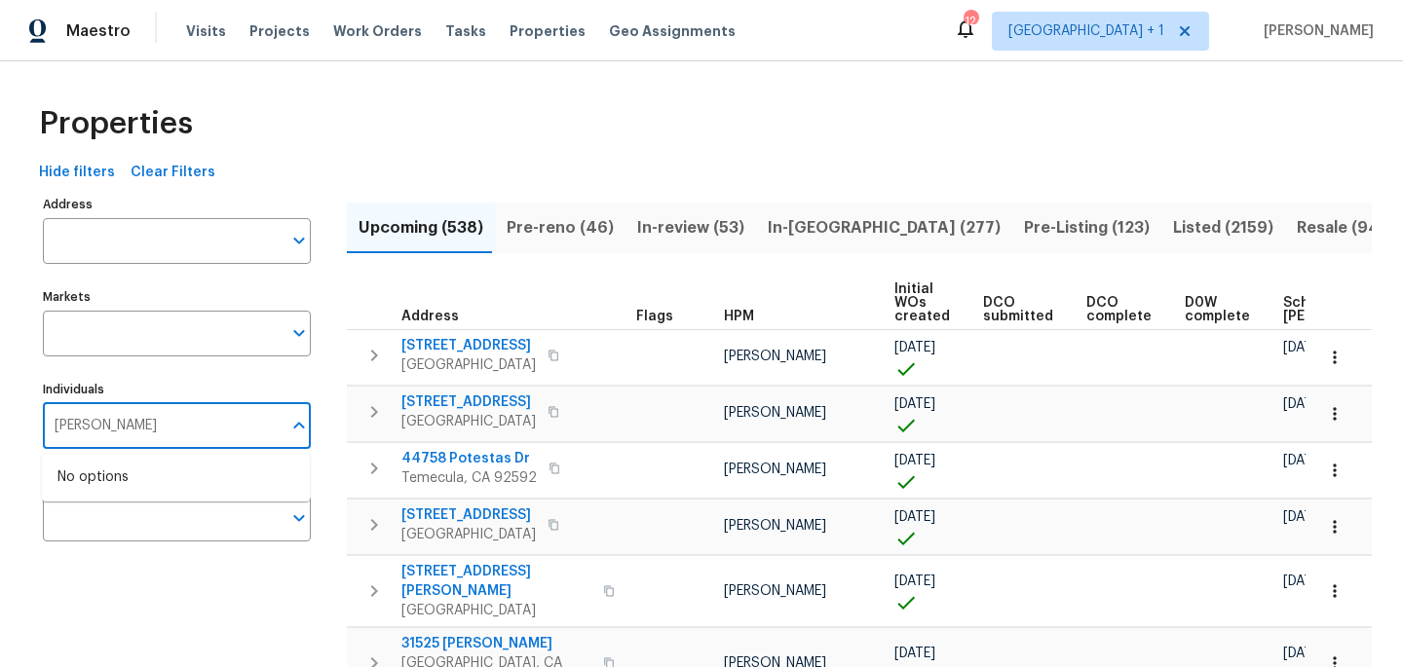
type input "frank"
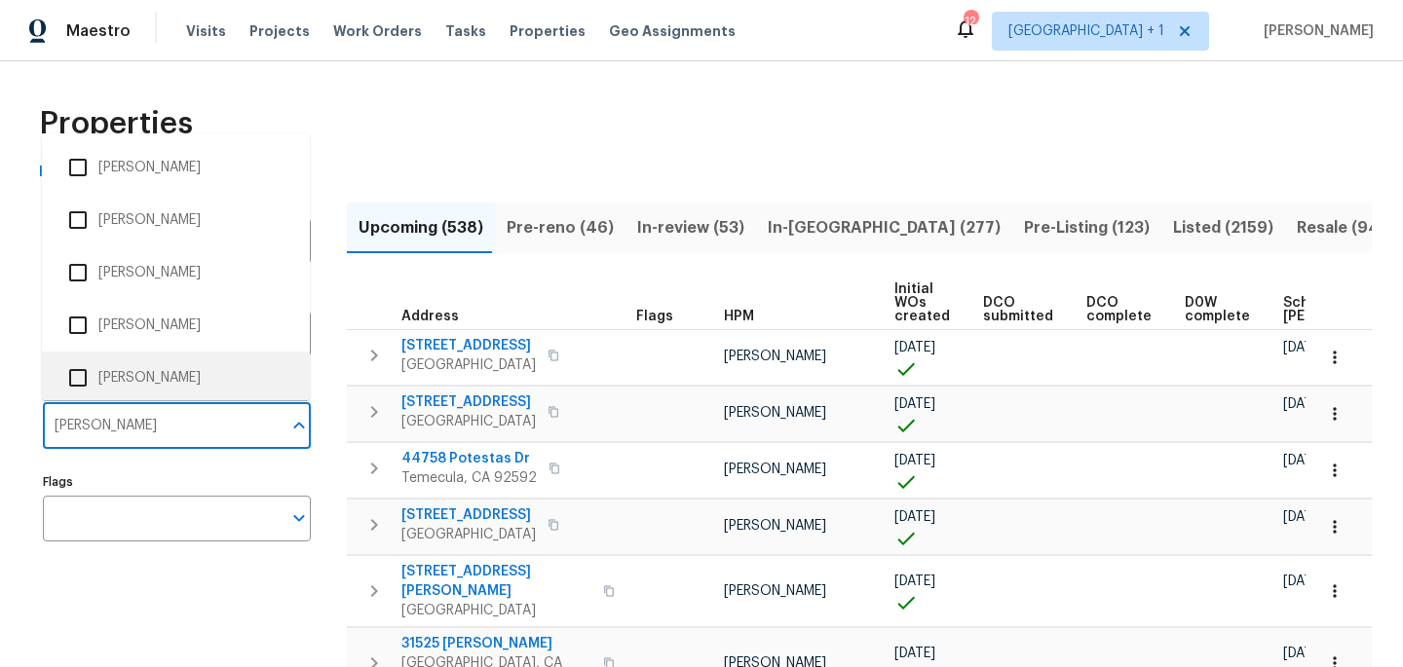
click at [79, 379] on input "checkbox" at bounding box center [77, 378] width 41 height 41
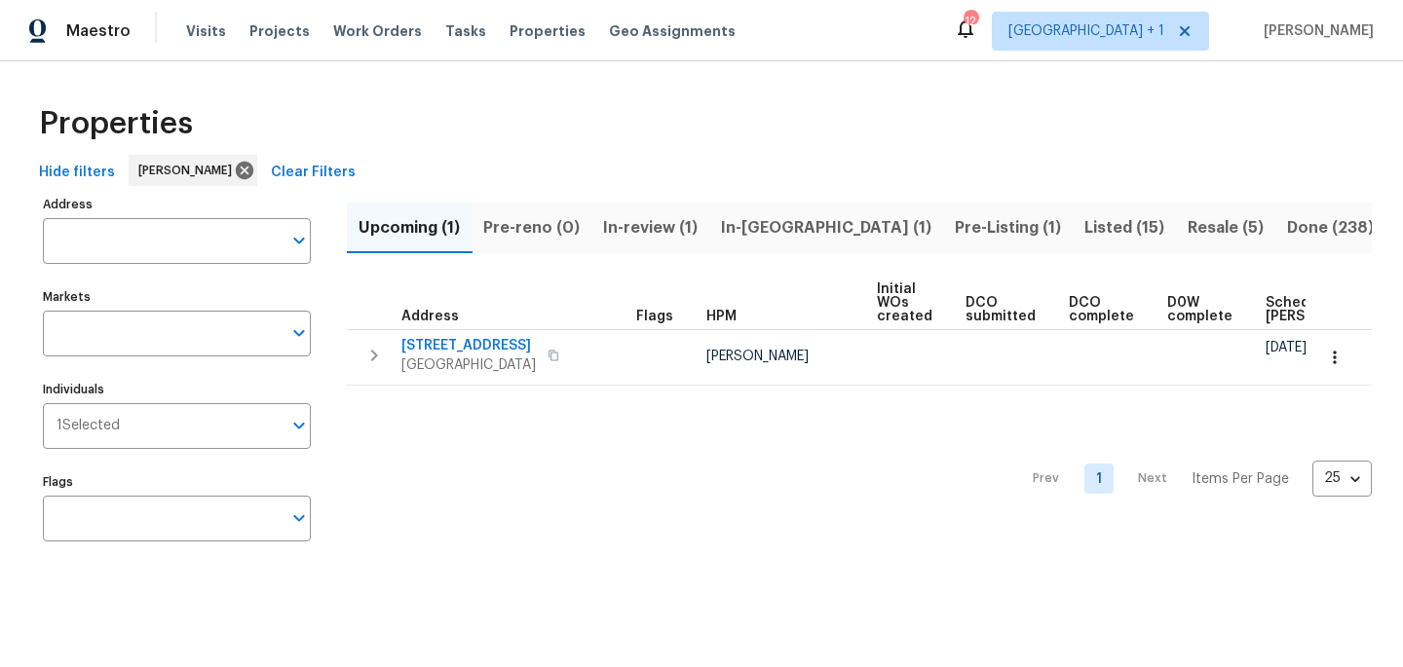
click at [543, 130] on div "Properties" at bounding box center [701, 124] width 1341 height 62
click at [737, 470] on div "Prev 1 Next Items Per Page 25 25 ​" at bounding box center [859, 473] width 1025 height 175
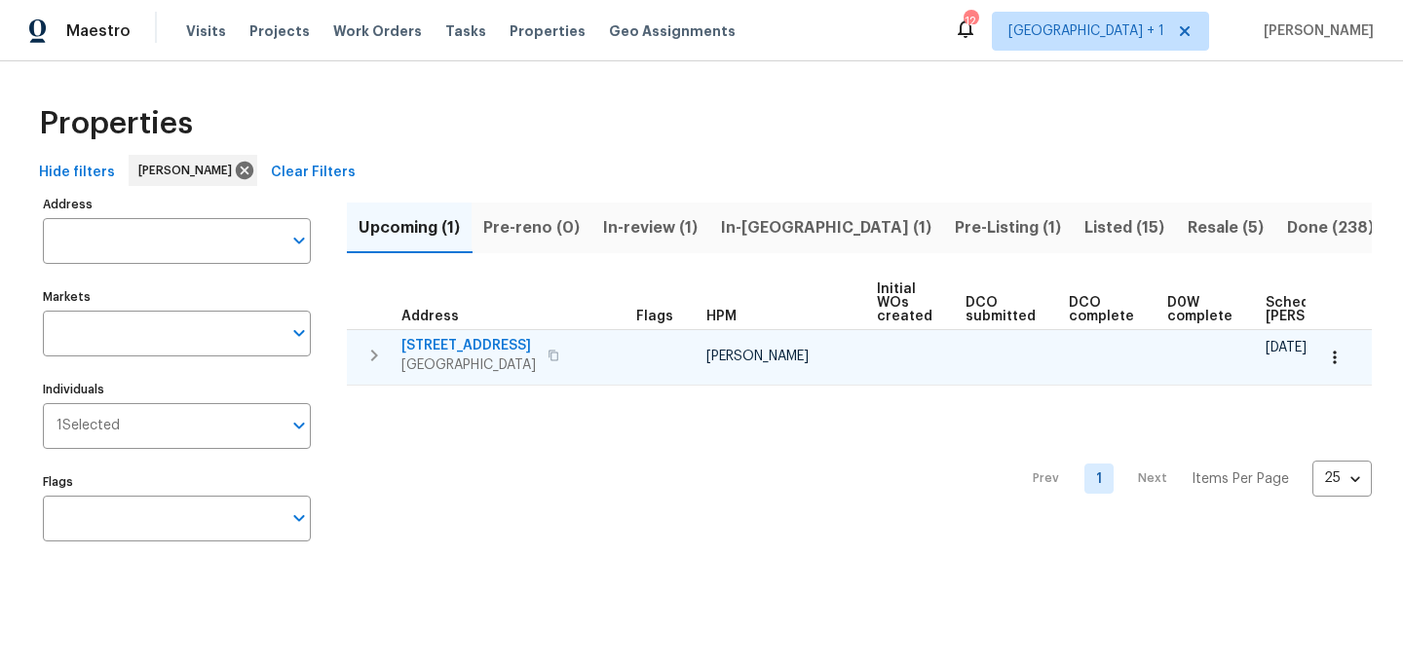
scroll to position [0, 214]
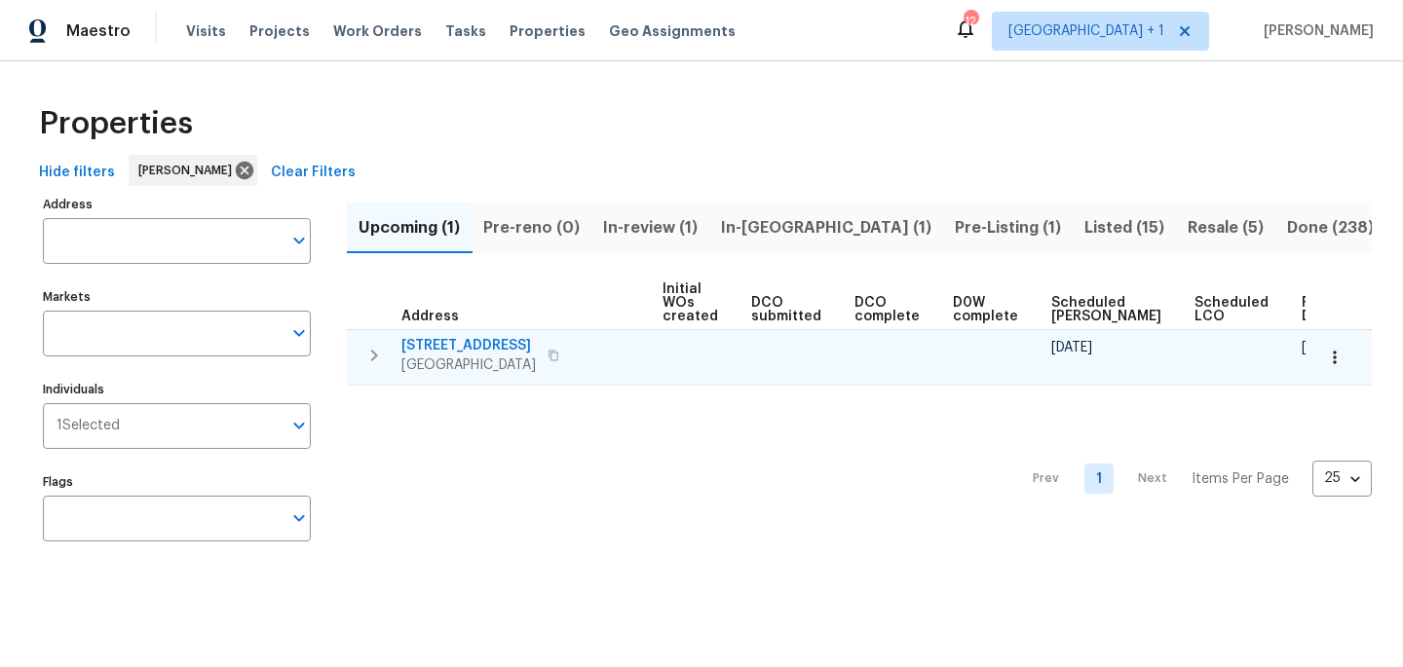
click at [442, 342] on span "20000 Plum Canyon Rd Unit 1815" at bounding box center [468, 345] width 134 height 19
click at [565, 369] on button "button" at bounding box center [553, 355] width 23 height 27
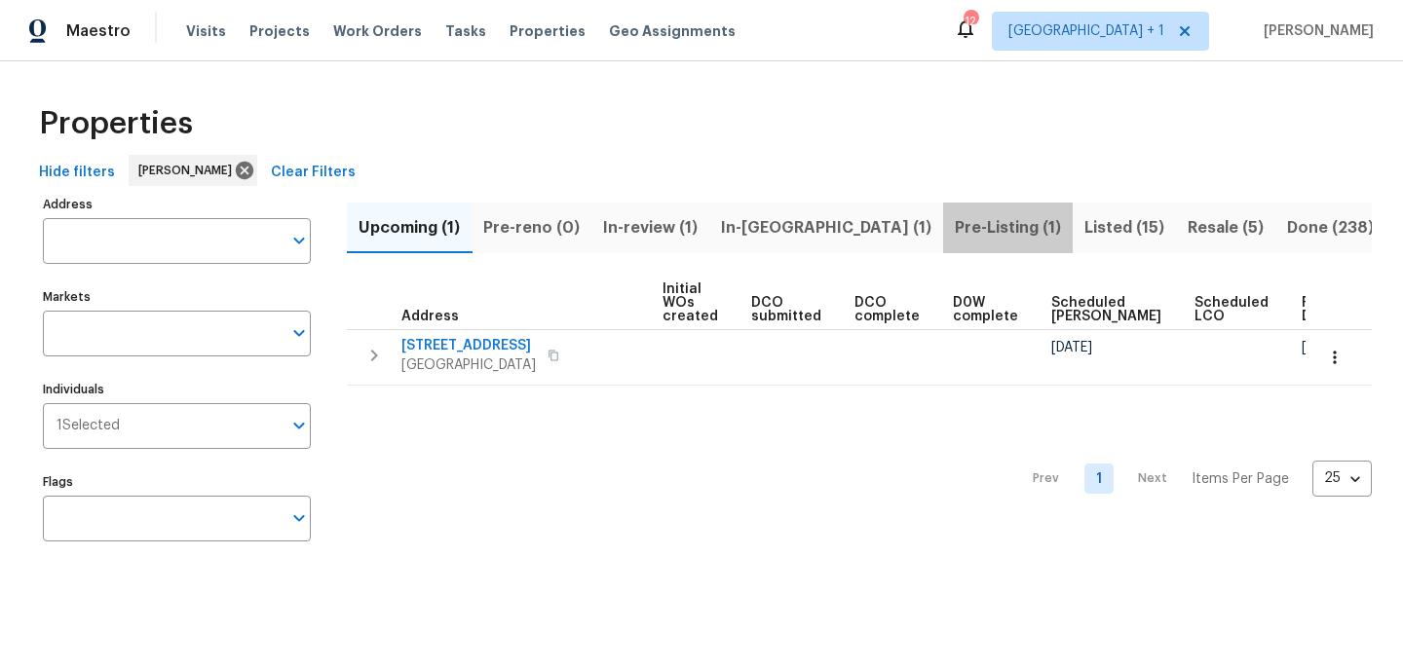
click at [955, 231] on span "Pre-Listing (1)" at bounding box center [1008, 227] width 106 height 27
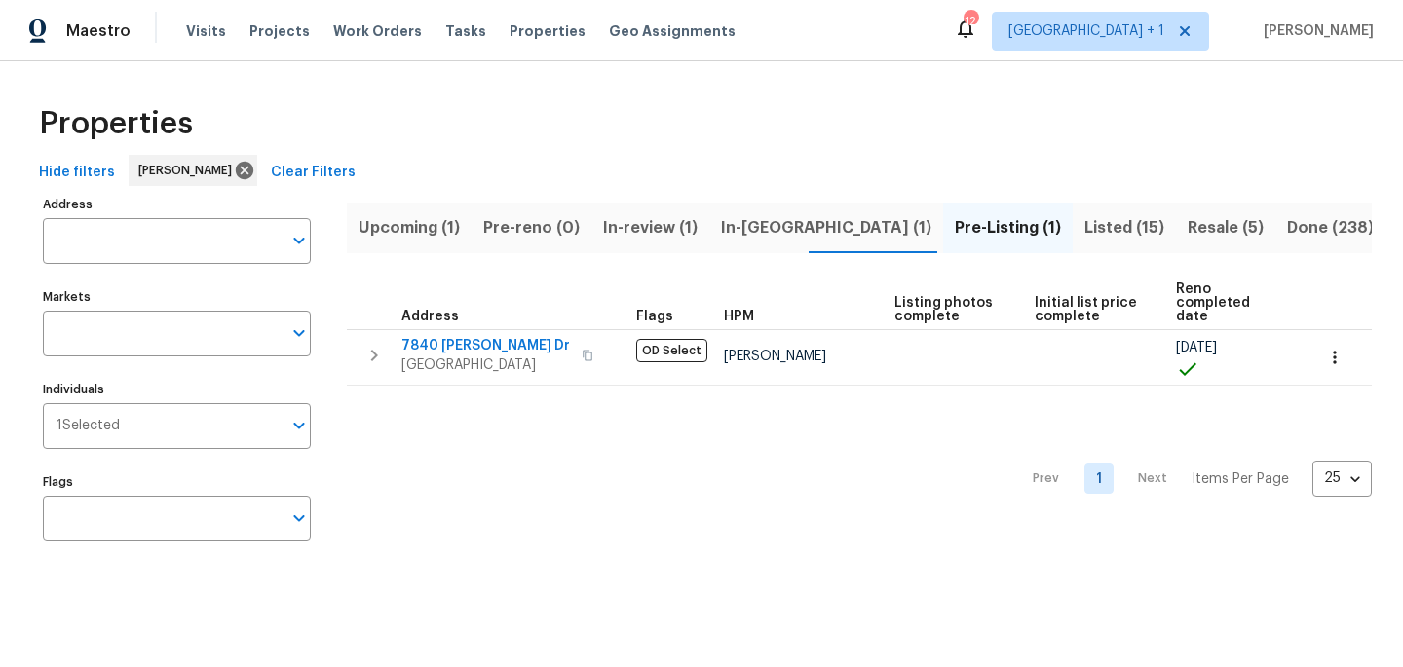
click at [665, 151] on div "Properties" at bounding box center [701, 124] width 1341 height 62
